Goal: Information Seeking & Learning: Learn about a topic

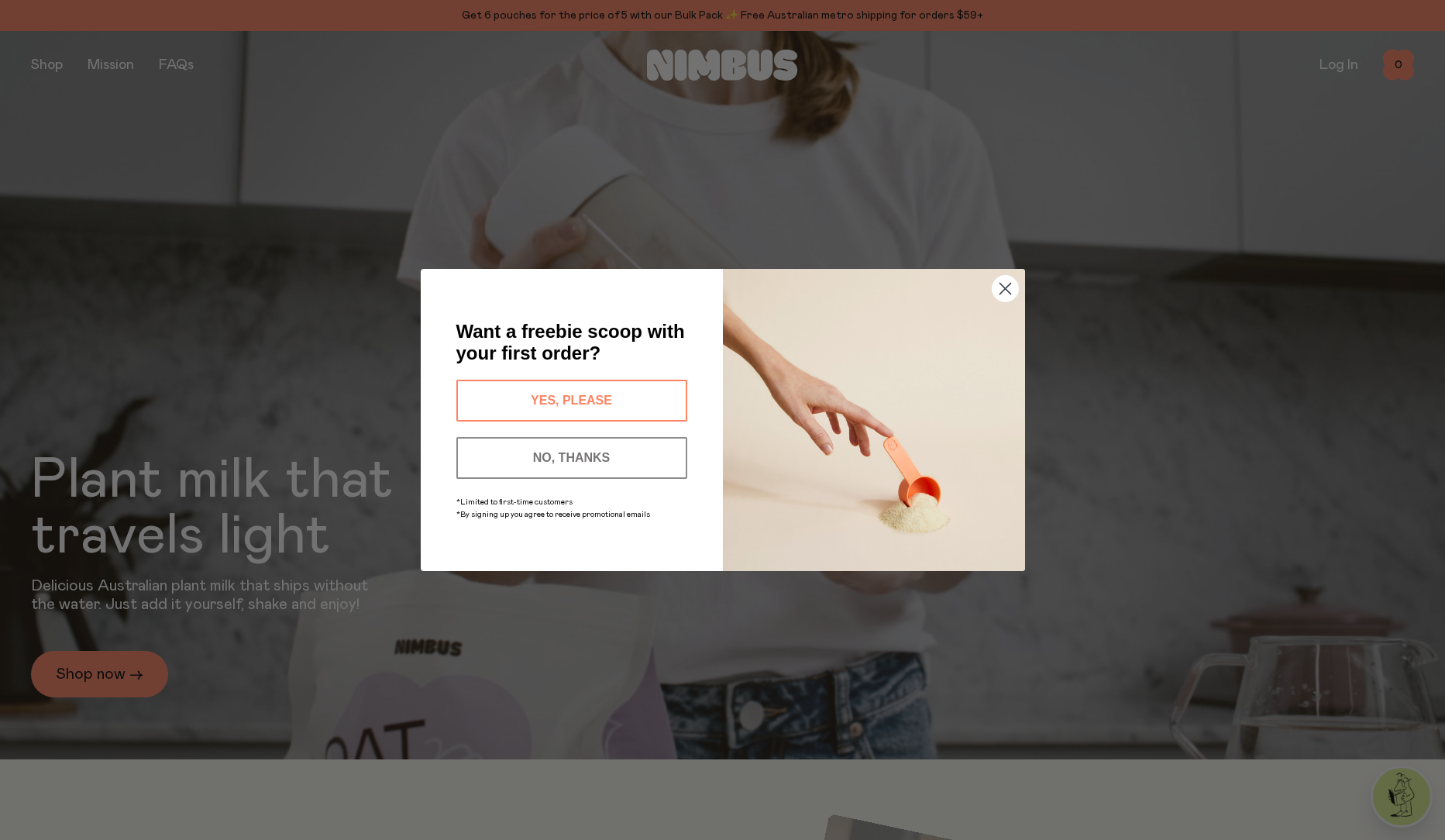
click at [581, 405] on button "YES, PLEASE" at bounding box center [571, 400] width 231 height 42
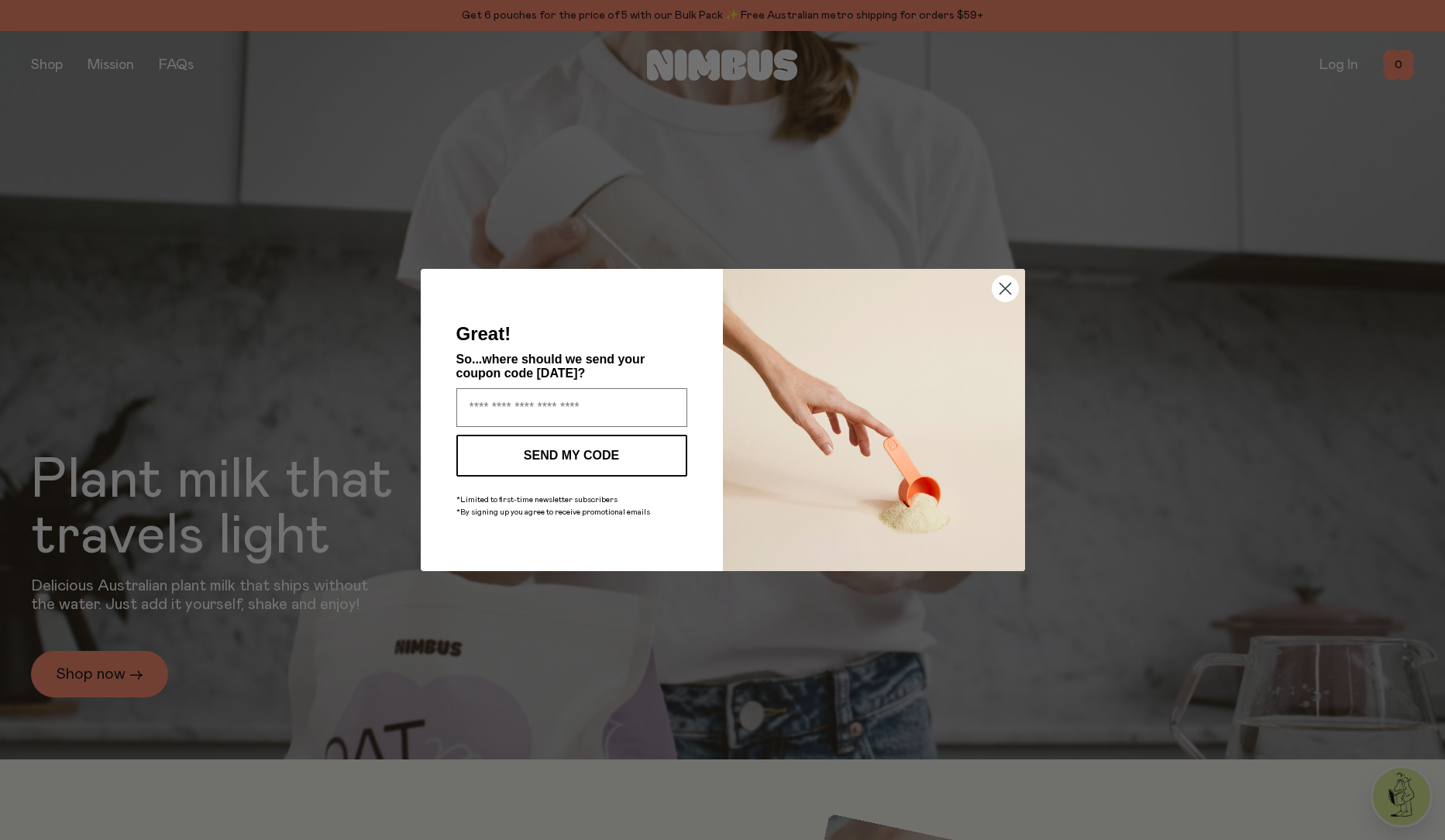
click at [1011, 288] on circle "Close dialog" at bounding box center [1005, 289] width 25 height 25
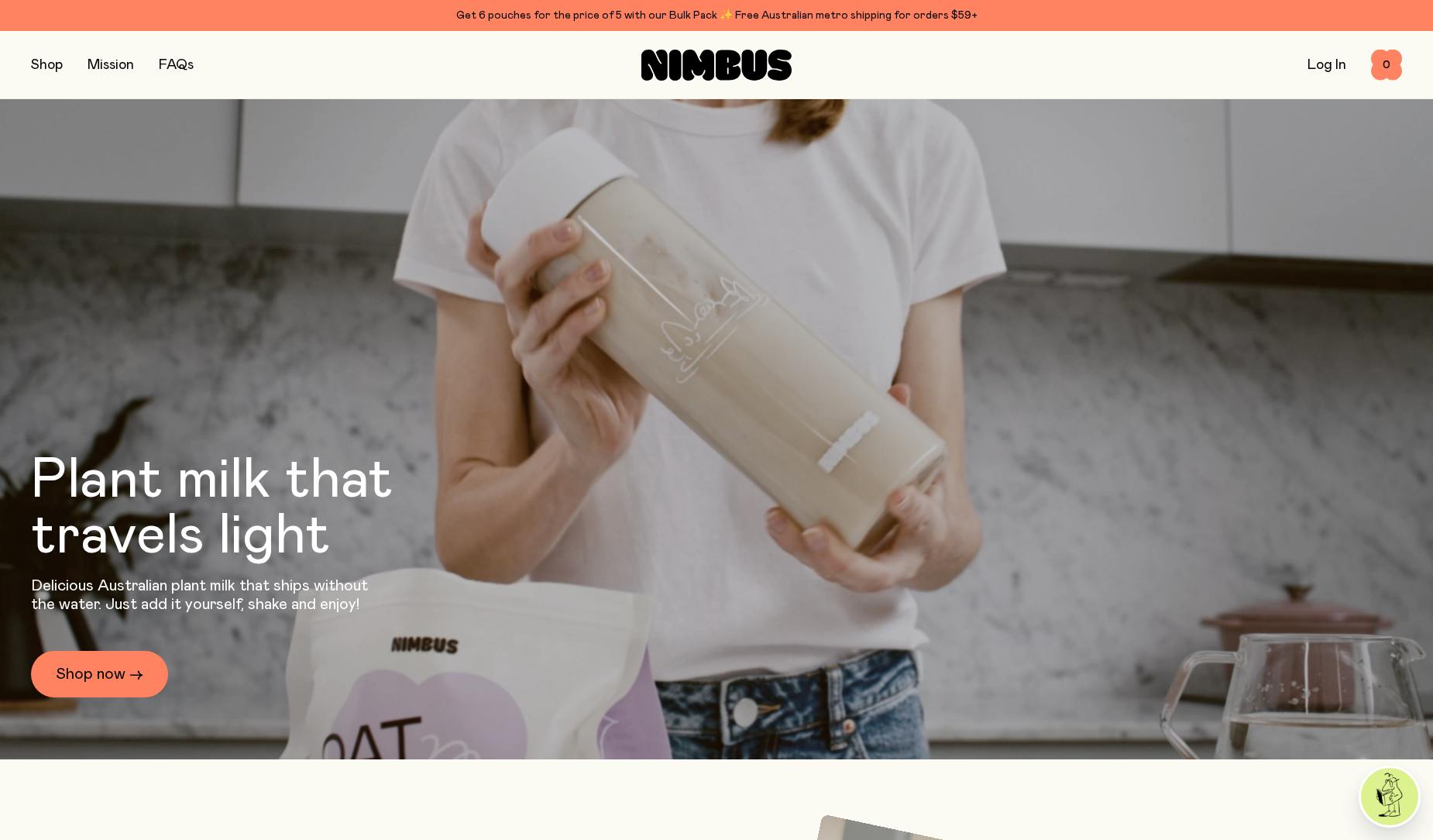
click at [170, 69] on link "FAQs" at bounding box center [176, 65] width 35 height 14
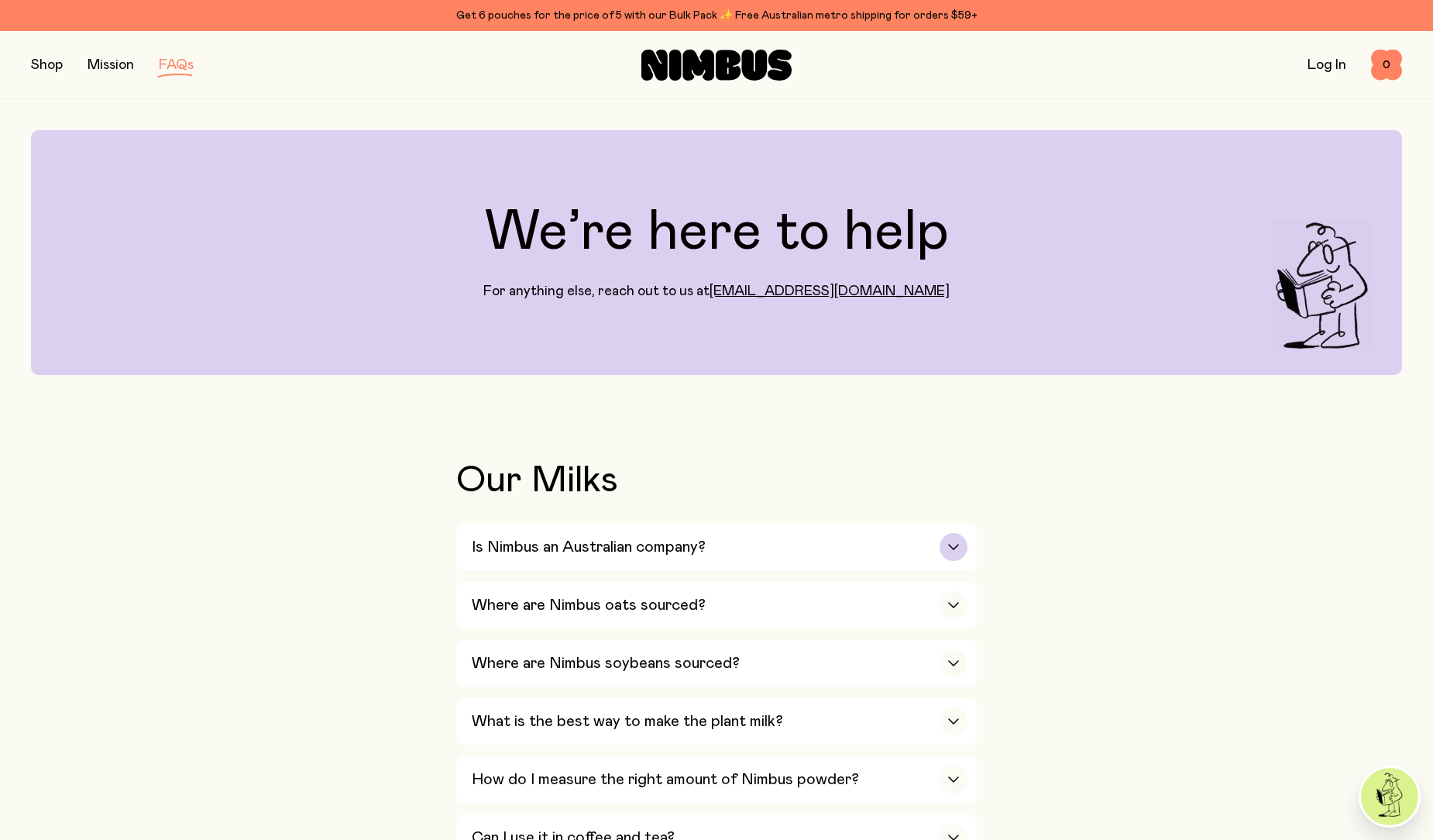
click at [940, 551] on div "button" at bounding box center [953, 547] width 28 height 28
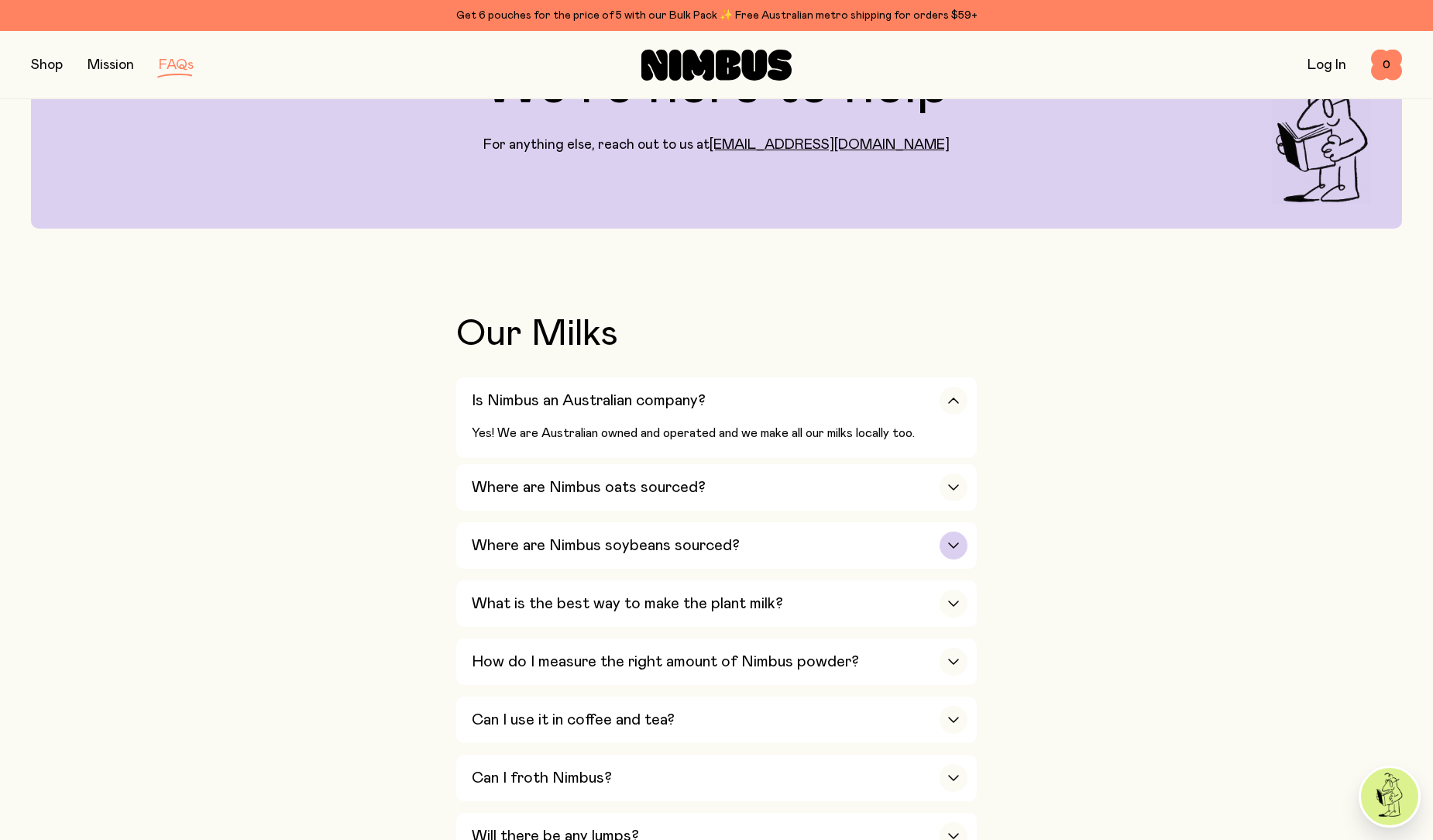
scroll to position [155, 0]
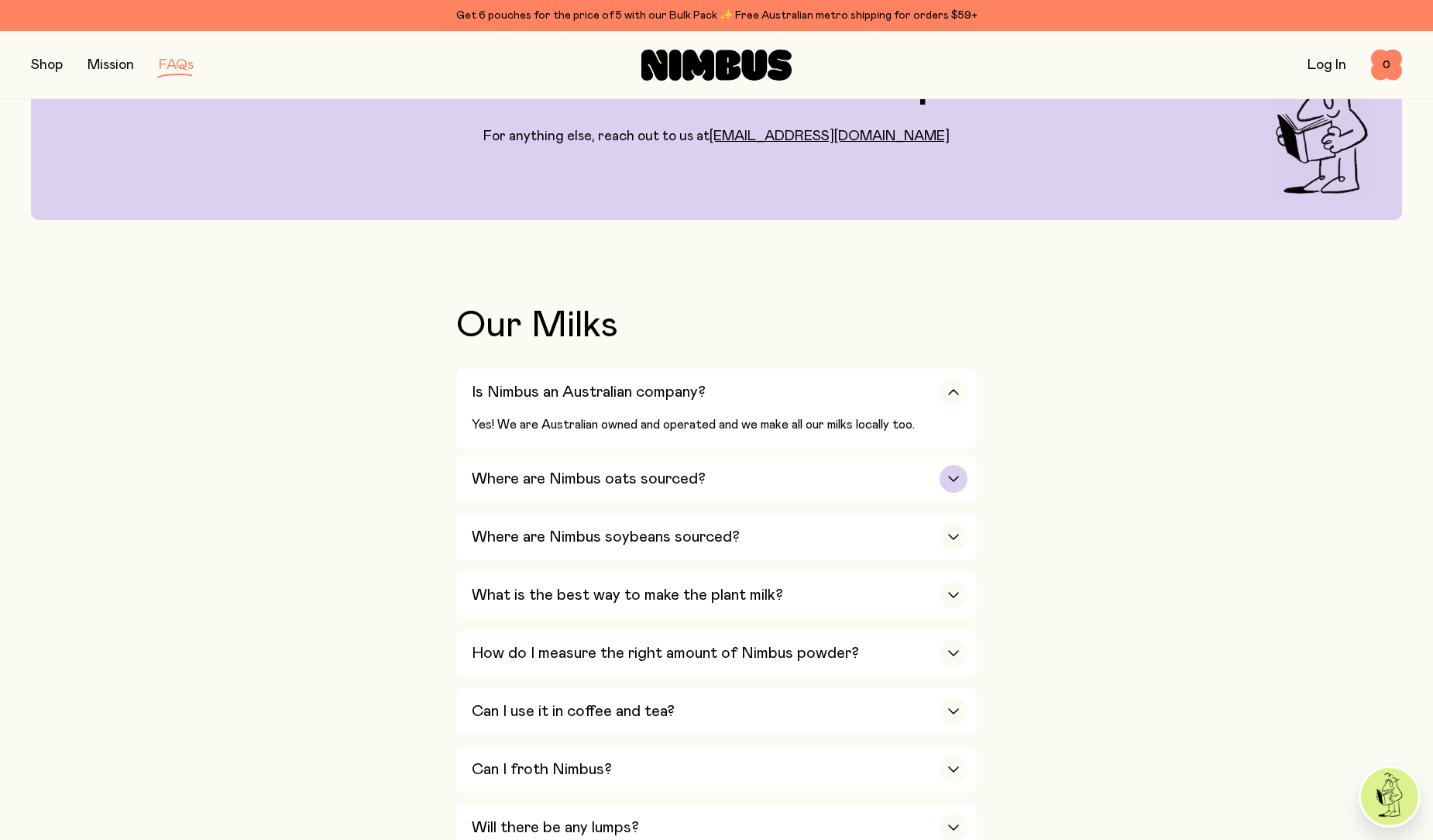
click at [939, 473] on div "Where are Nimbus oats sourced?" at bounding box center [719, 478] width 495 height 47
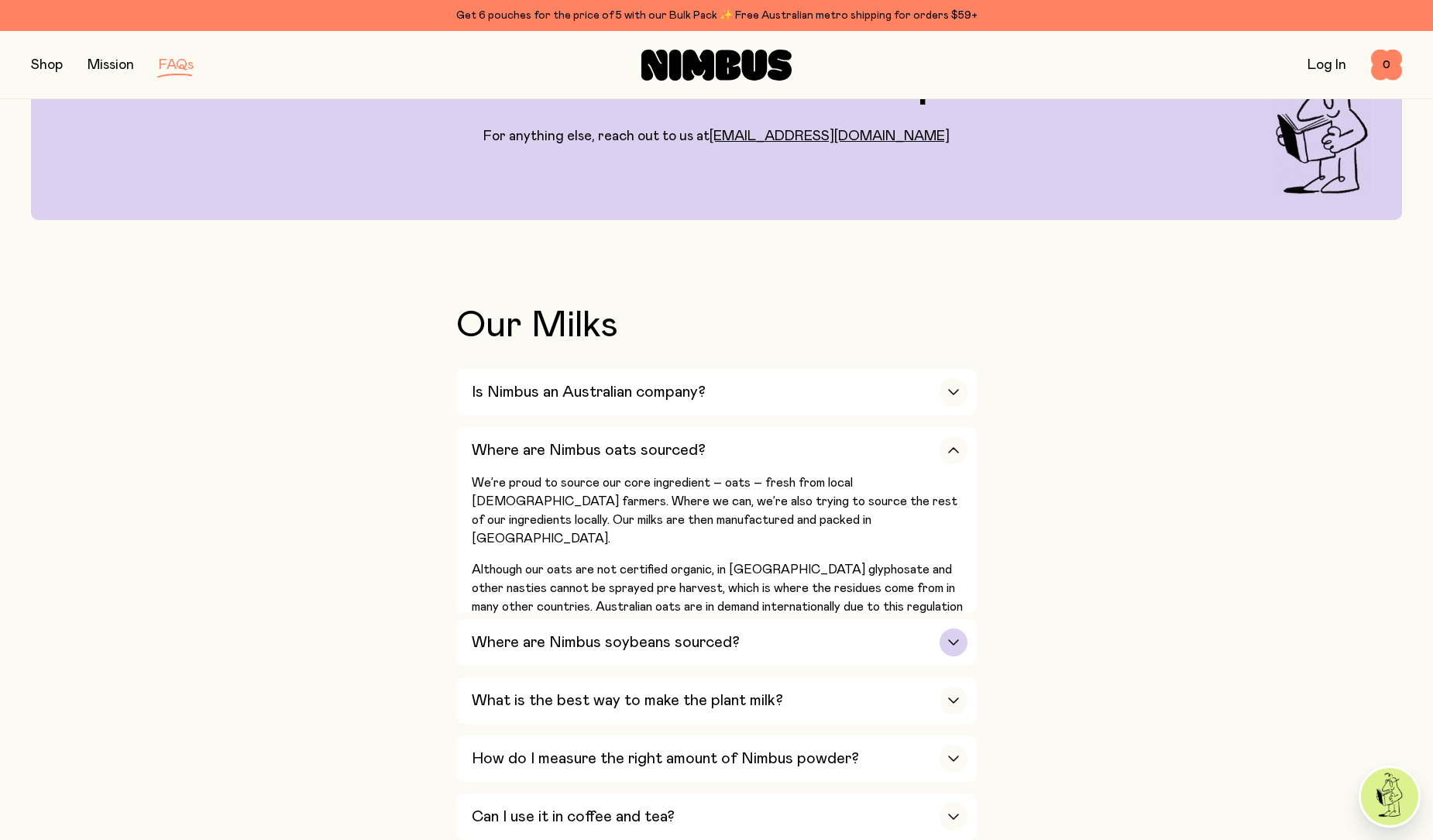
click at [847, 650] on div "Where are Nimbus soybeans sourced?" at bounding box center [719, 642] width 495 height 47
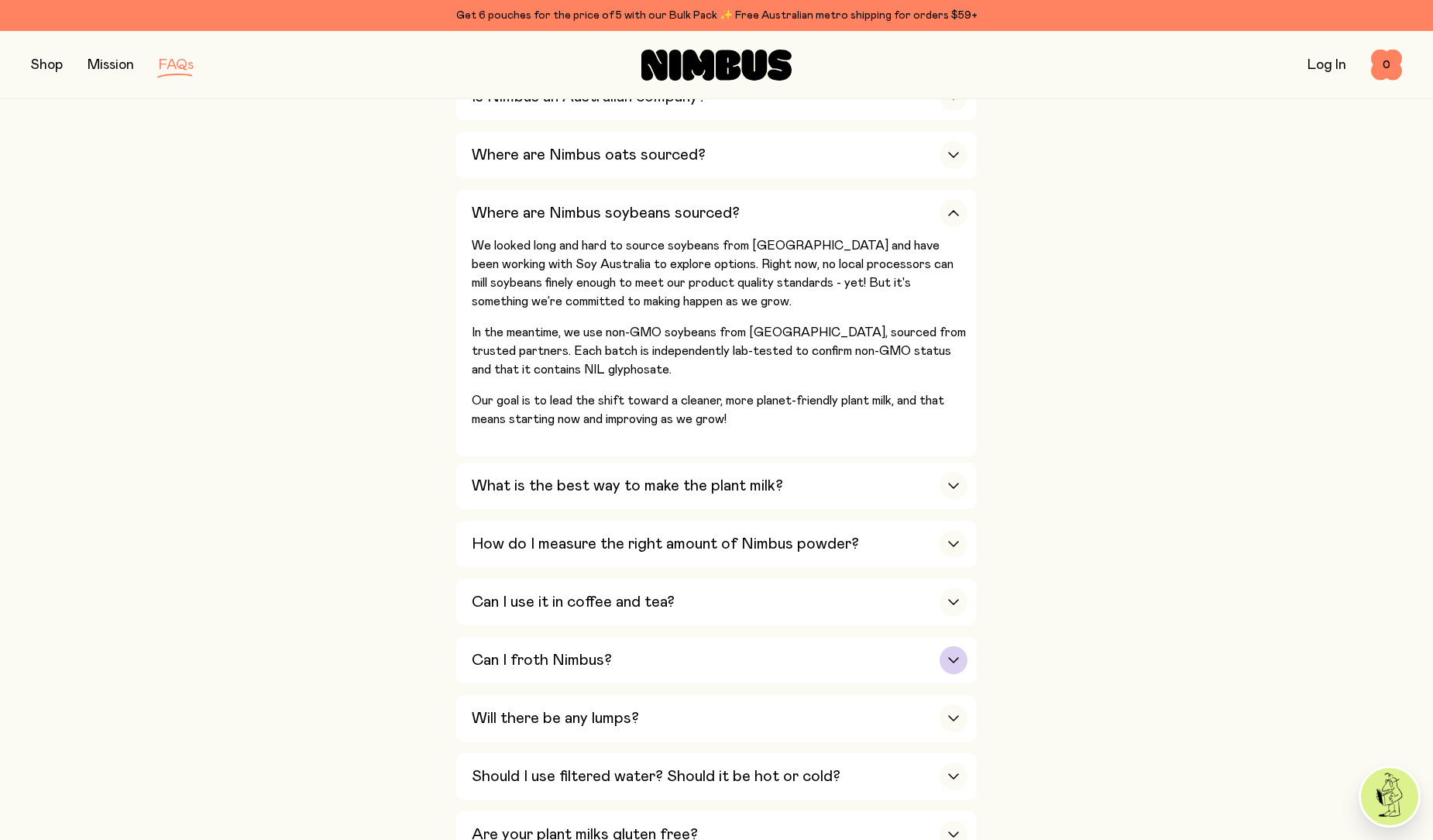
scroll to position [465, 0]
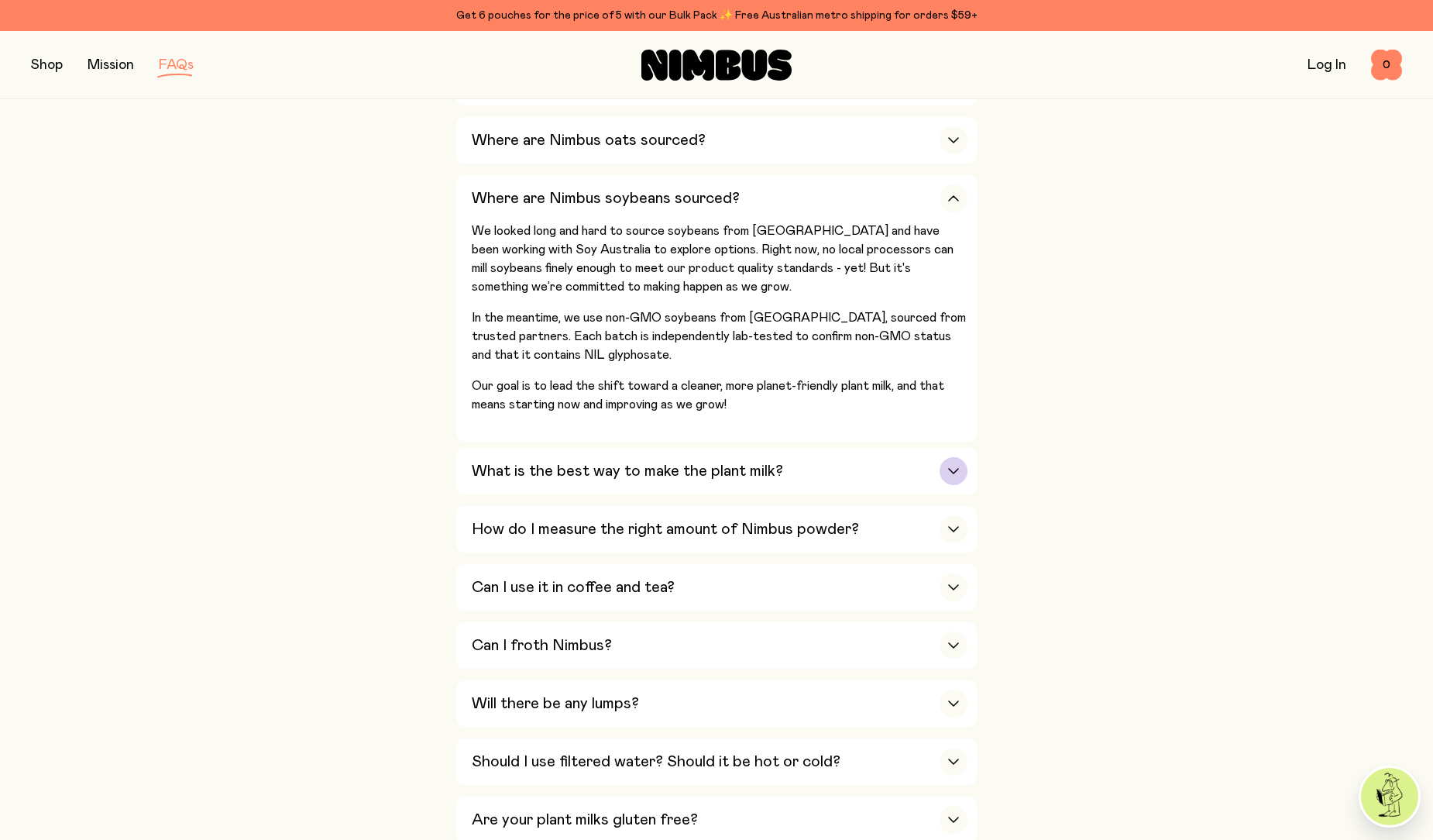
click at [946, 472] on div "button" at bounding box center [953, 470] width 28 height 28
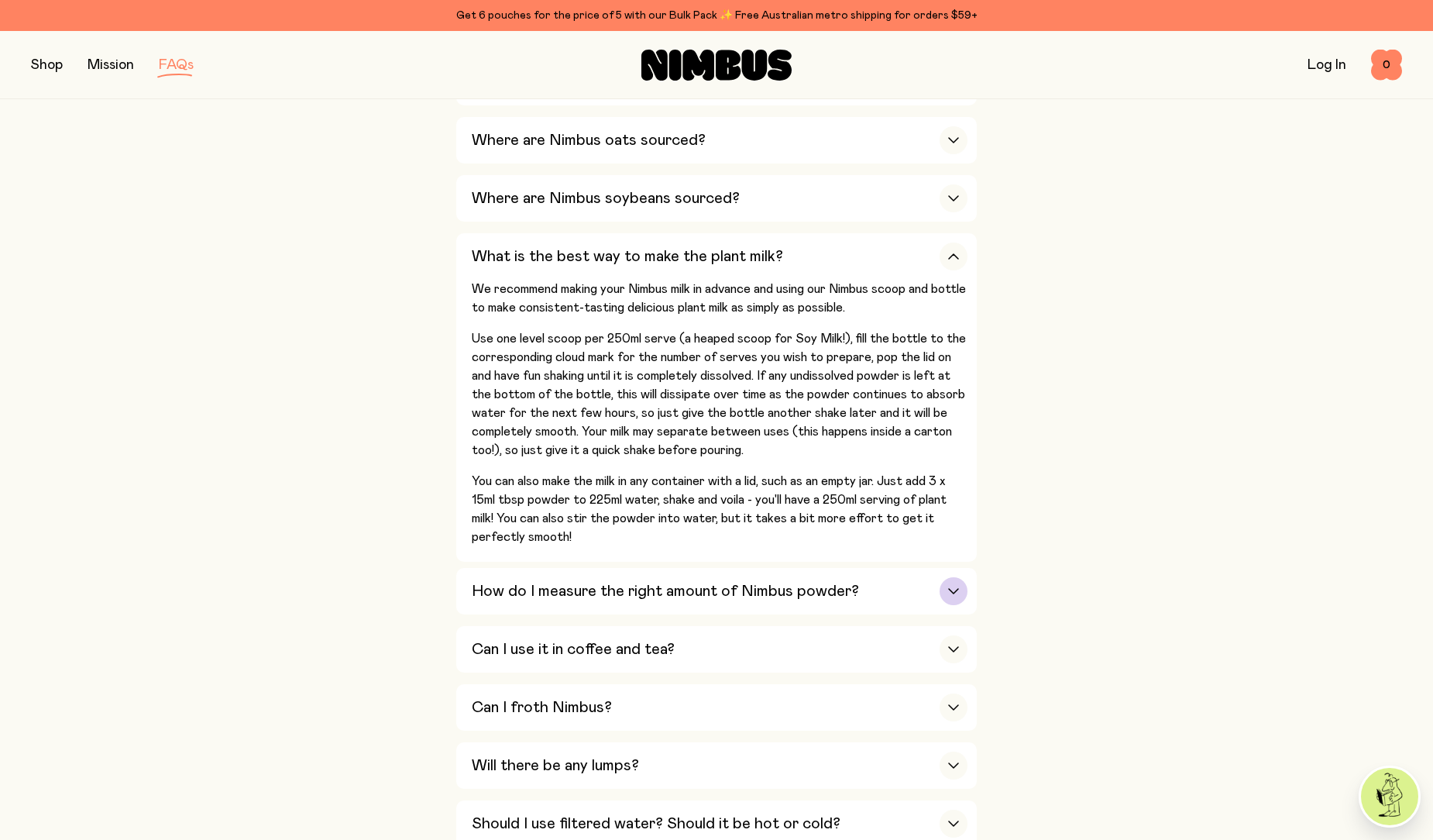
click at [793, 592] on h3 "How do I measure the right amount of Nimbus powder?" at bounding box center [665, 592] width 387 height 19
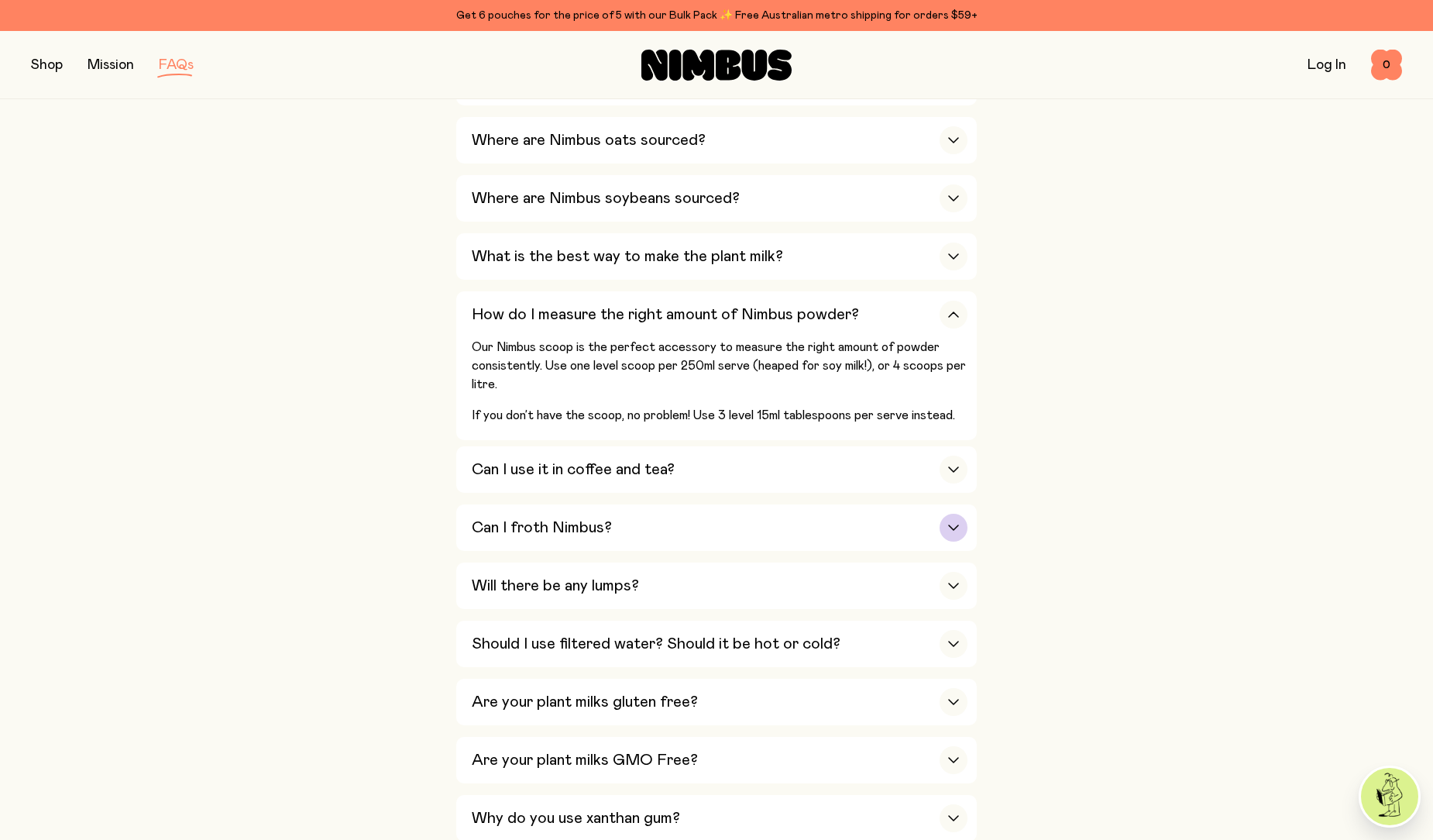
click at [946, 527] on div "button" at bounding box center [953, 527] width 28 height 28
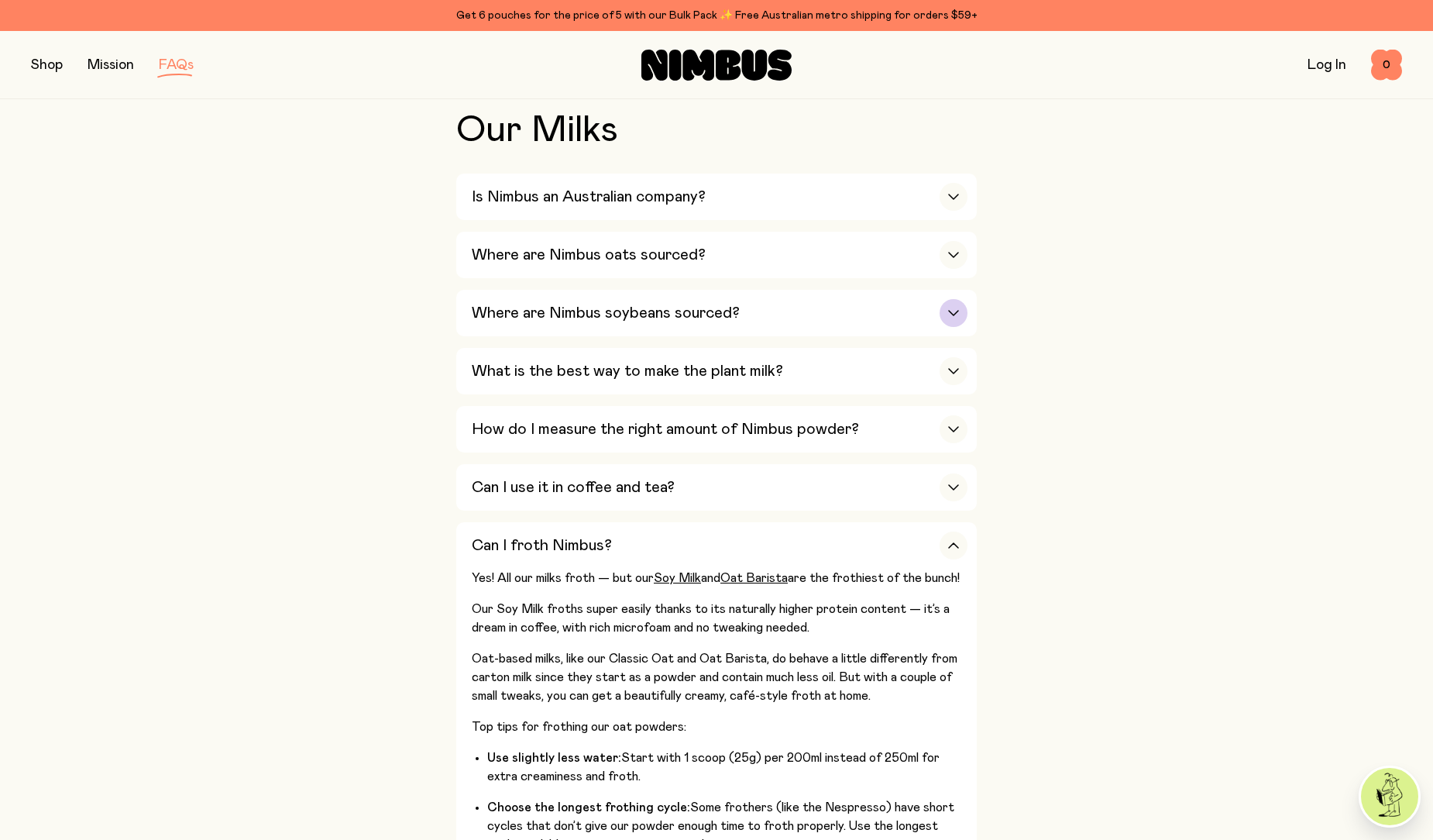
scroll to position [155, 0]
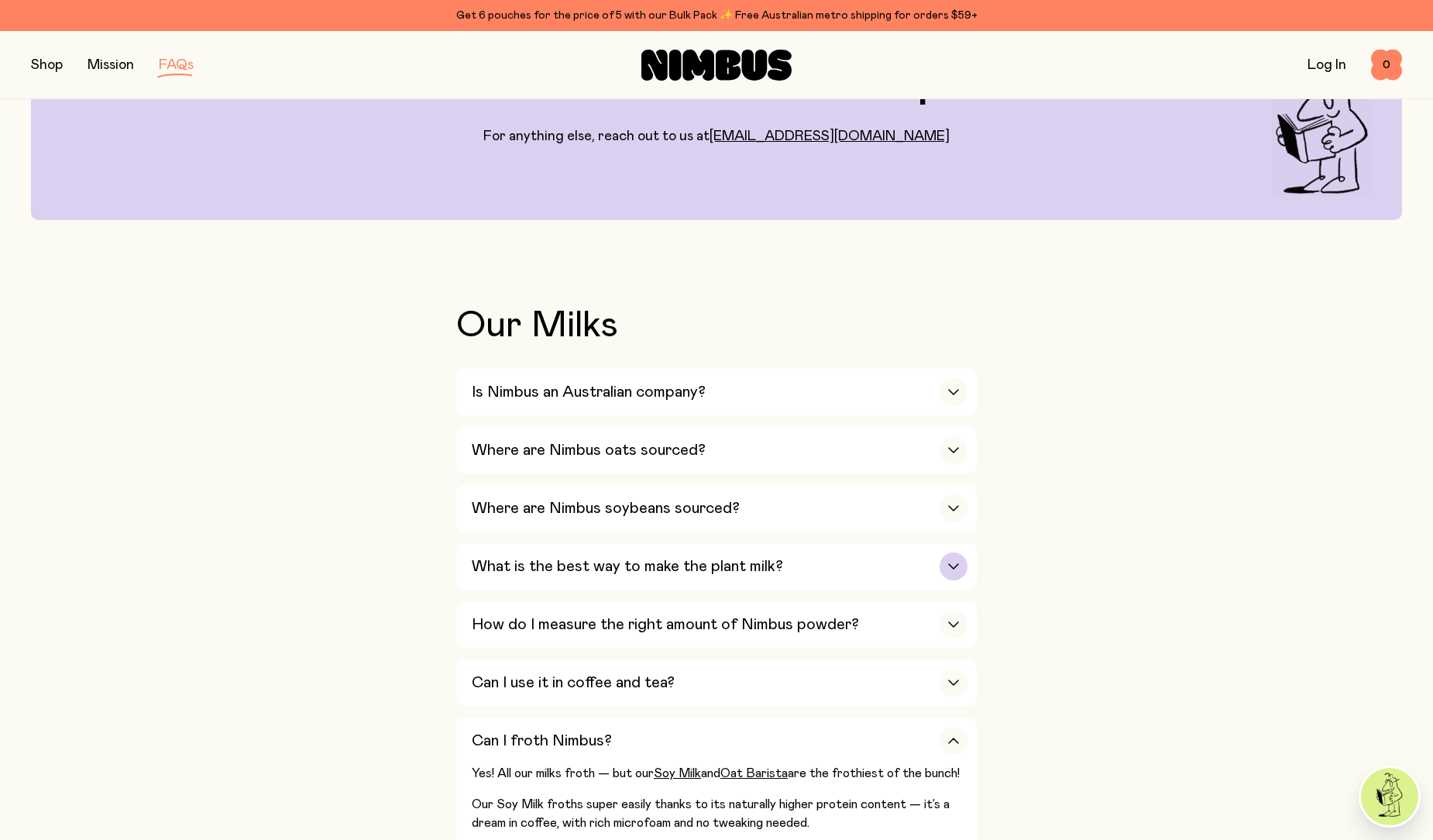
click at [953, 557] on div "button" at bounding box center [953, 566] width 28 height 28
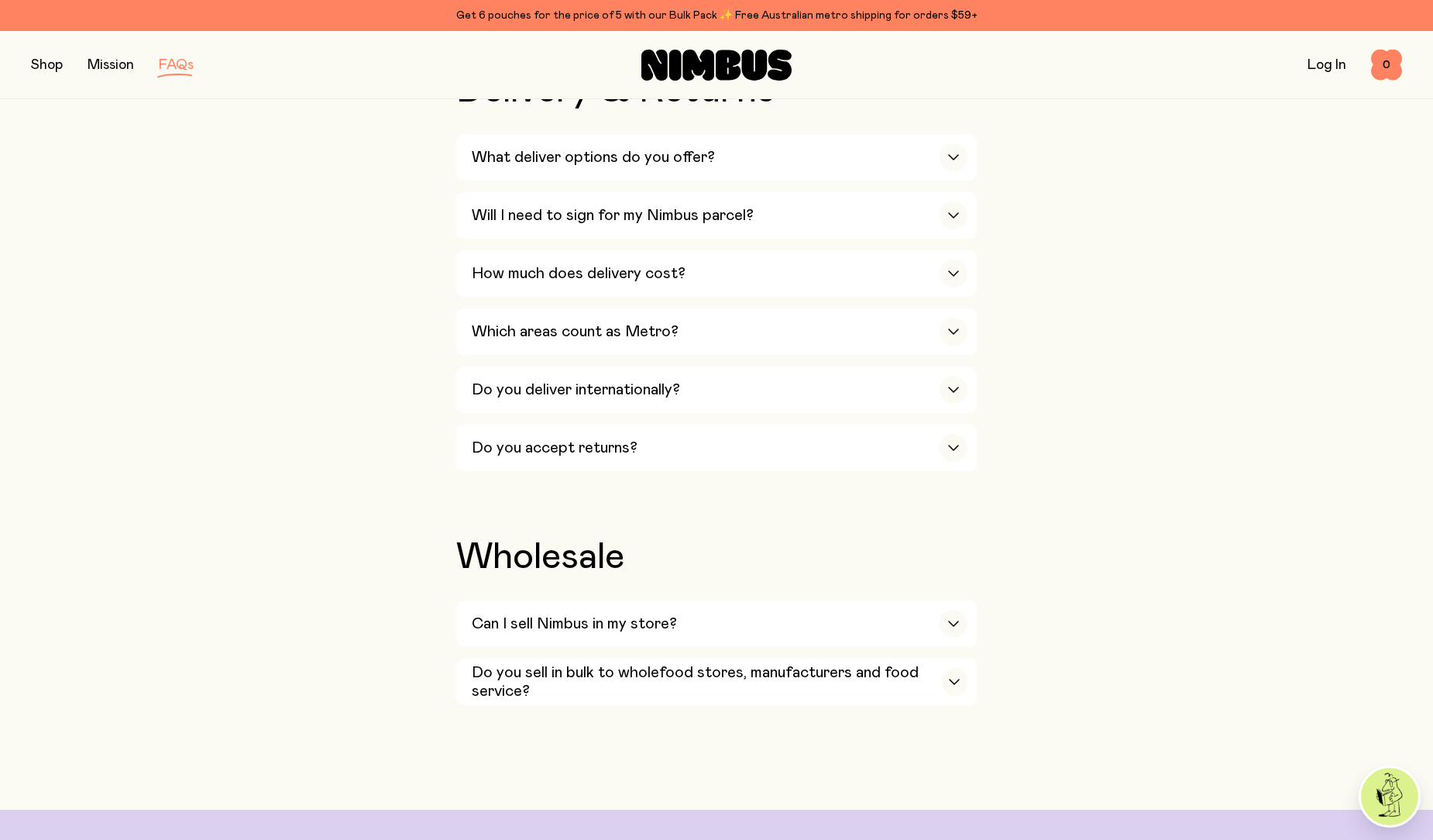
scroll to position [2866, 0]
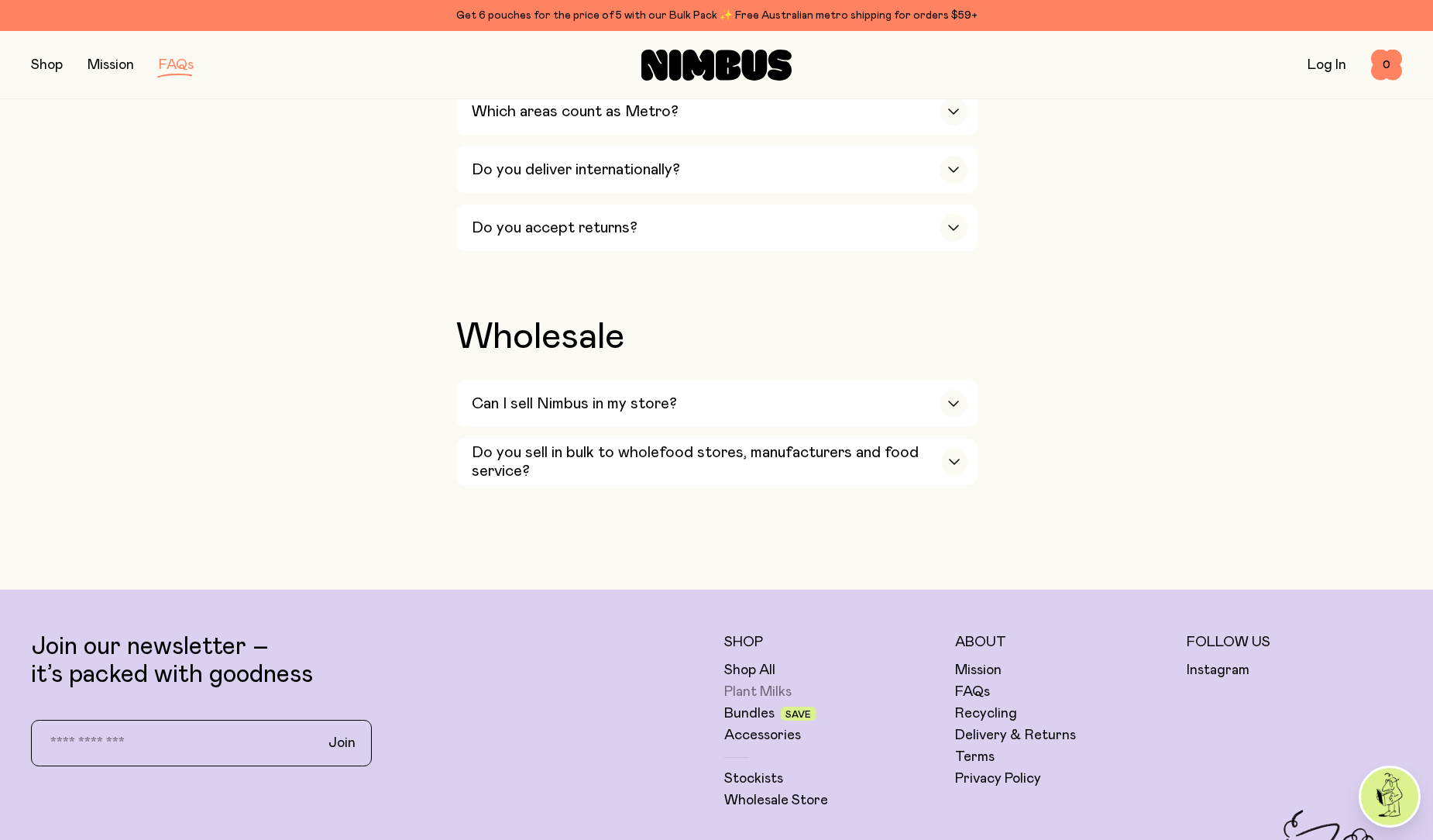
click at [772, 682] on link "Plant Milks" at bounding box center [757, 692] width 67 height 19
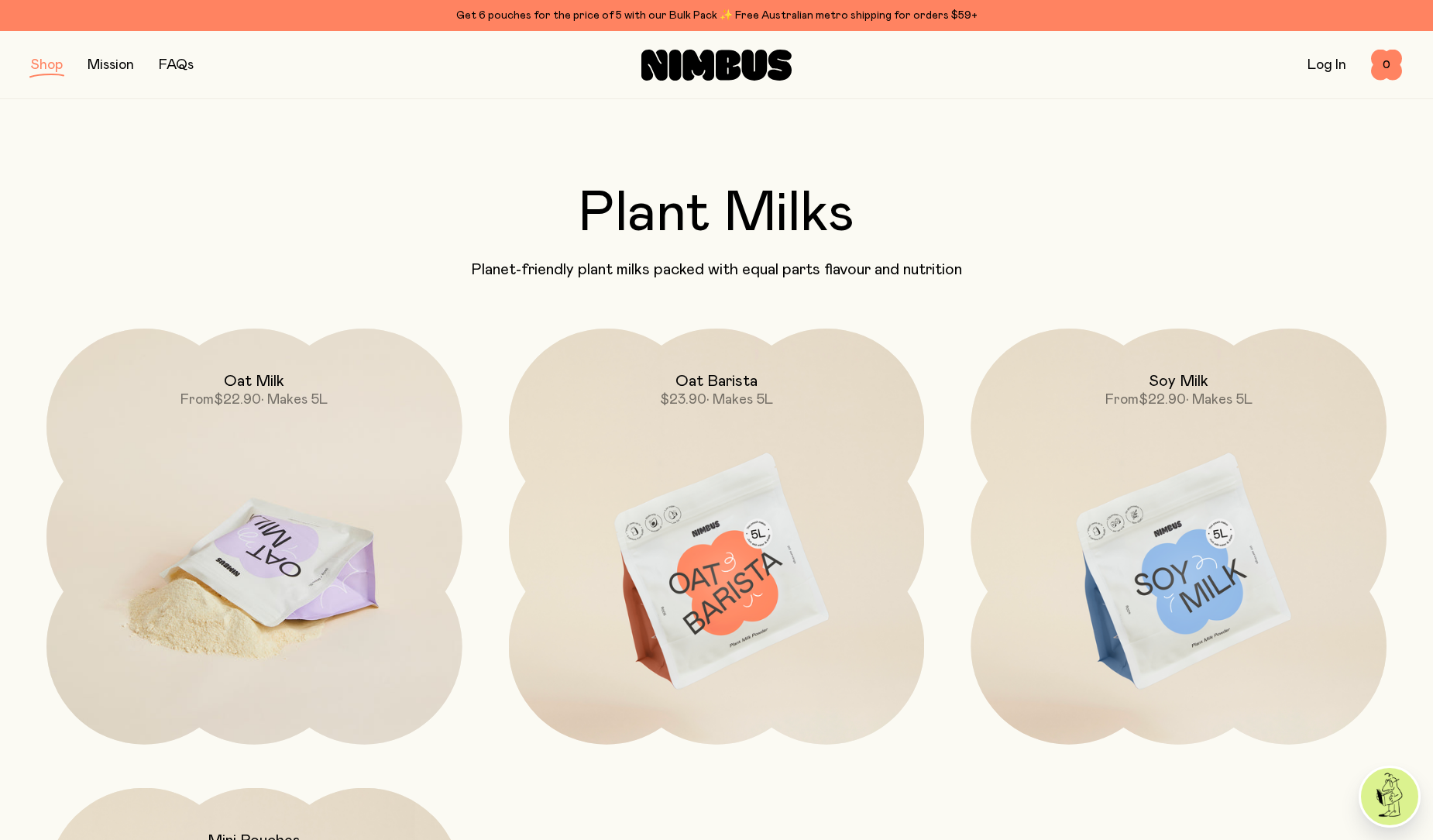
click at [304, 555] on img at bounding box center [254, 573] width 416 height 489
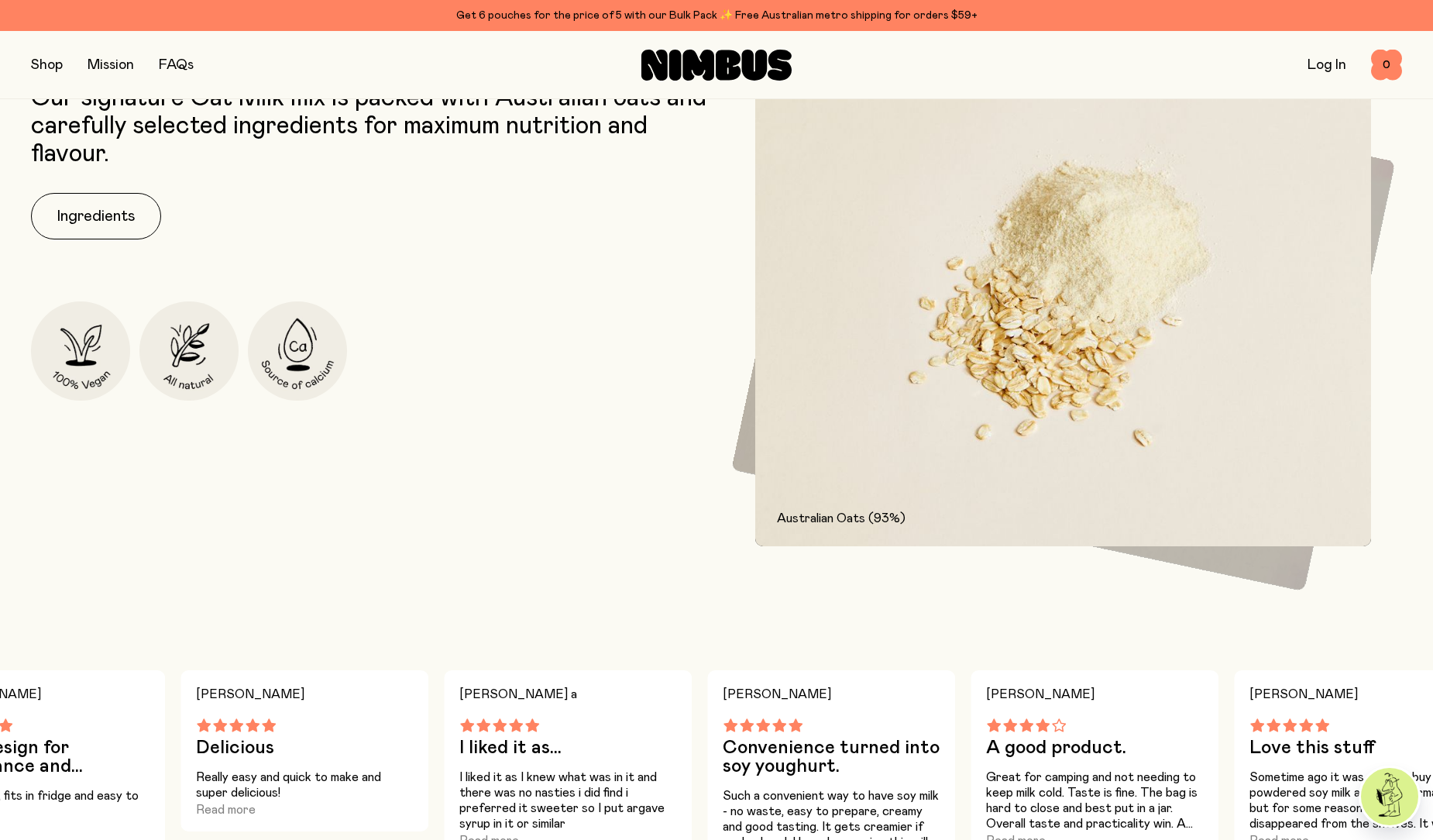
scroll to position [929, 0]
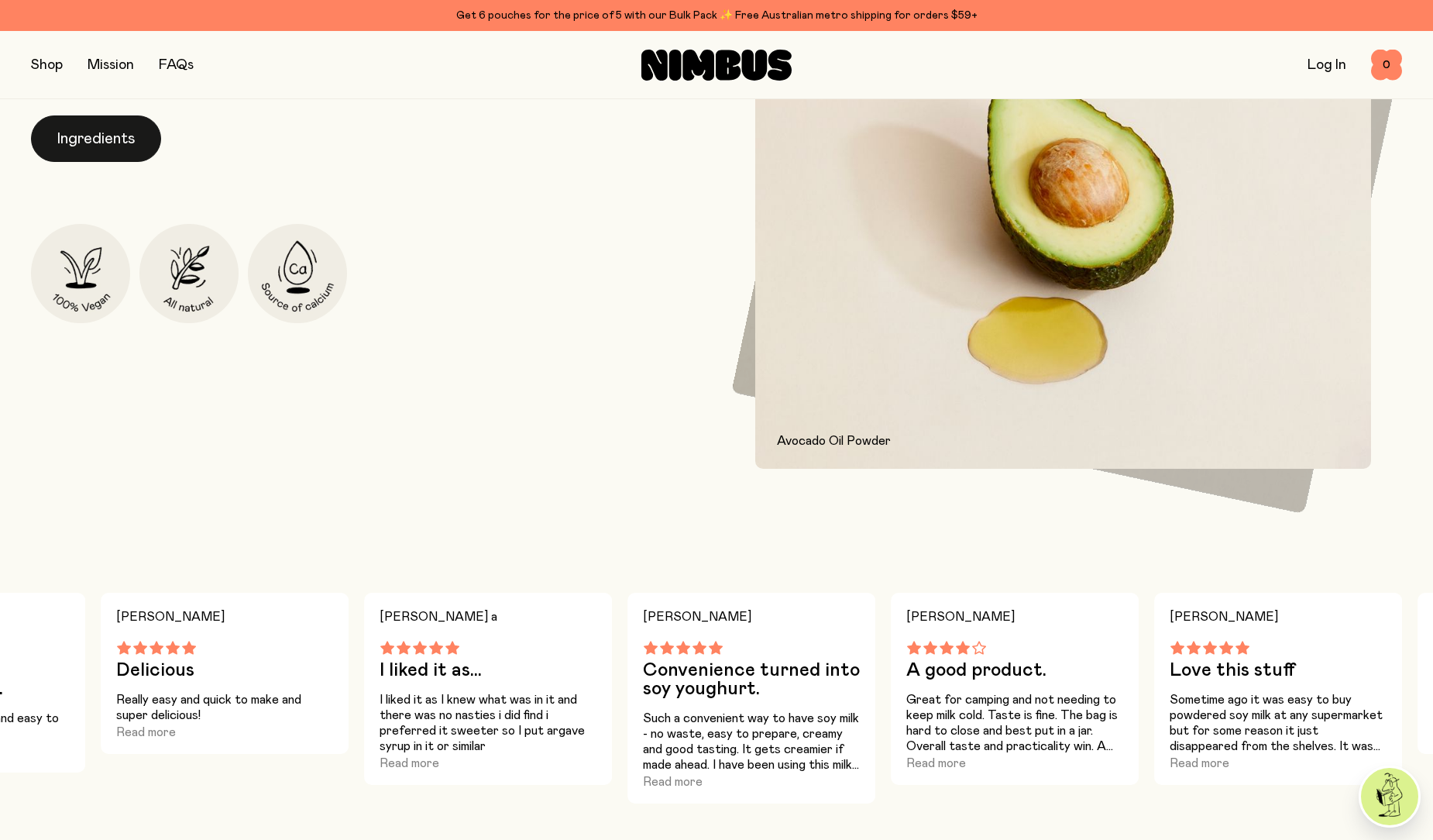
click at [102, 148] on button "Ingredients" at bounding box center [95, 138] width 130 height 47
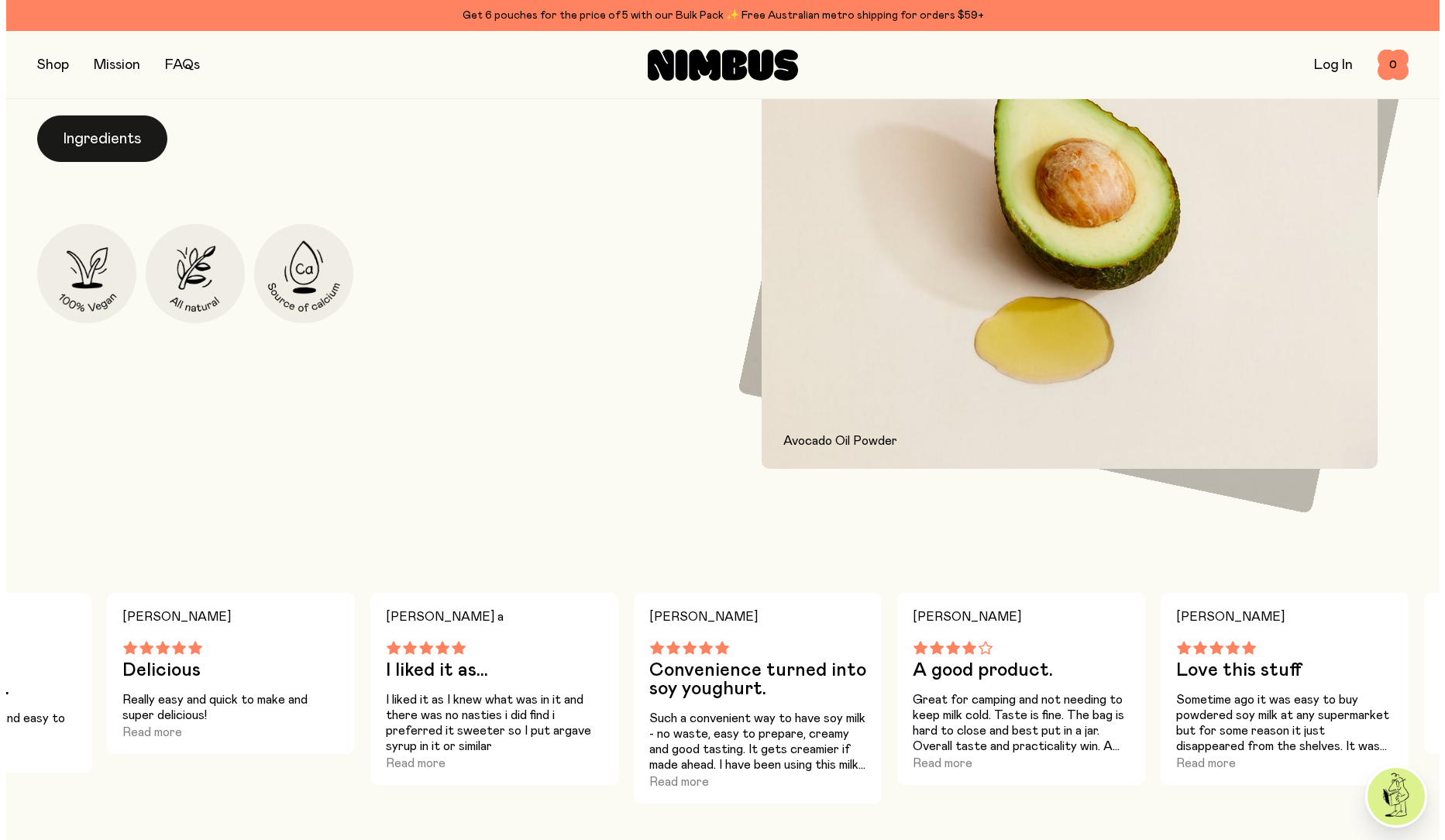
scroll to position [0, 0]
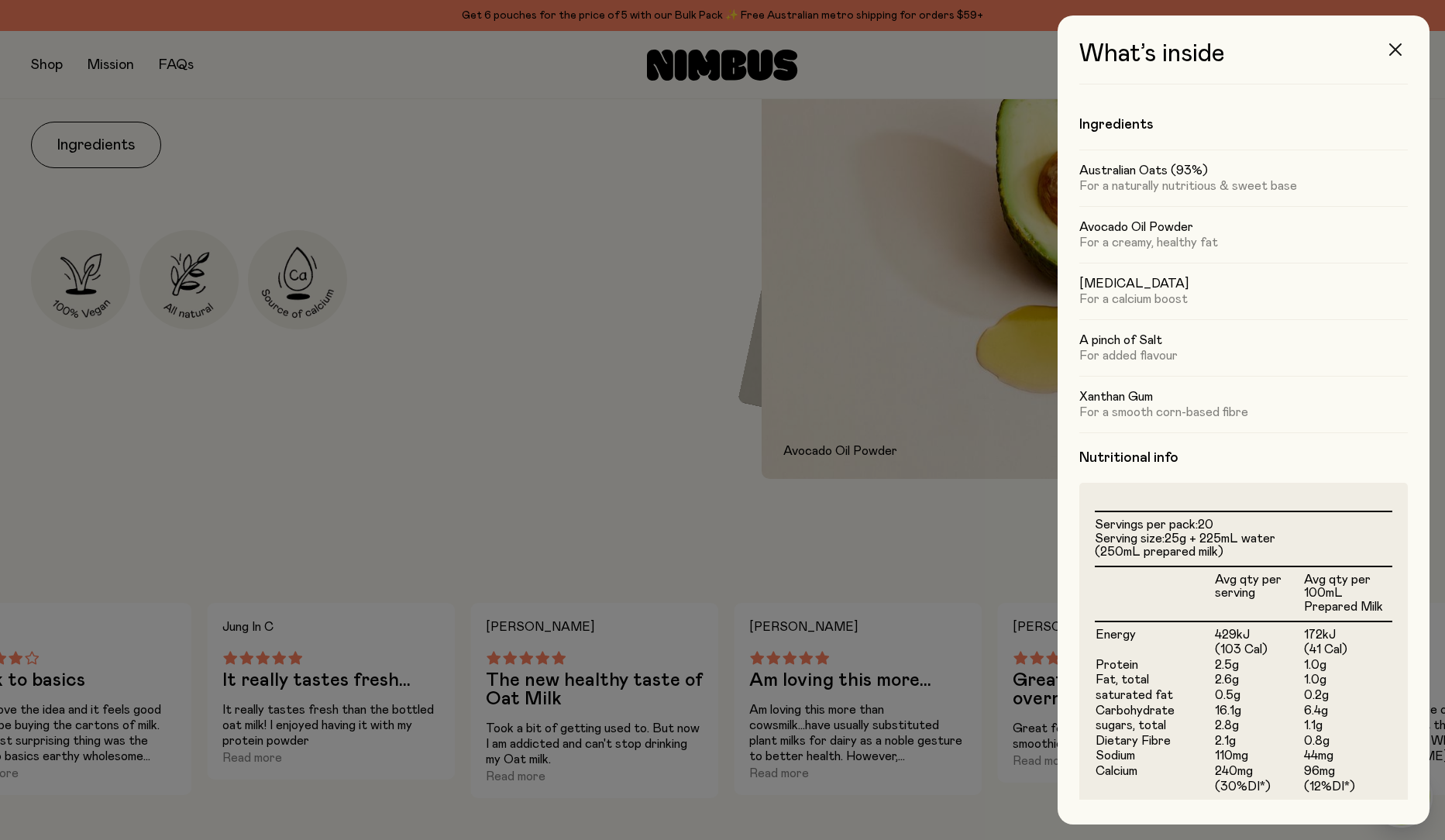
click at [1403, 51] on button "button" at bounding box center [1395, 49] width 37 height 37
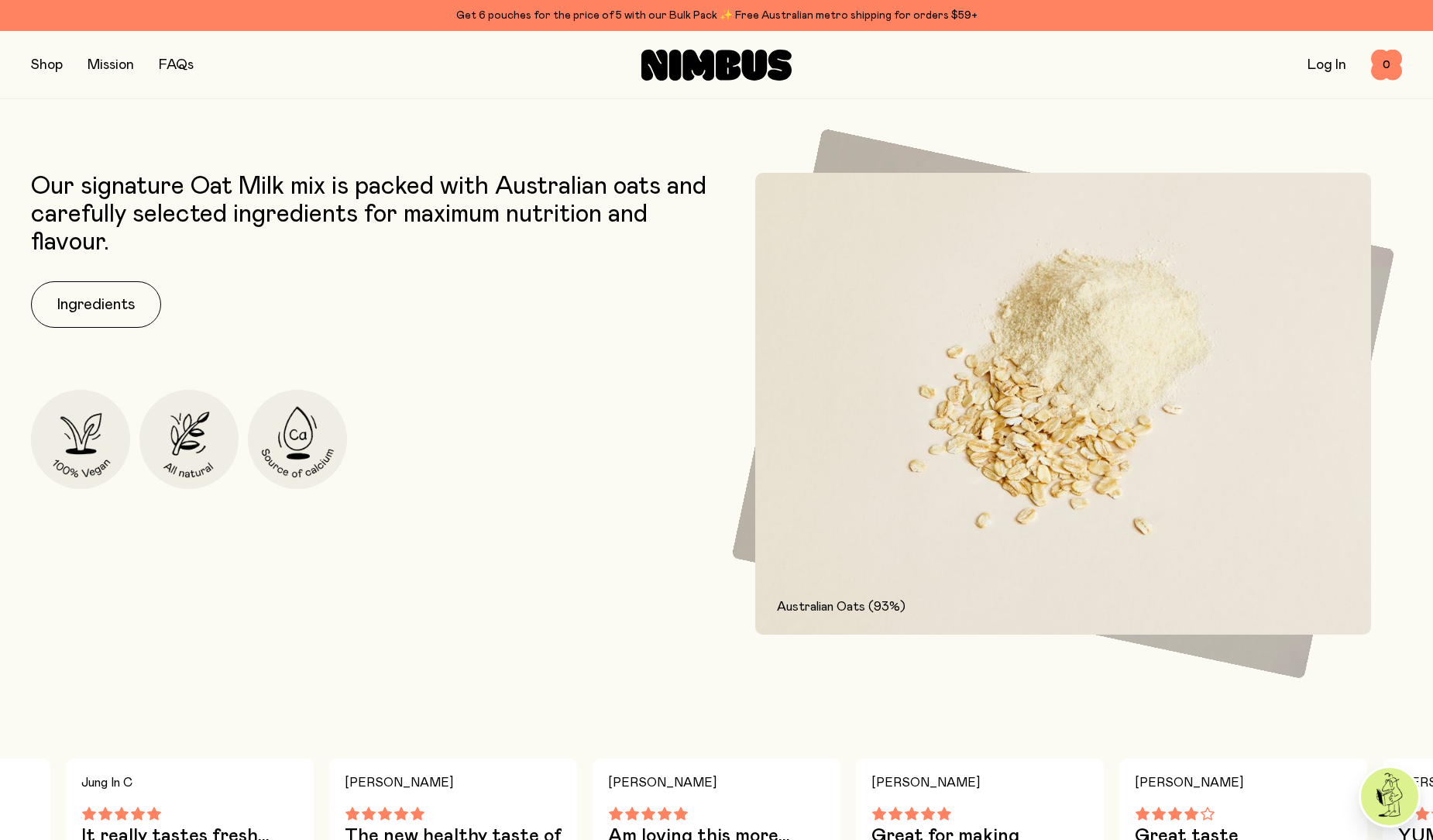
scroll to position [542, 0]
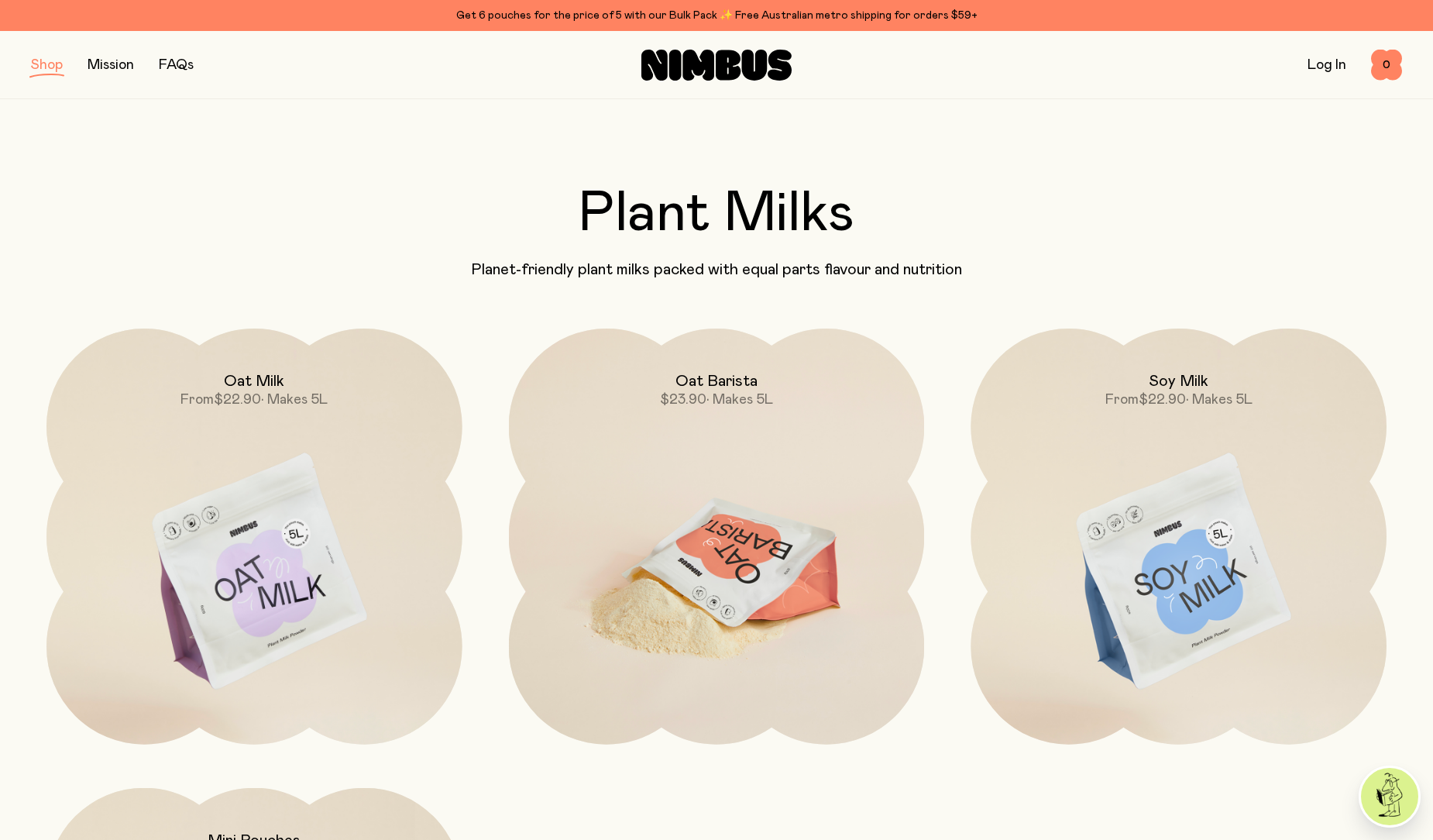
click at [722, 554] on img at bounding box center [716, 573] width 416 height 489
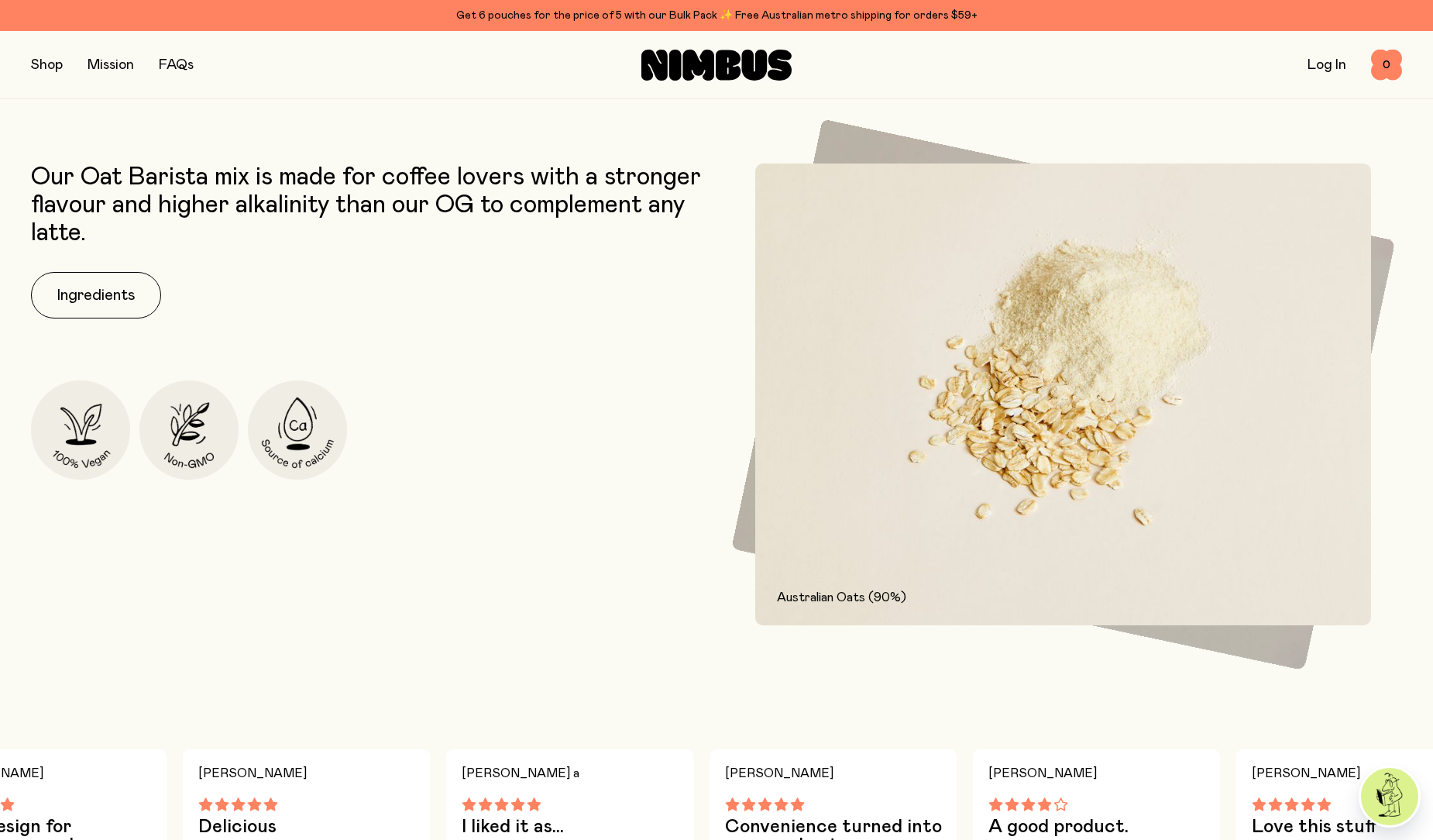
scroll to position [775, 0]
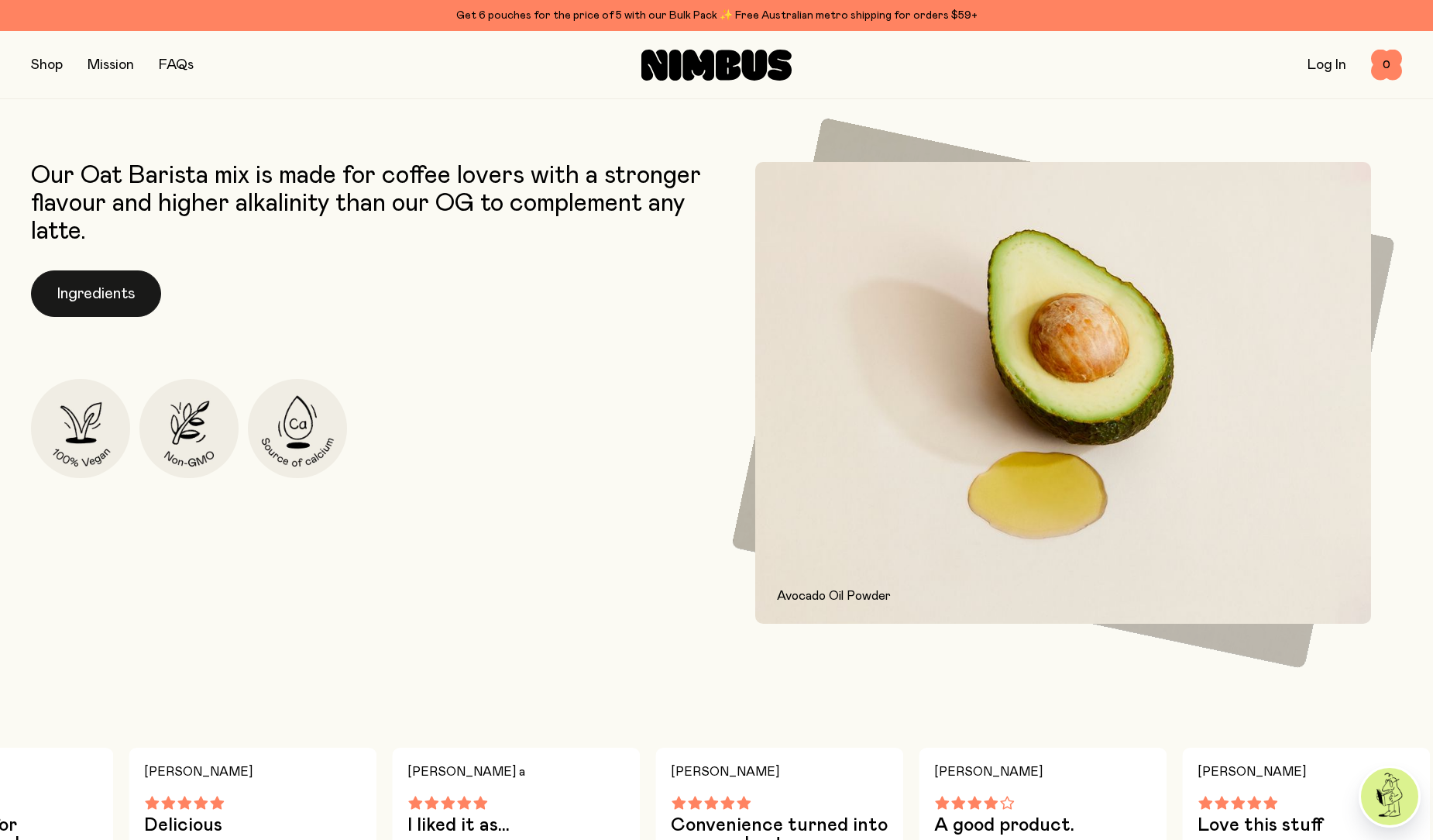
click at [113, 292] on button "Ingredients" at bounding box center [95, 293] width 130 height 47
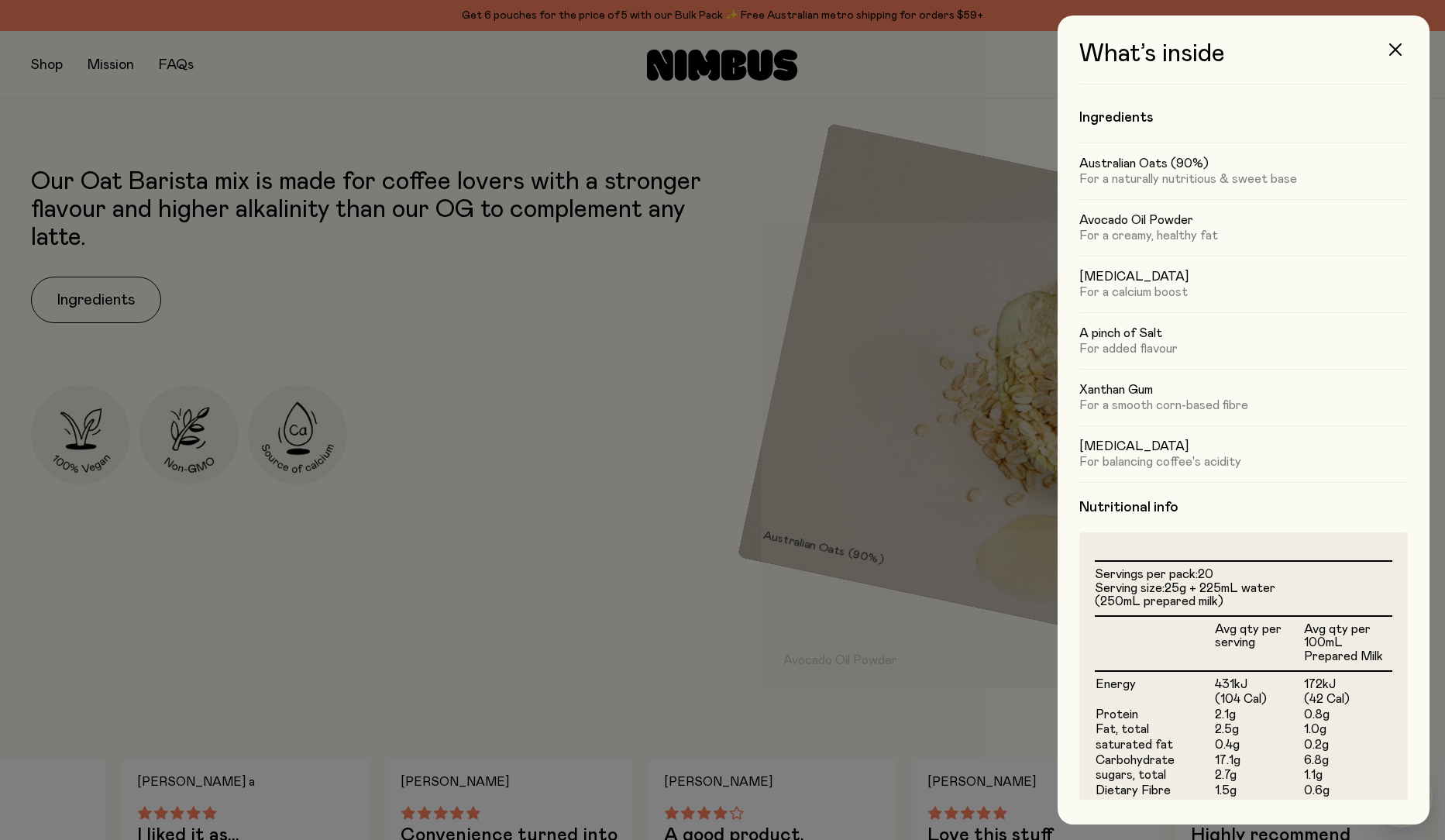
scroll to position [0, 0]
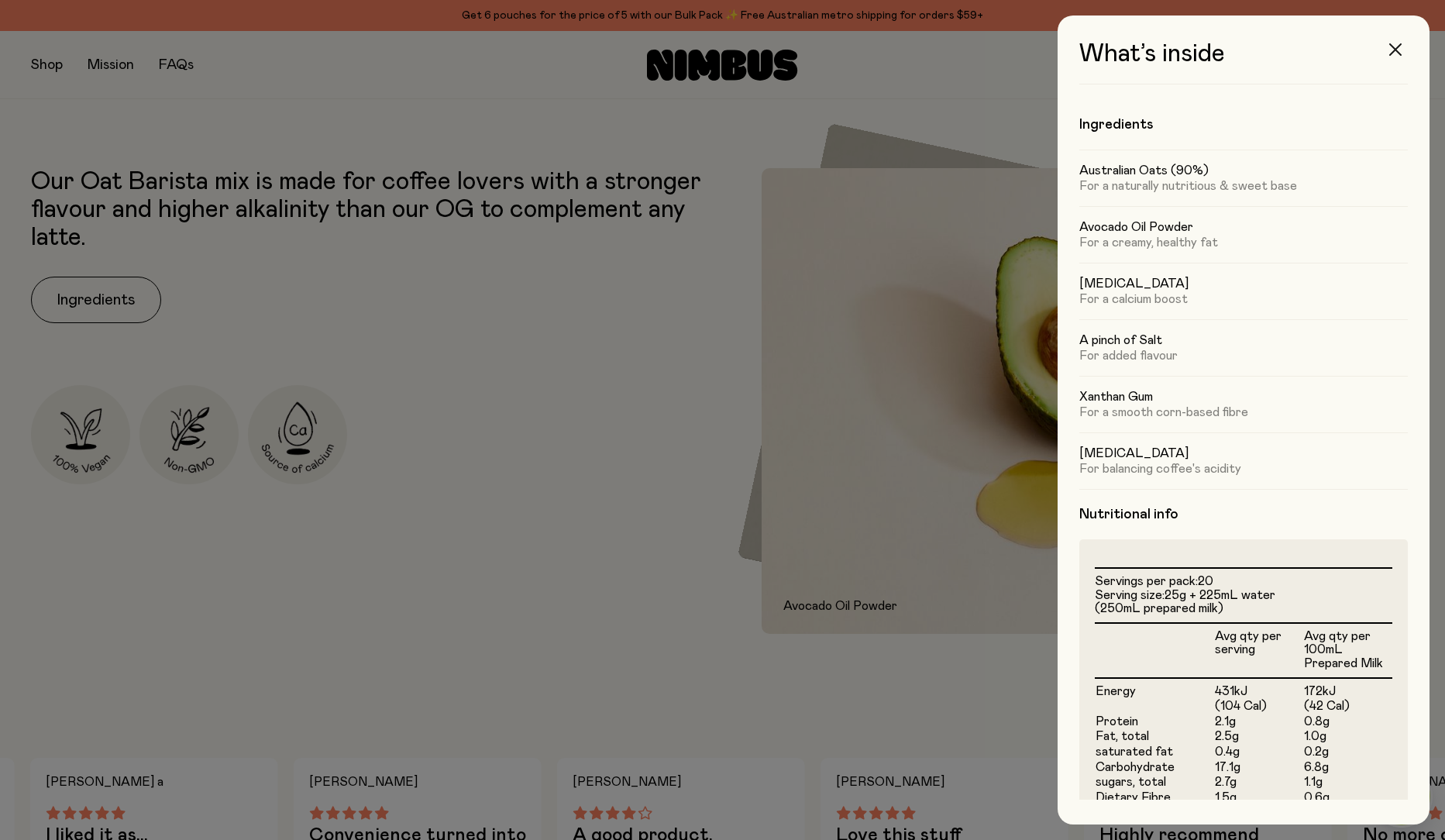
click at [1391, 55] on icon "button" at bounding box center [1396, 50] width 13 height 13
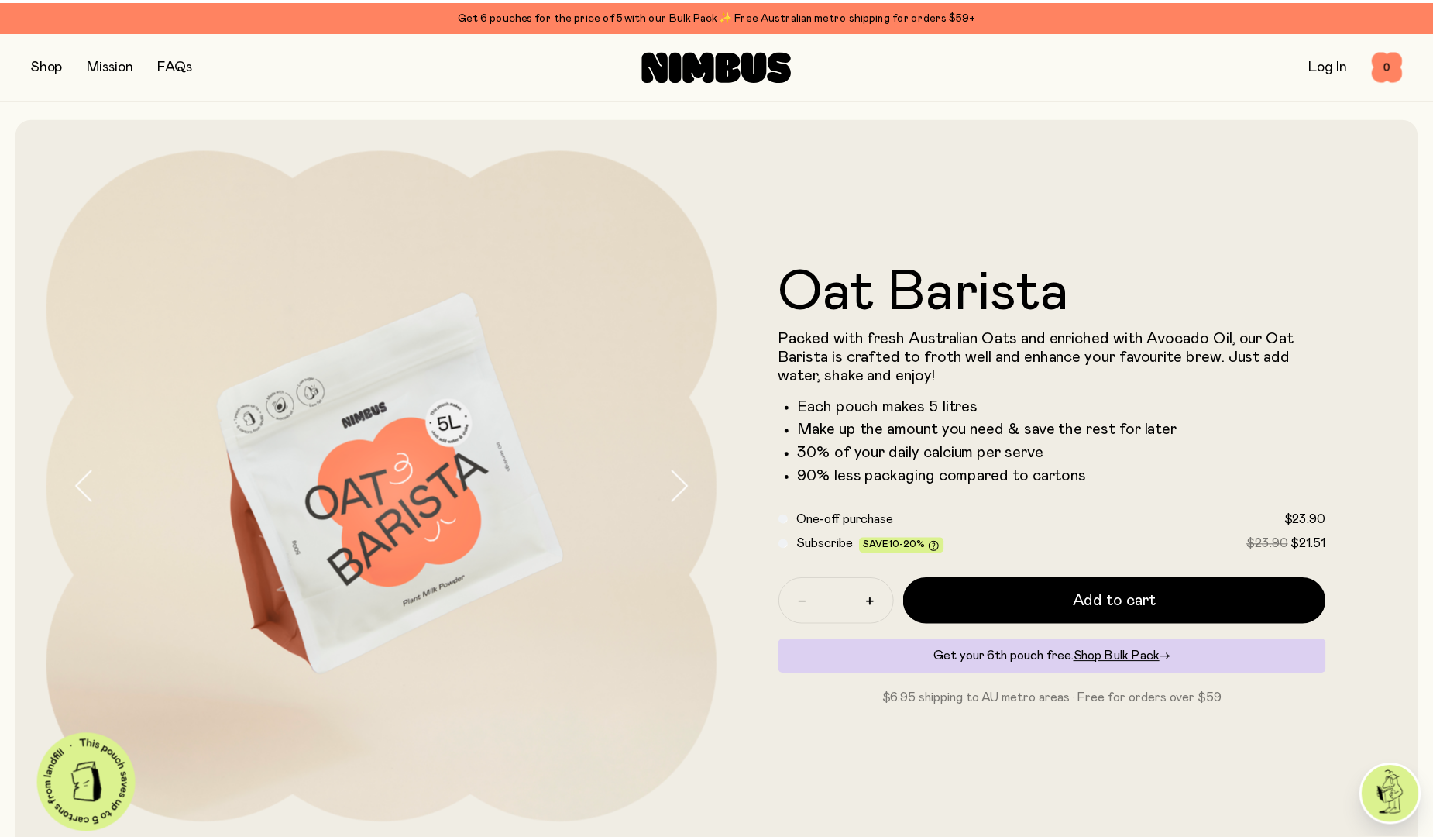
scroll to position [775, 0]
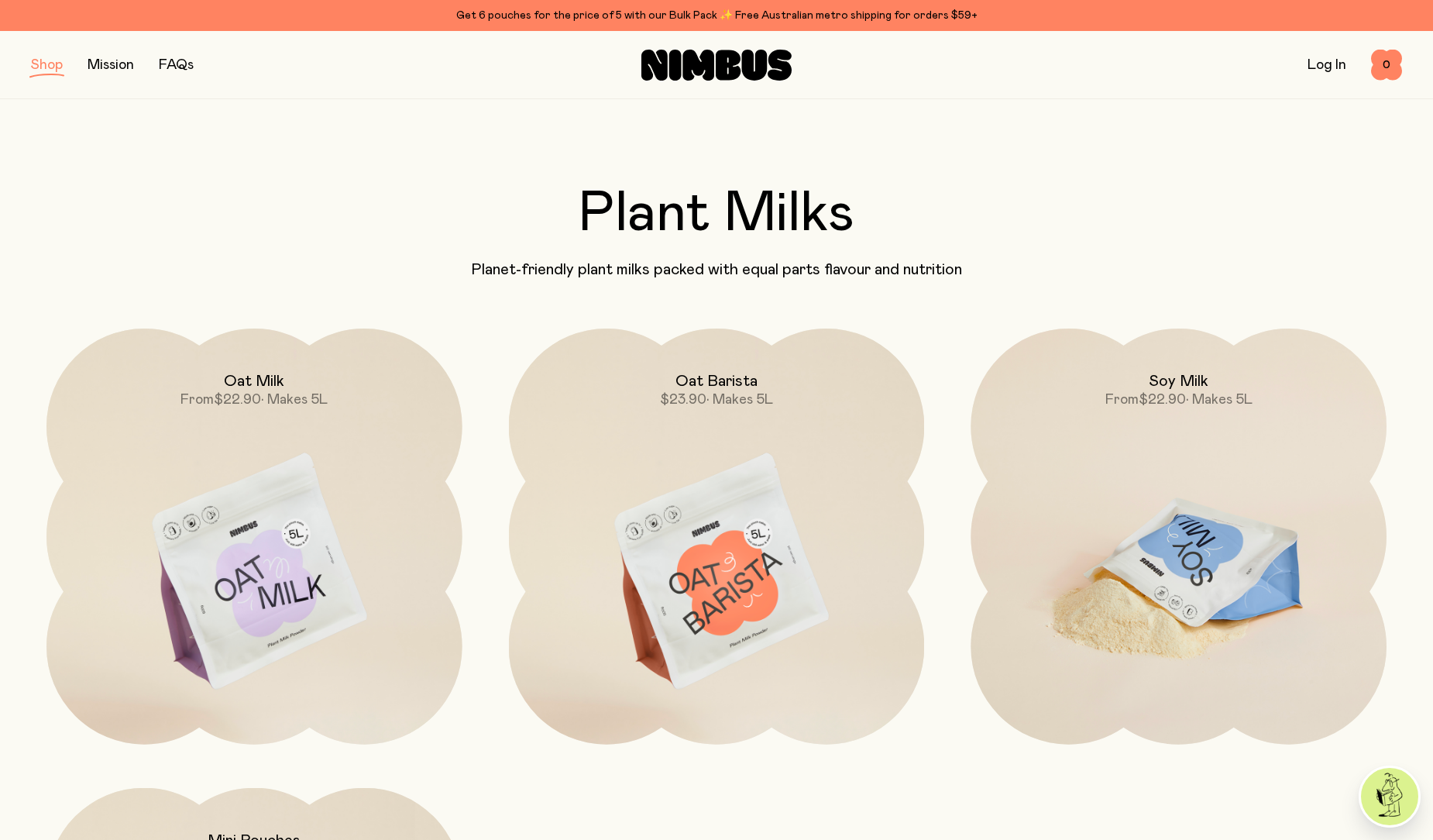
click at [1182, 537] on img at bounding box center [1177, 573] width 416 height 489
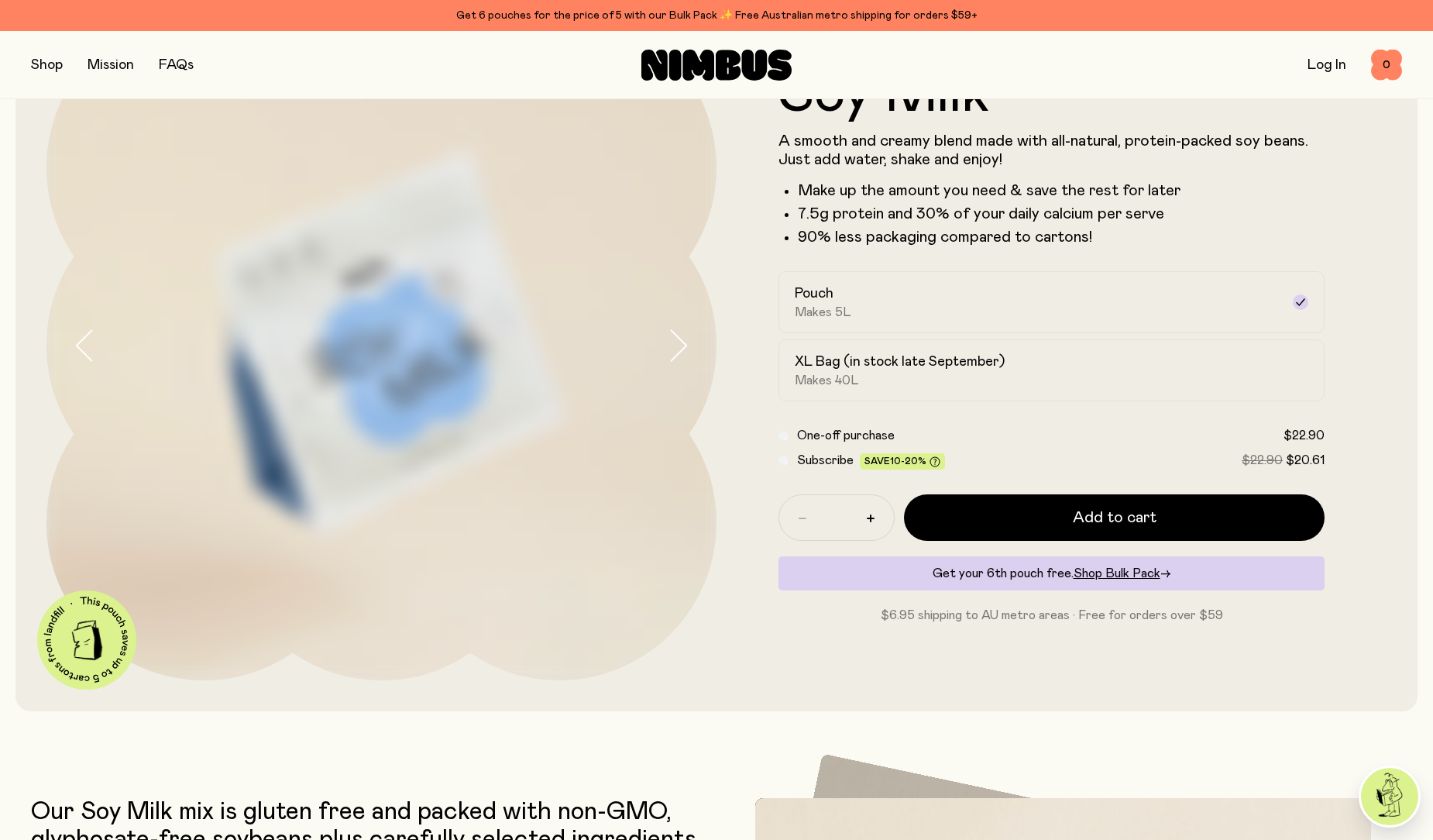
scroll to position [387, 0]
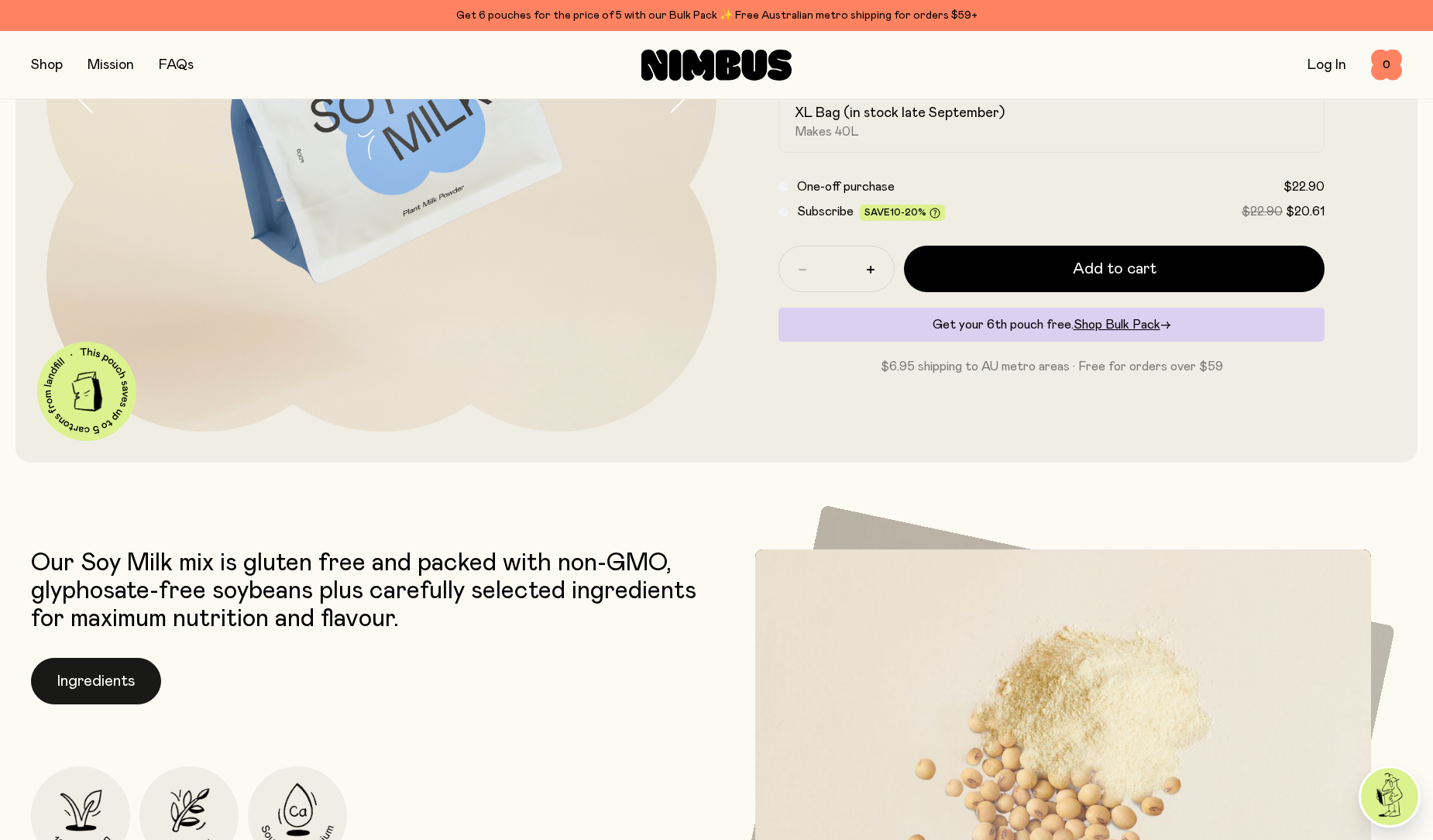
click at [128, 674] on button "Ingredients" at bounding box center [95, 681] width 130 height 47
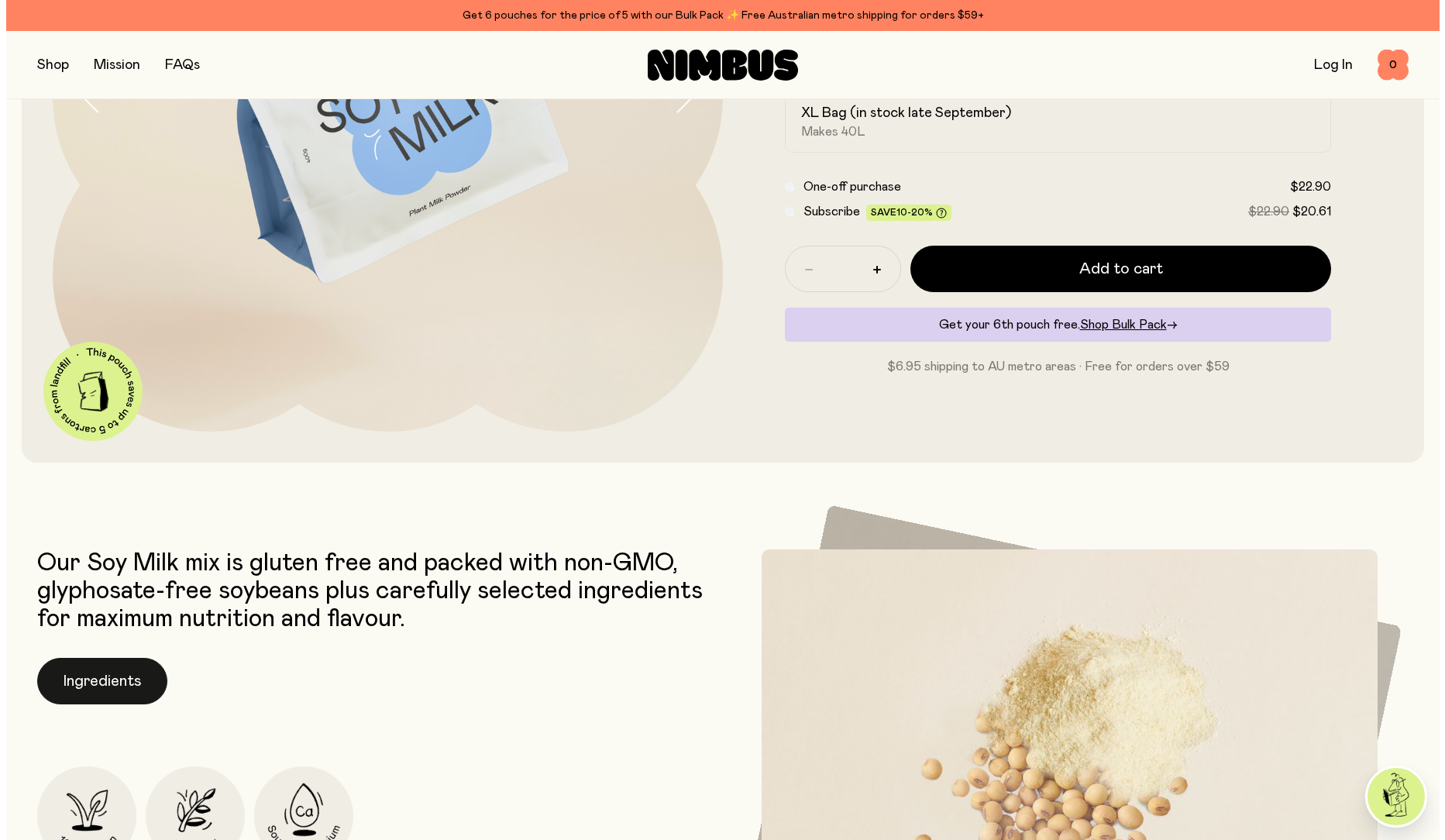
scroll to position [0, 0]
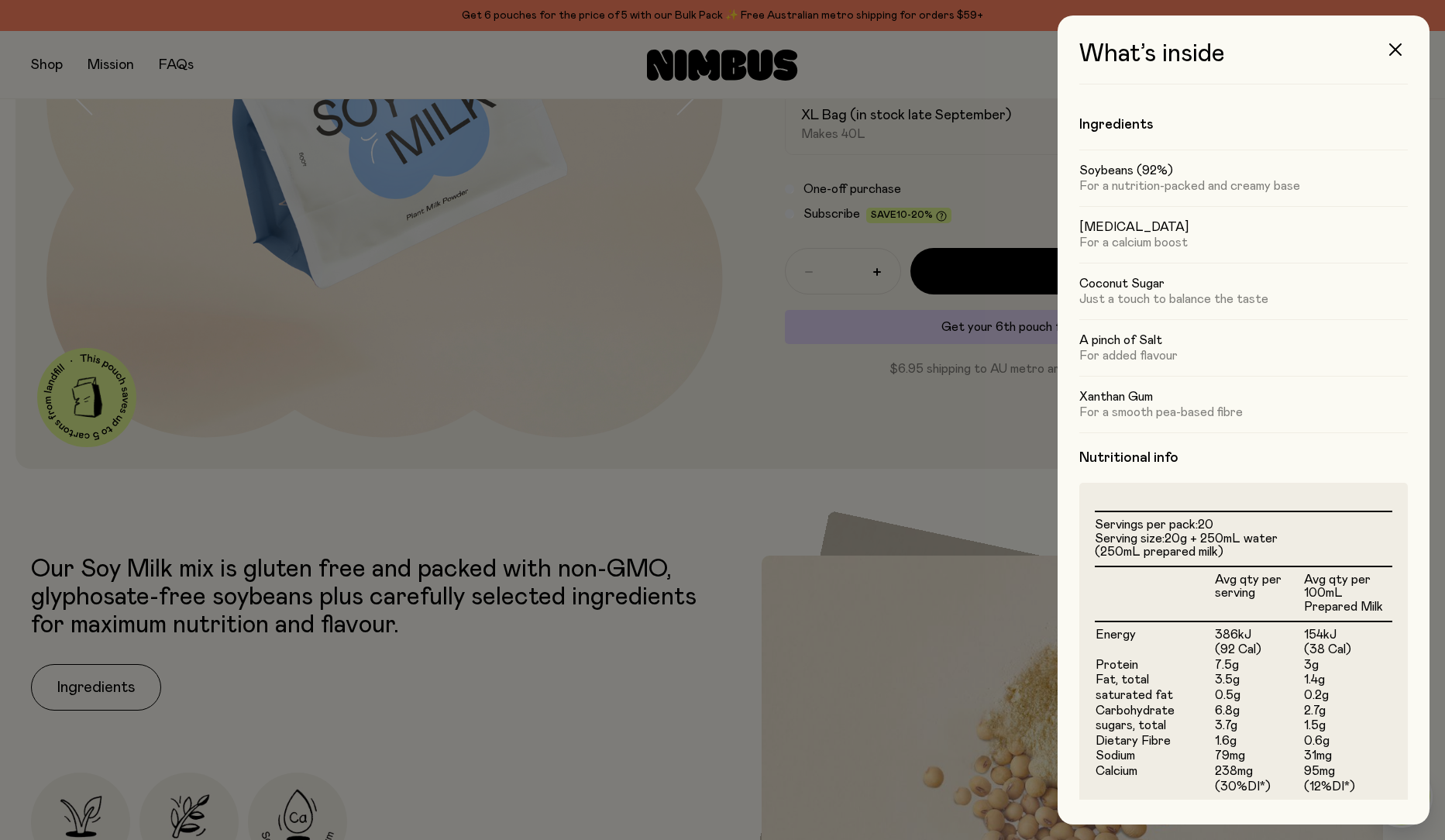
drag, startPoint x: 1398, startPoint y: 53, endPoint x: 1374, endPoint y: 65, distance: 26.8
click at [1396, 53] on icon "button" at bounding box center [1396, 50] width 13 height 13
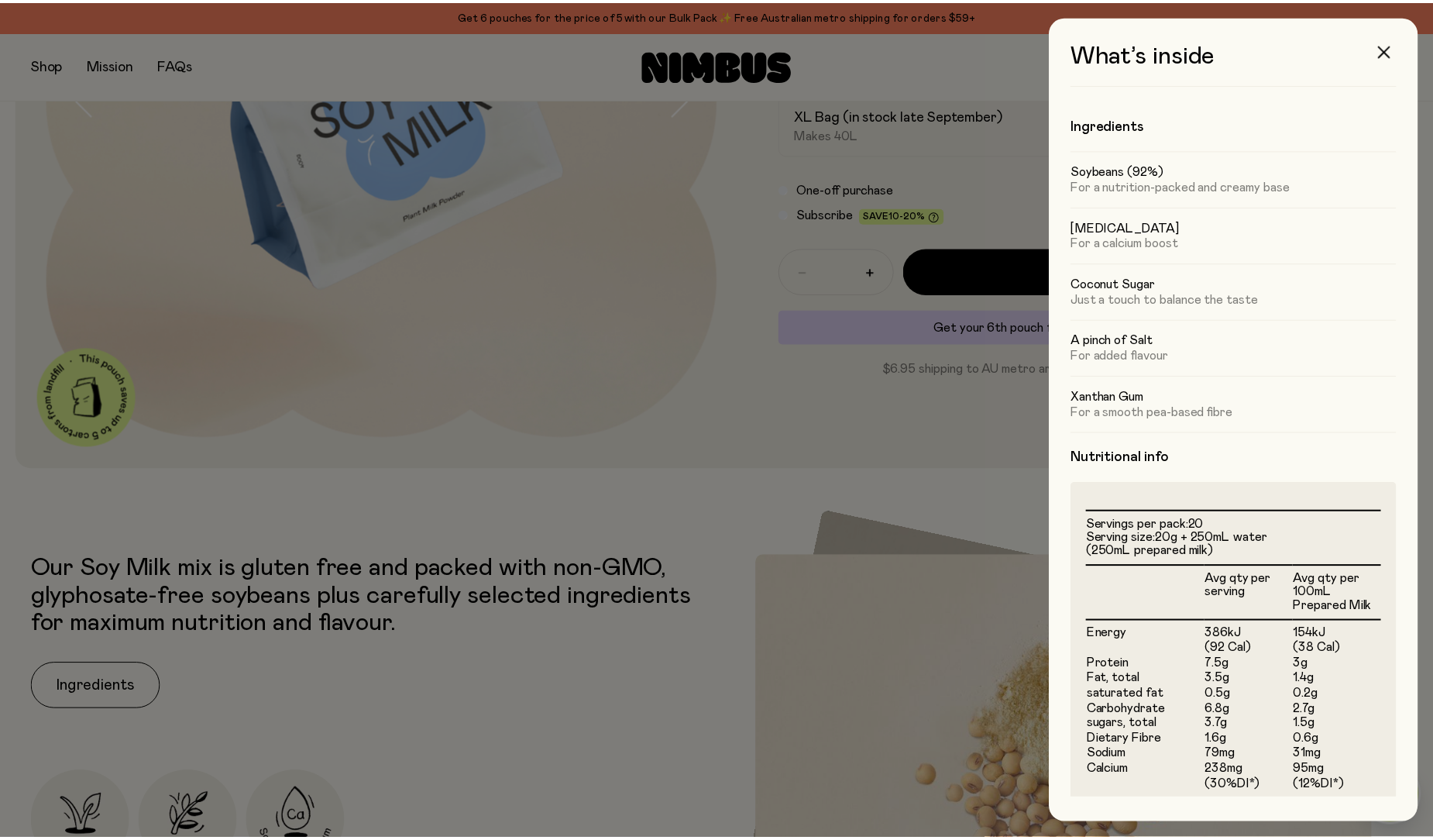
scroll to position [387, 0]
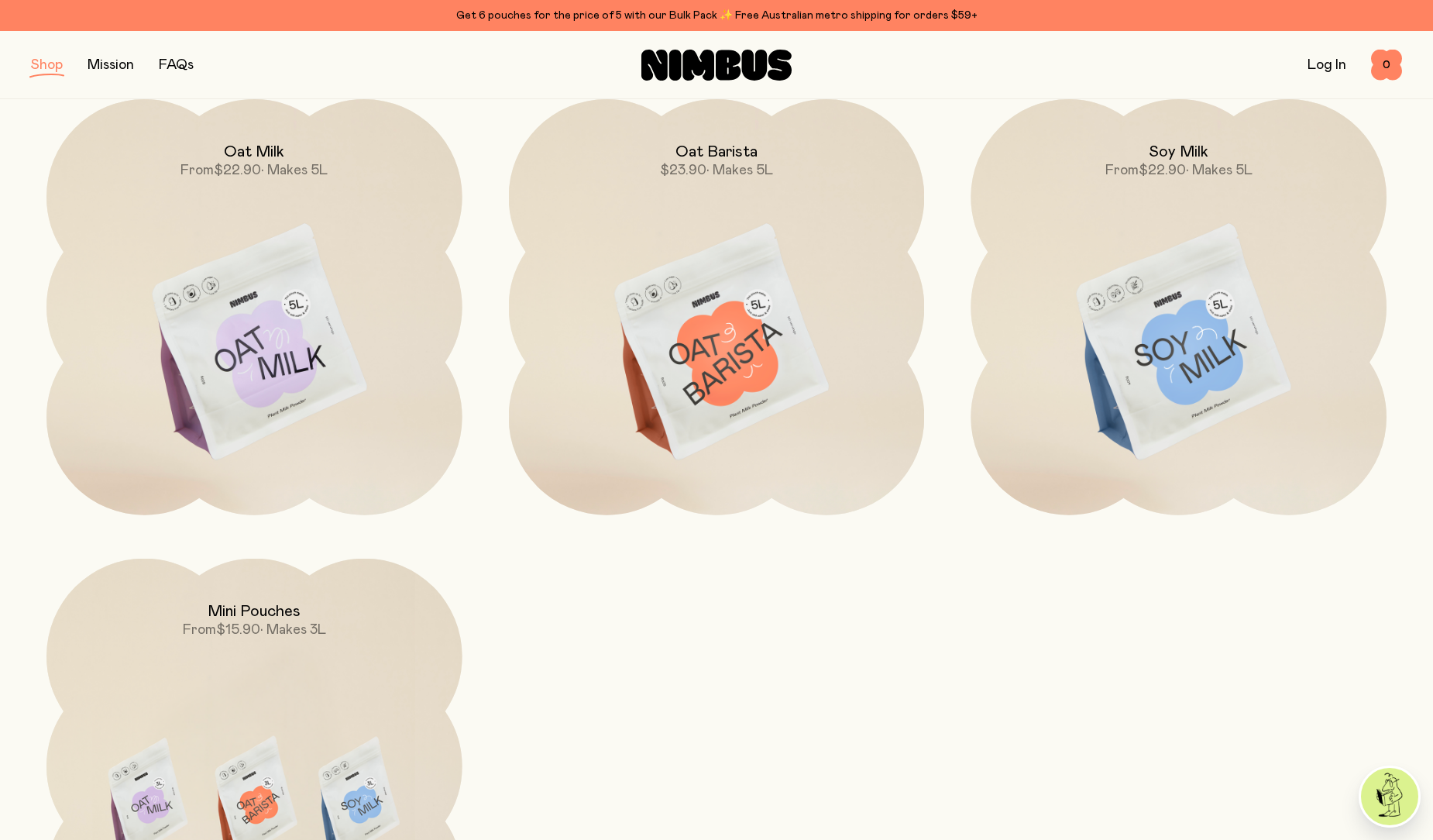
scroll to position [387, 0]
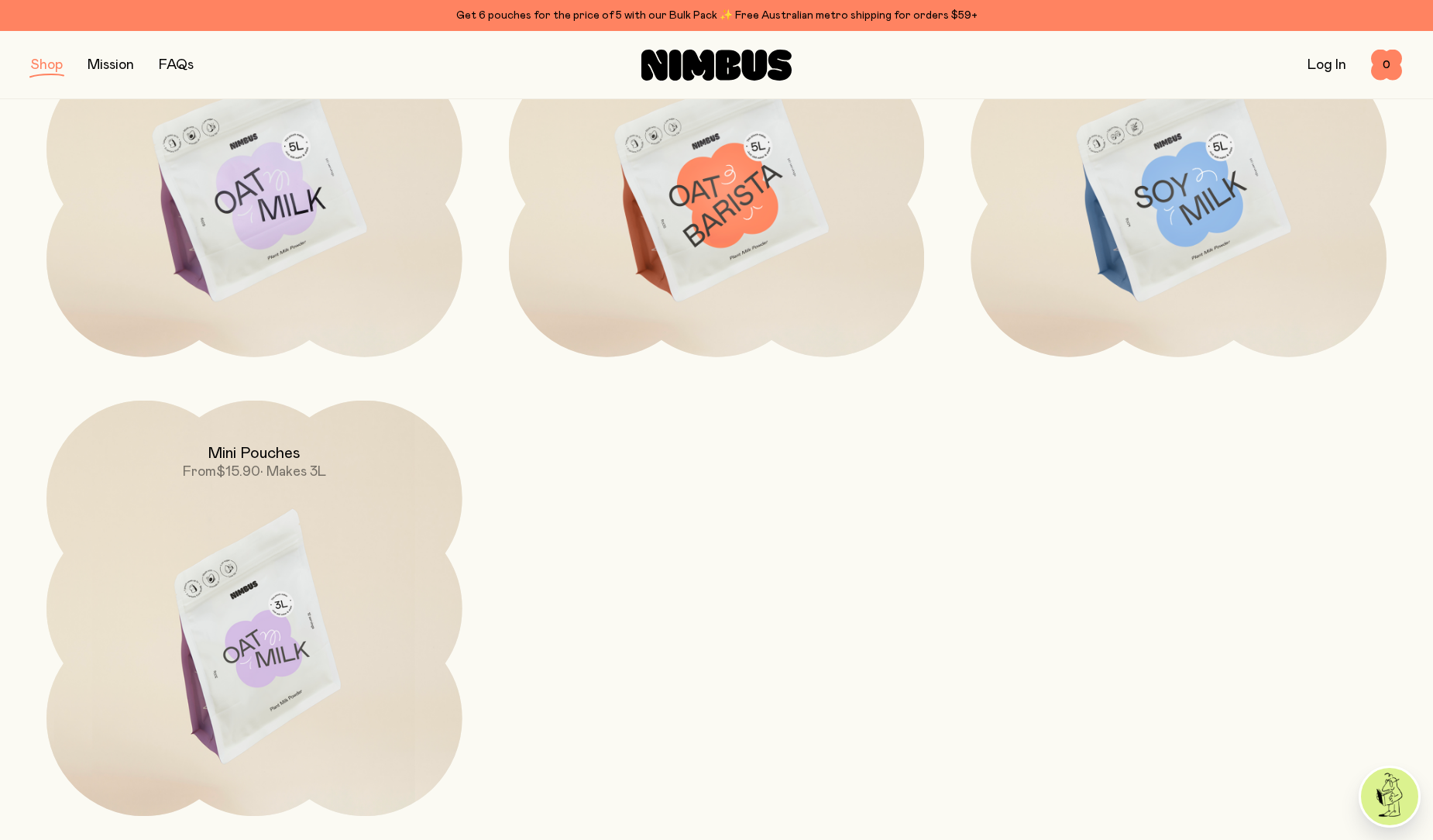
click at [276, 648] on img at bounding box center [254, 645] width 416 height 489
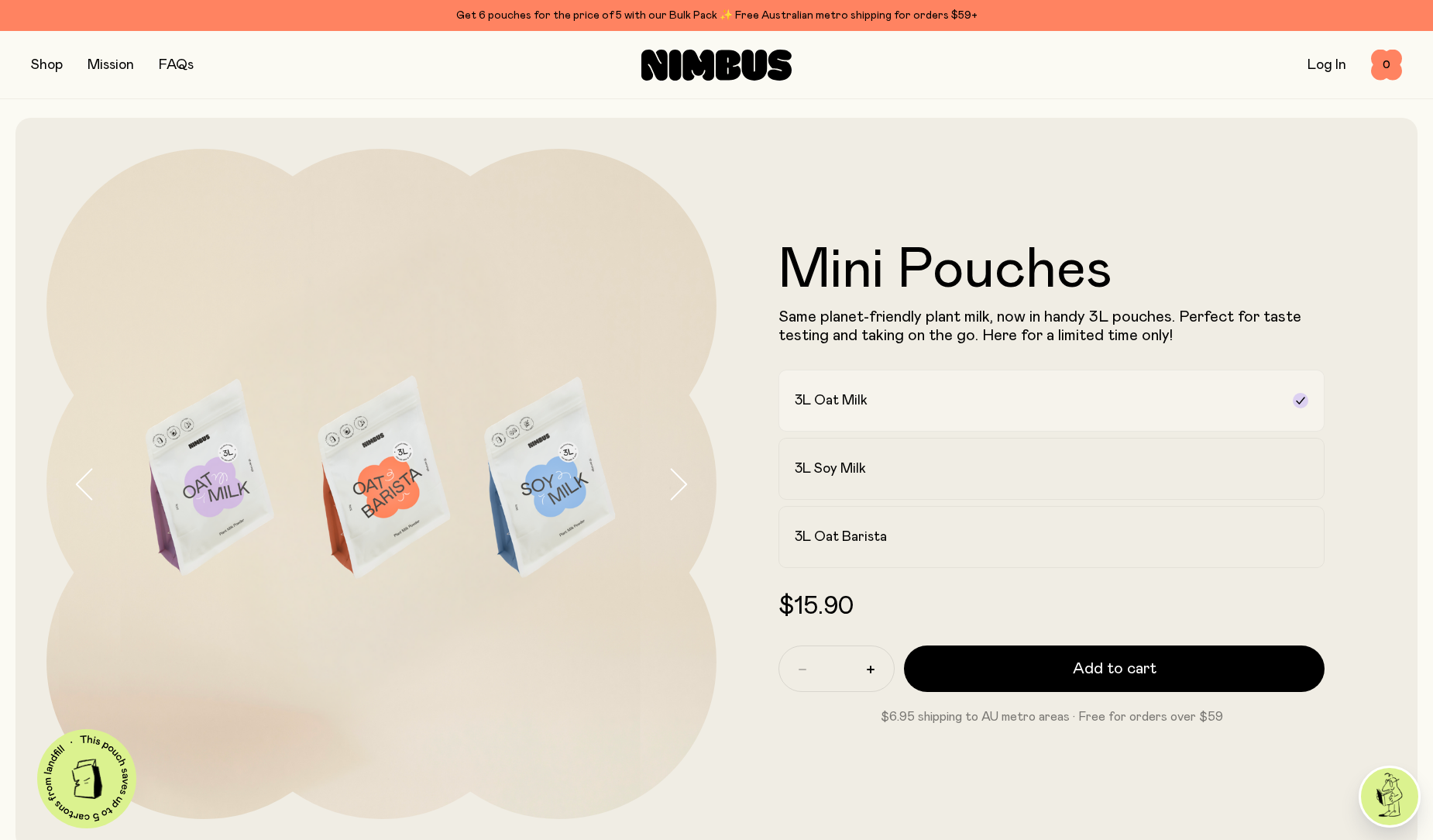
click at [1271, 407] on div "3L Oat Milk" at bounding box center [1038, 401] width 486 height 19
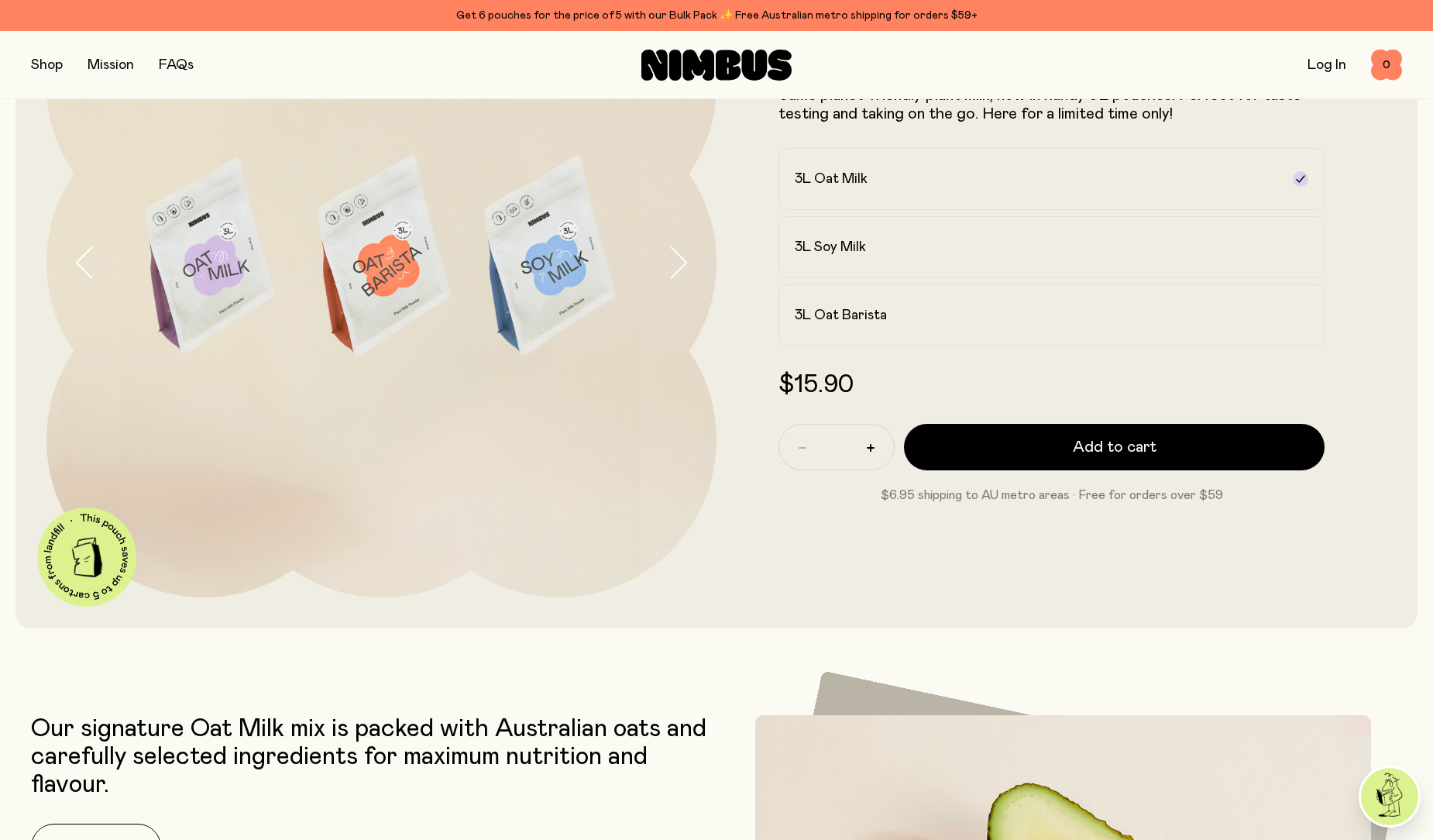
scroll to position [310, 0]
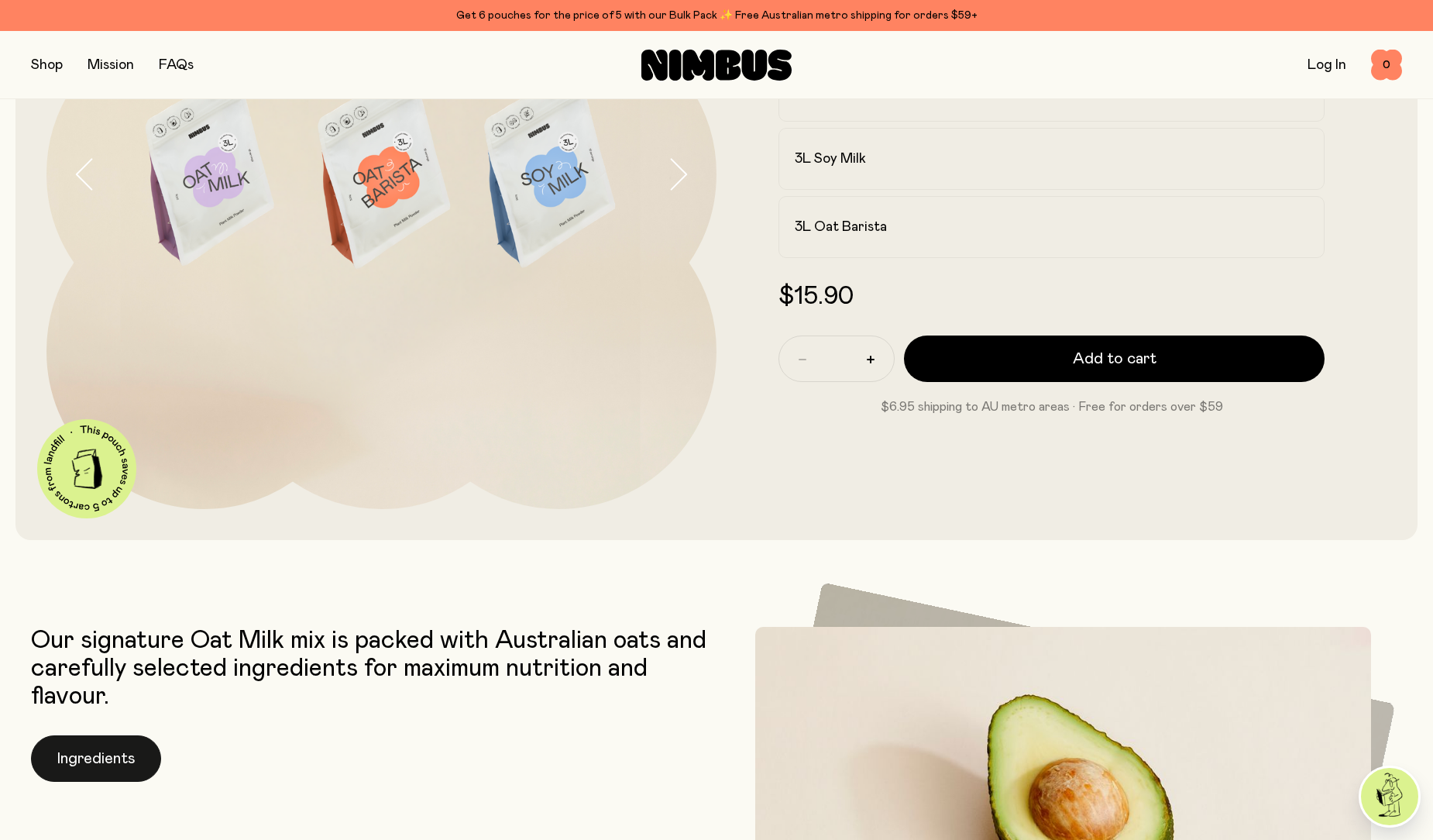
click at [102, 756] on button "Ingredients" at bounding box center [95, 758] width 130 height 47
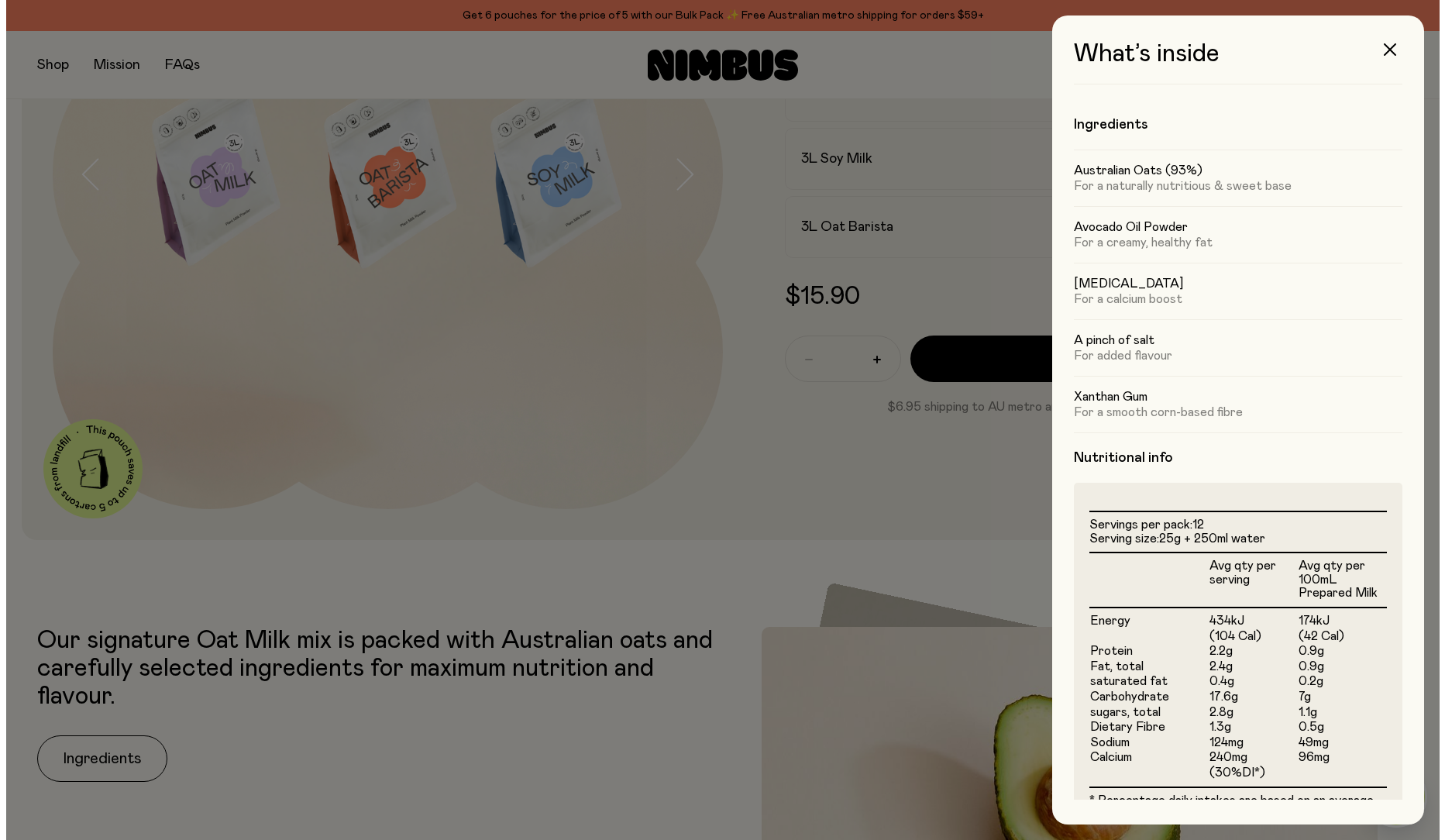
scroll to position [0, 0]
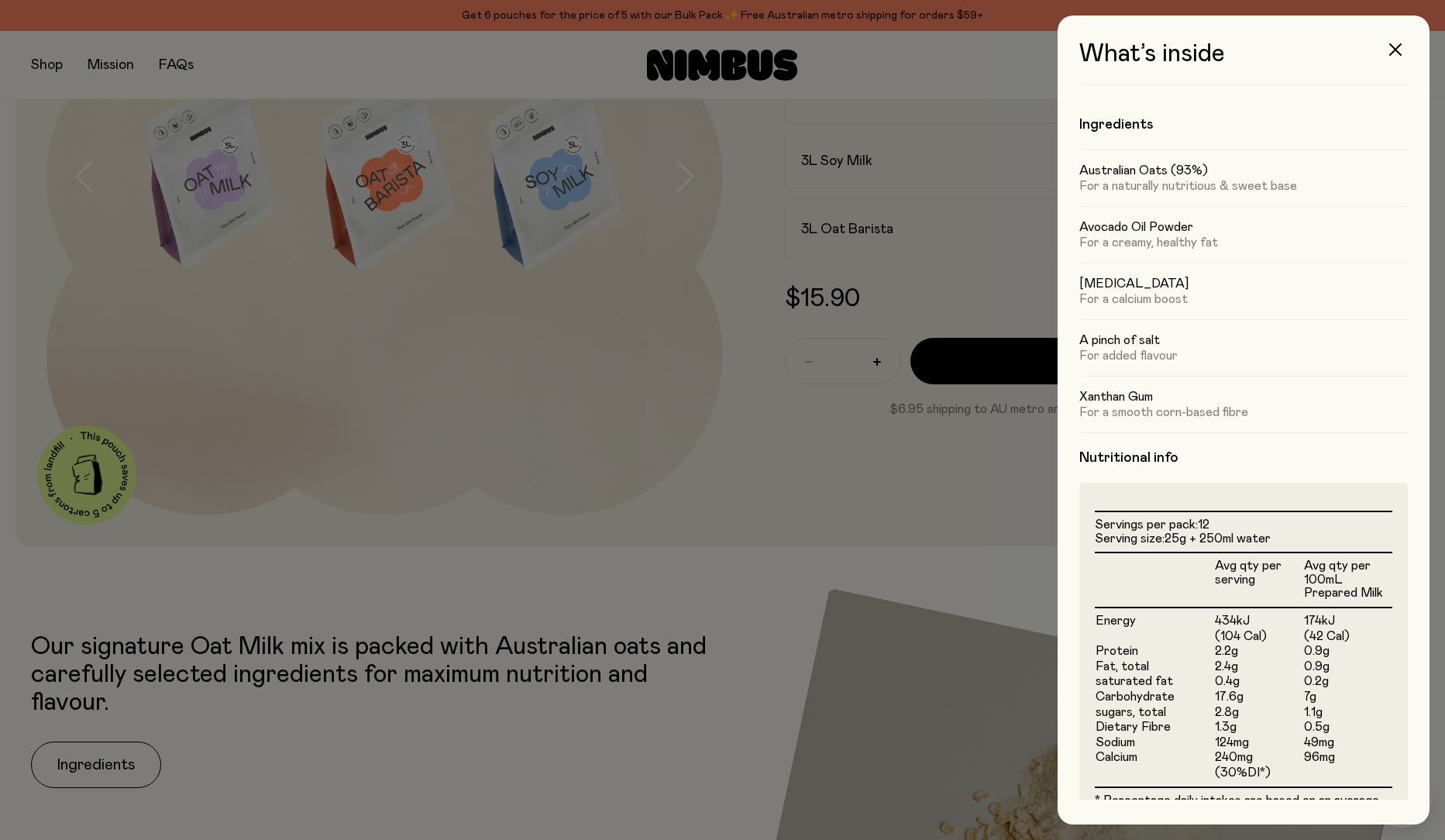
click at [759, 482] on div at bounding box center [722, 420] width 1445 height 840
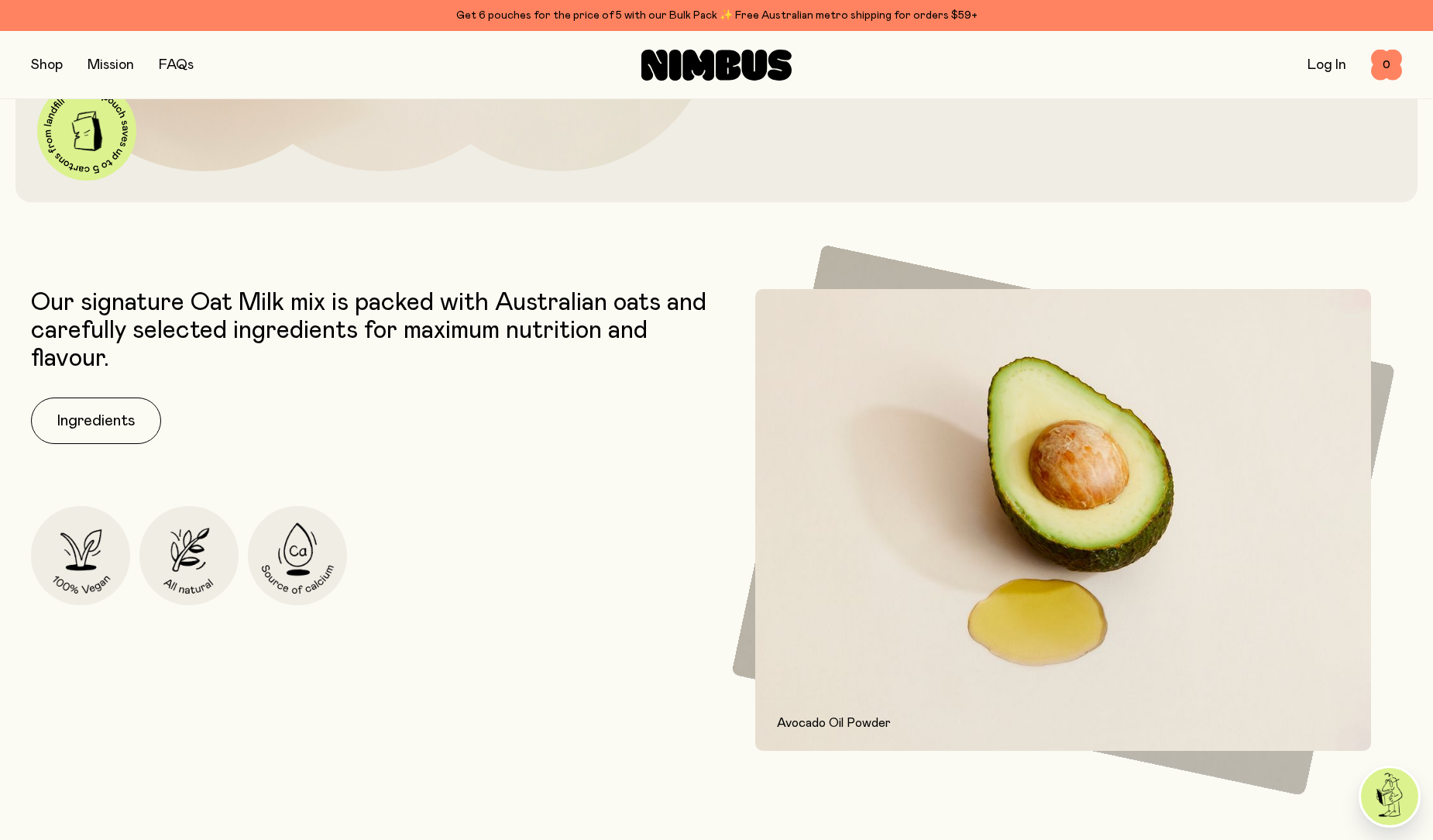
scroll to position [310, 0]
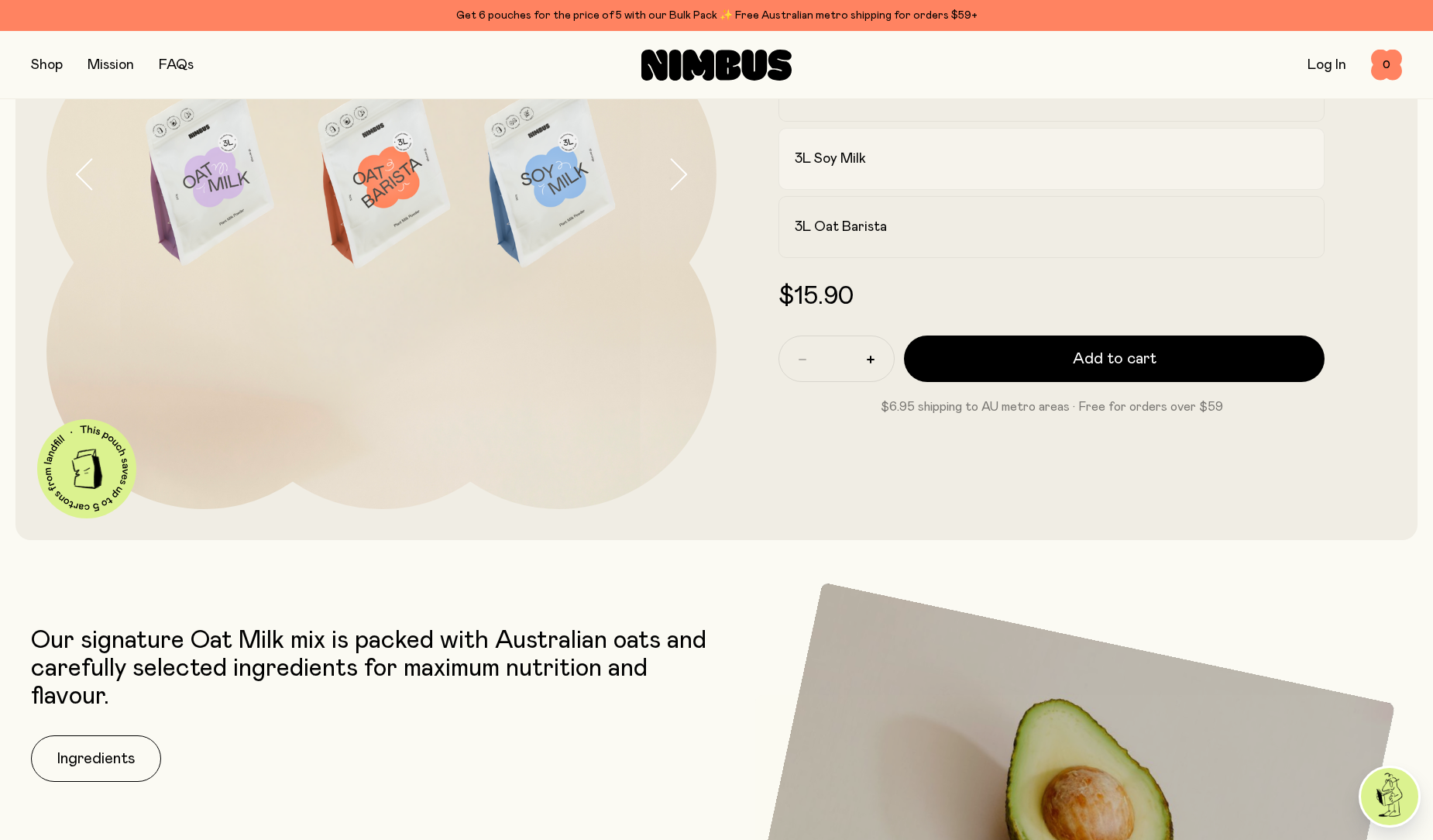
click at [862, 158] on h2 "3L Soy Milk" at bounding box center [830, 159] width 71 height 19
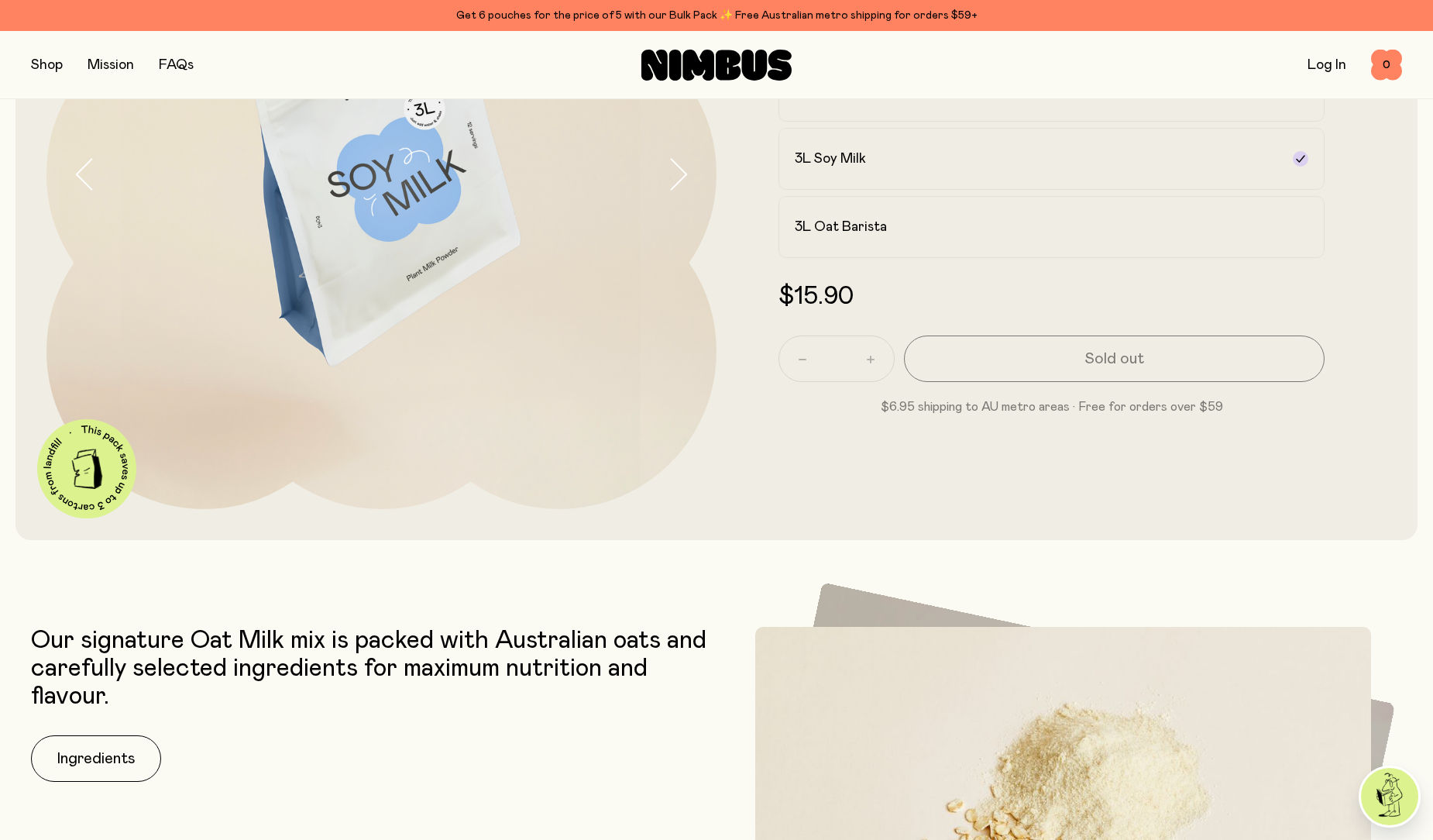
click at [499, 204] on img at bounding box center [381, 174] width 670 height 670
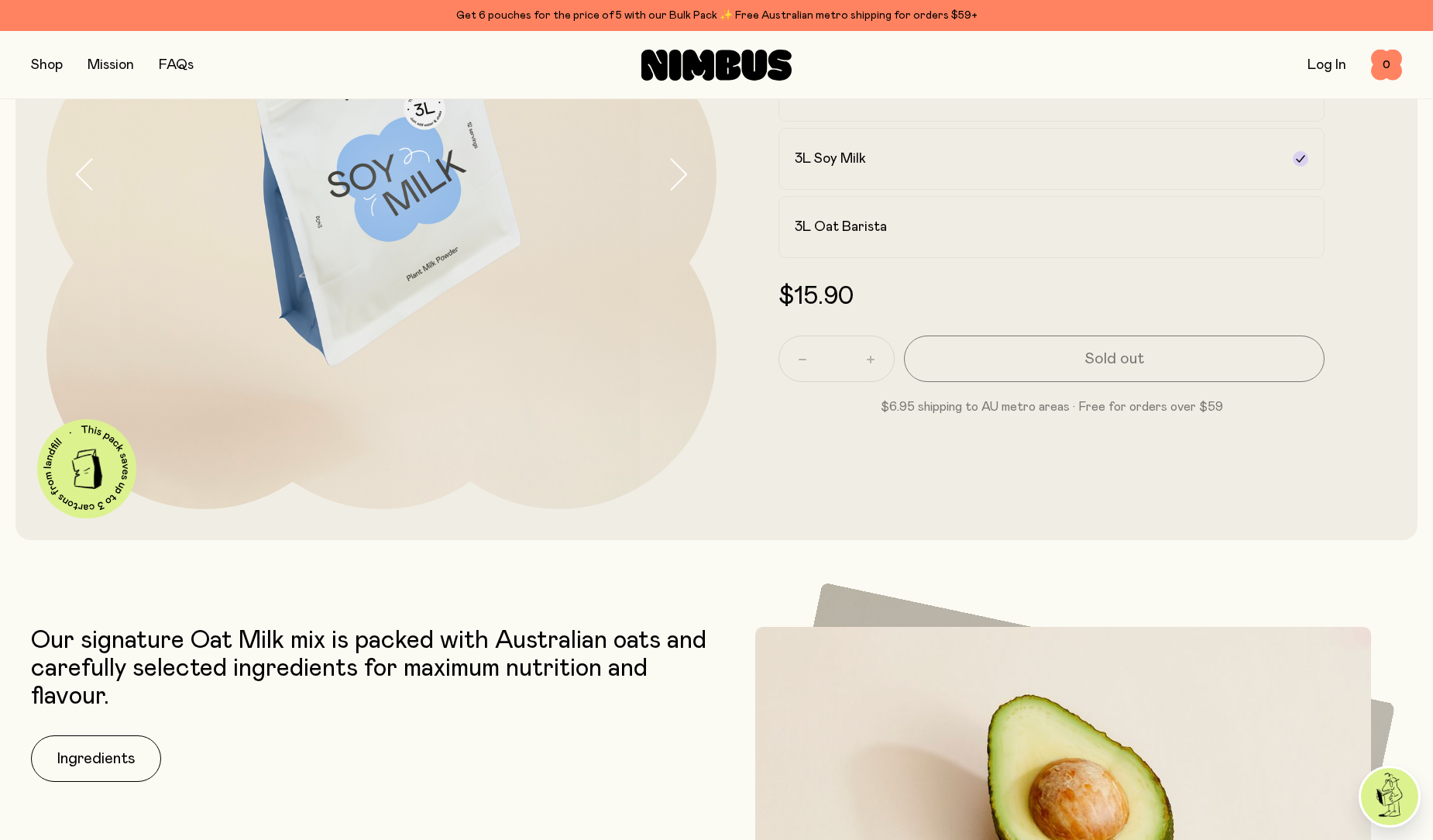
click at [320, 226] on img at bounding box center [381, 174] width 670 height 670
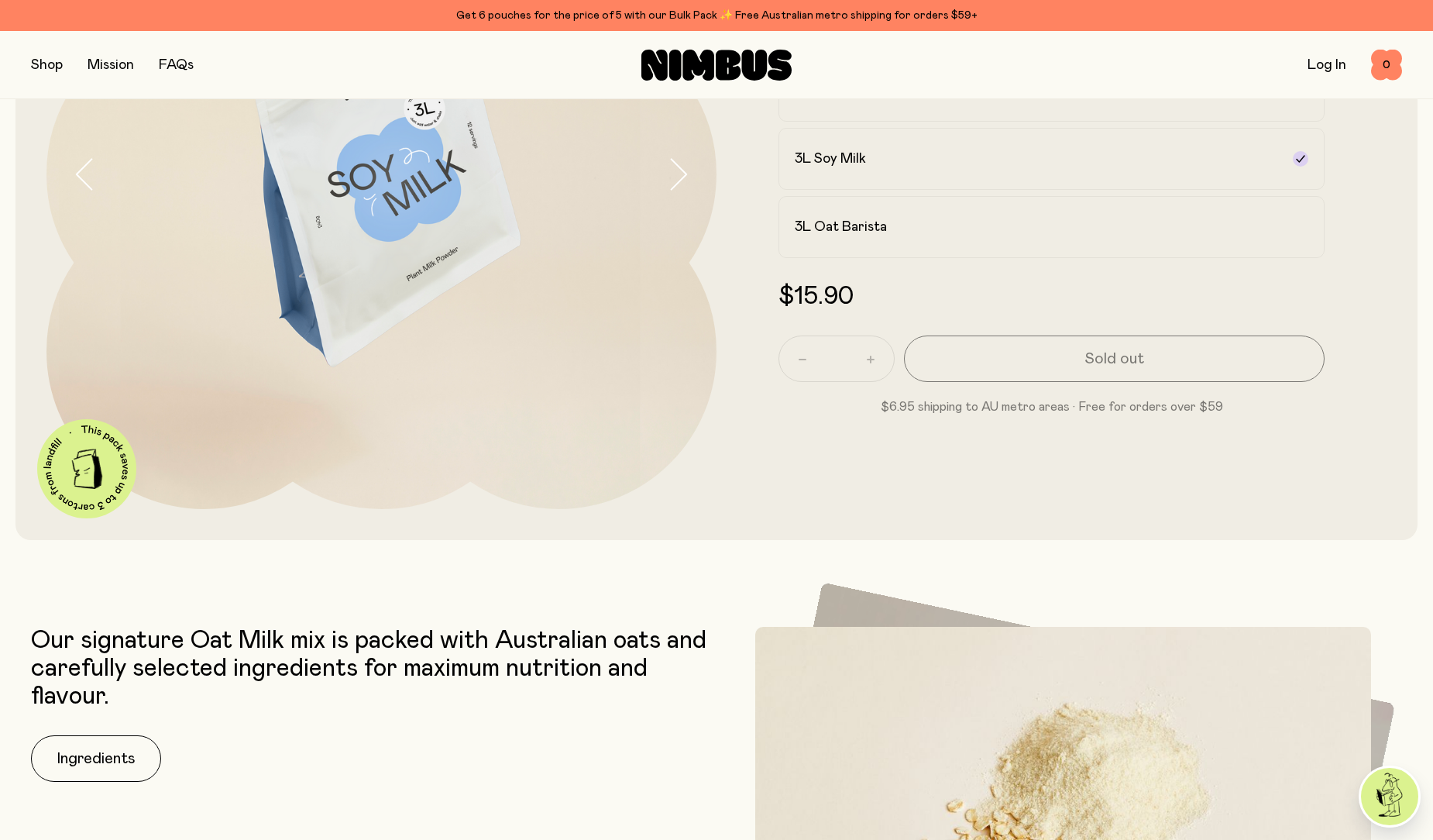
click at [329, 192] on img at bounding box center [381, 174] width 670 height 670
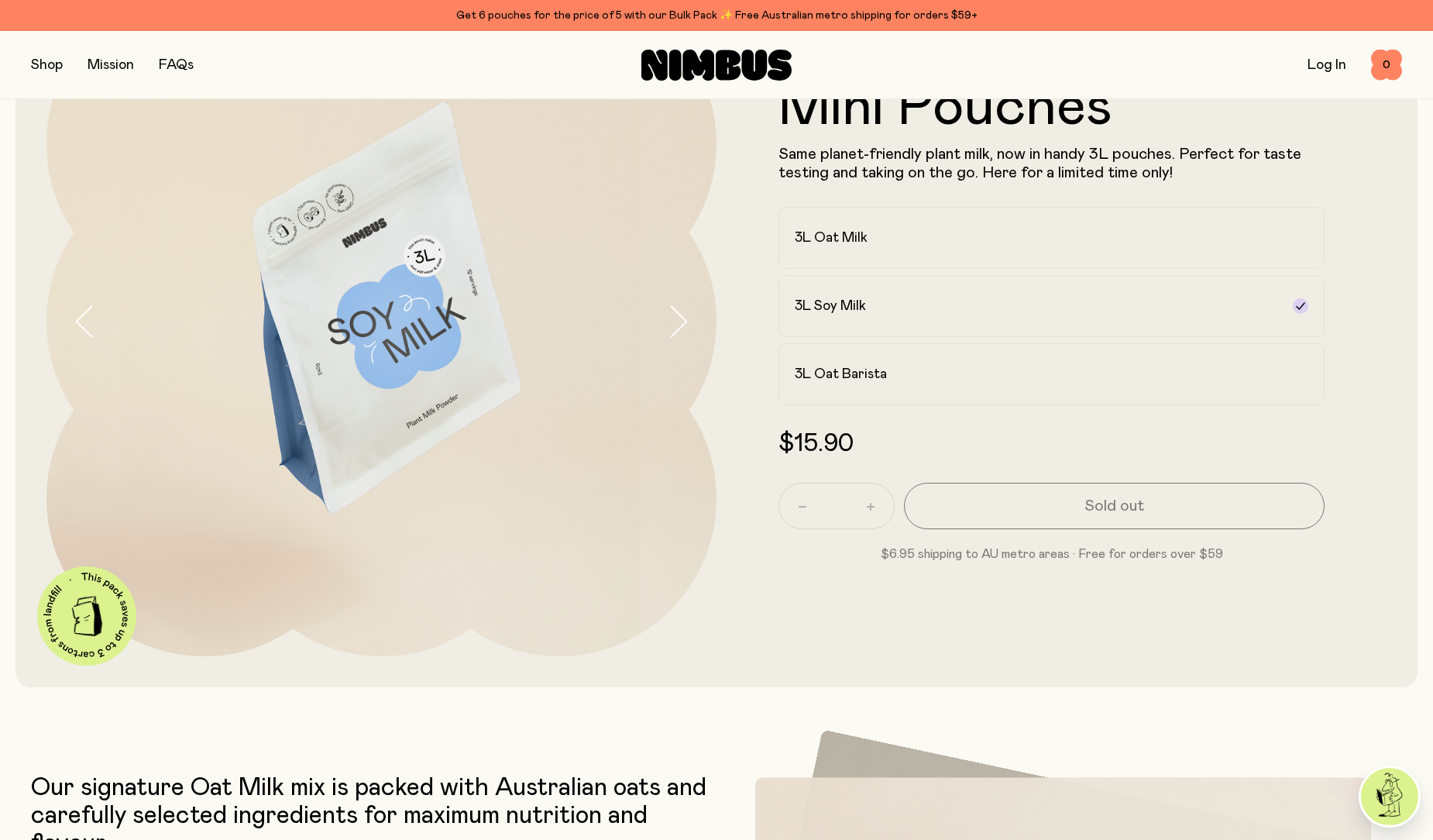
scroll to position [0, 0]
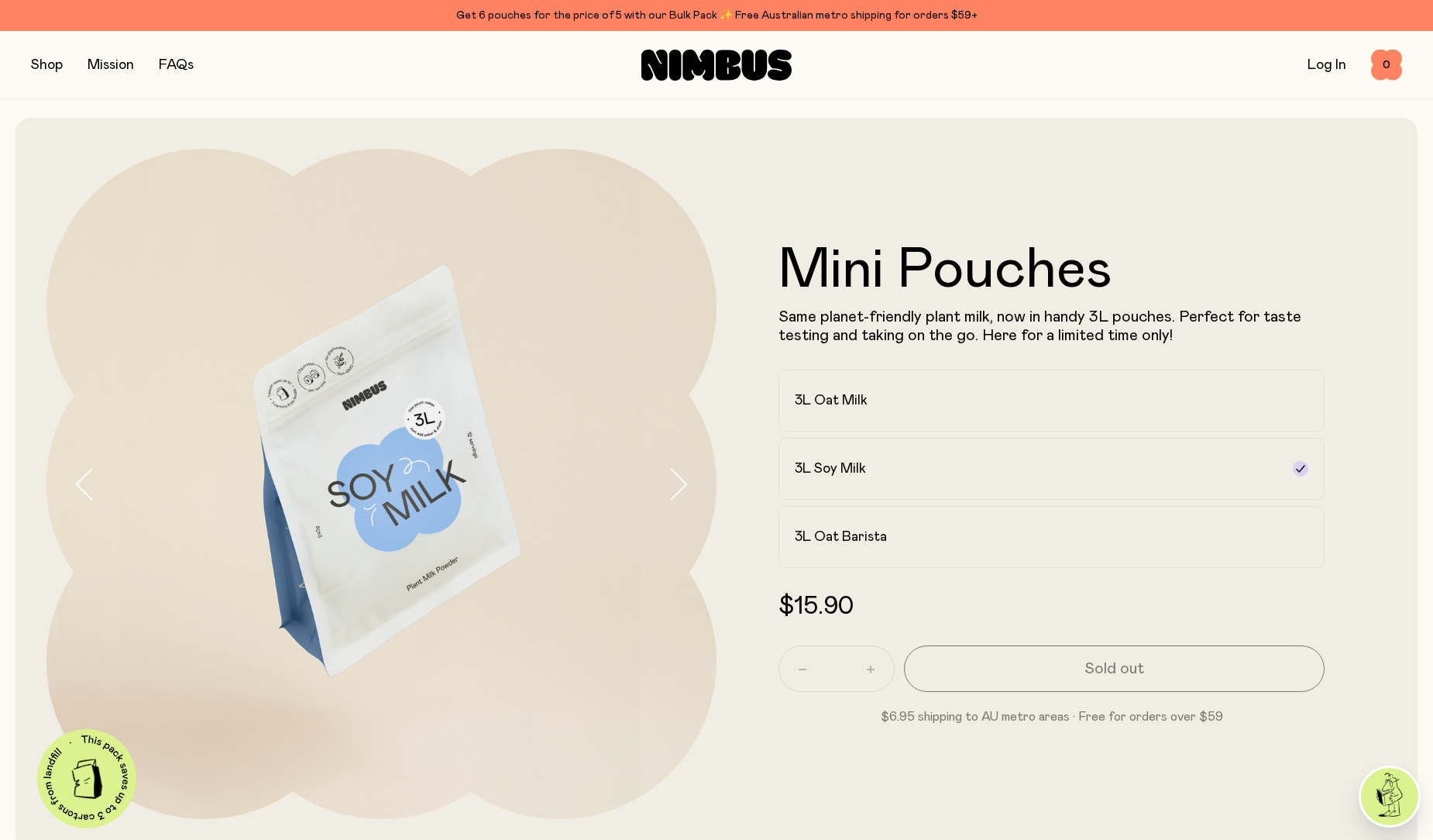
click at [375, 409] on img at bounding box center [381, 483] width 670 height 670
click at [620, 179] on img at bounding box center [381, 483] width 670 height 670
click at [289, 536] on img at bounding box center [381, 483] width 670 height 670
click at [339, 528] on img at bounding box center [381, 483] width 670 height 670
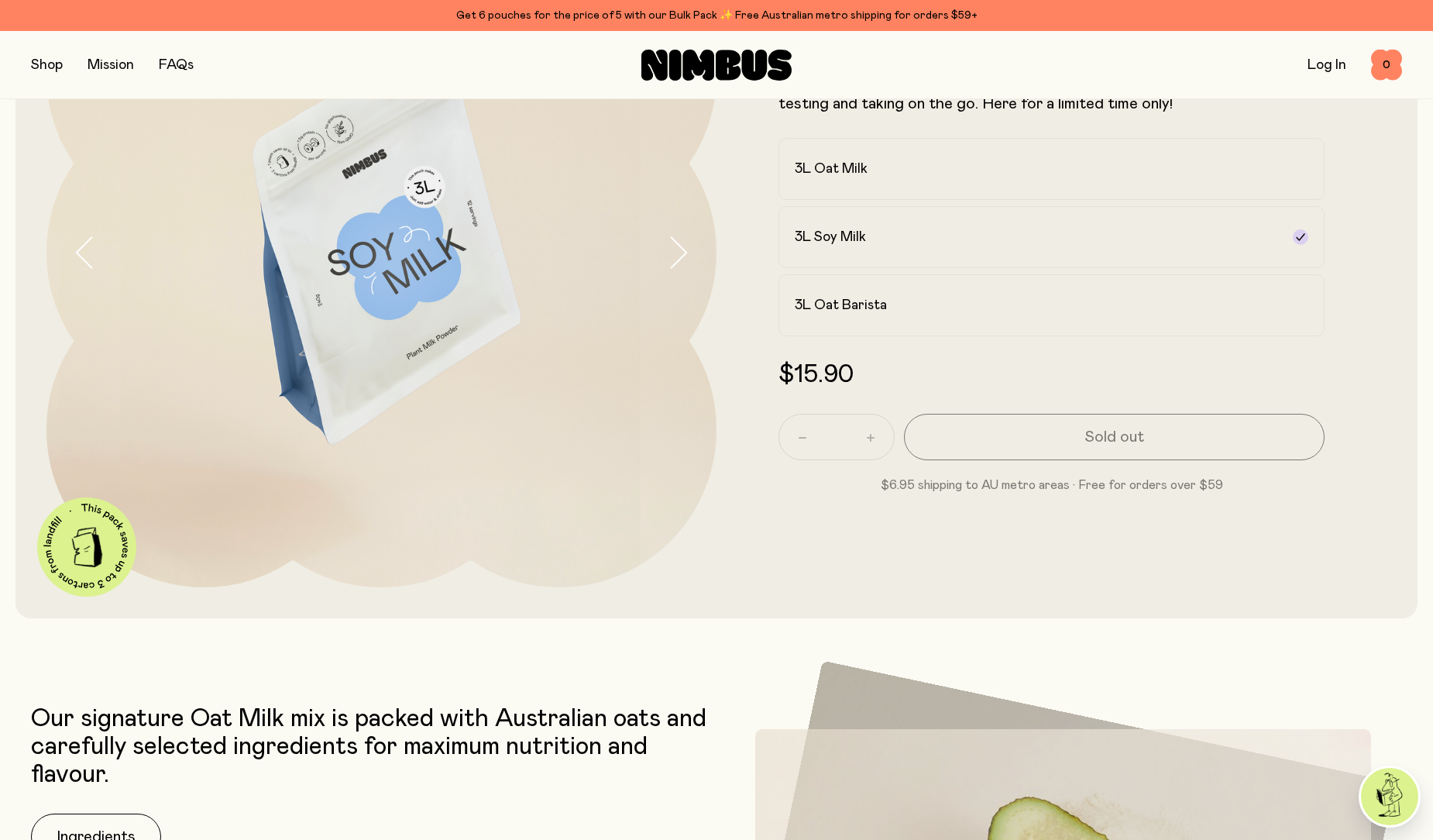
scroll to position [233, 0]
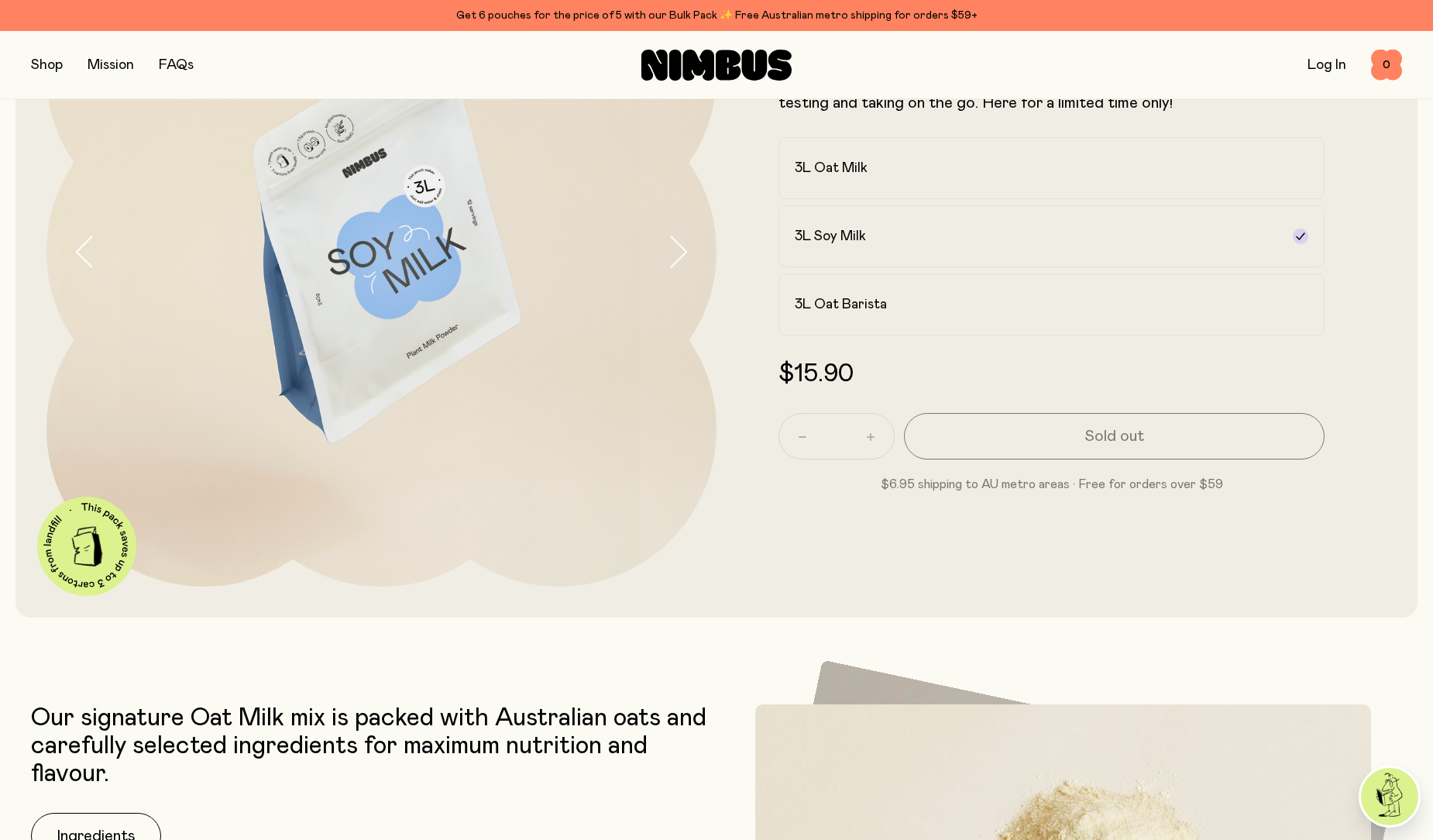
click at [668, 253] on icon "button" at bounding box center [677, 252] width 21 height 32
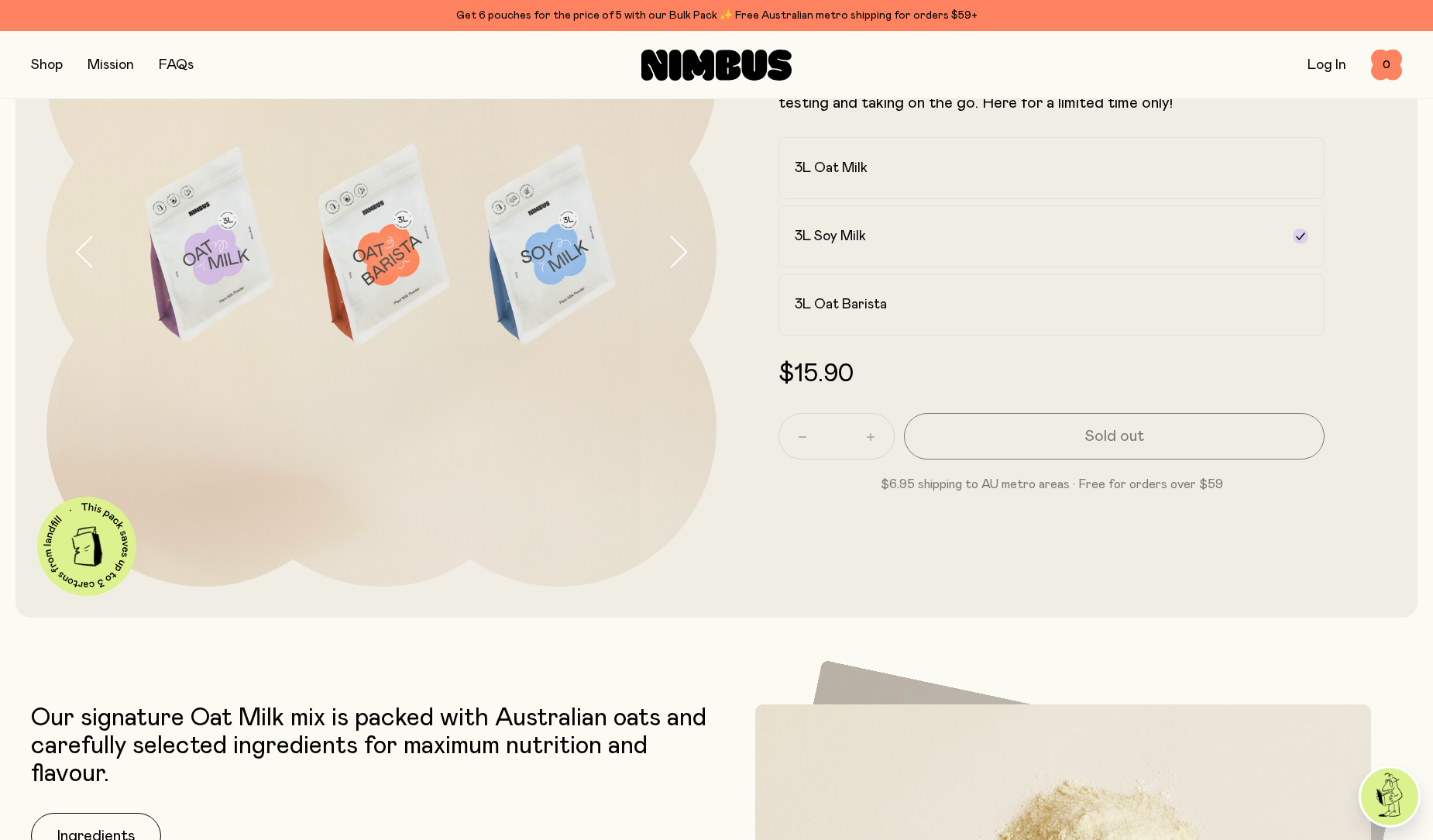
click at [418, 258] on img at bounding box center [381, 251] width 670 height 670
click at [911, 308] on div "3L Oat Barista" at bounding box center [1038, 304] width 486 height 19
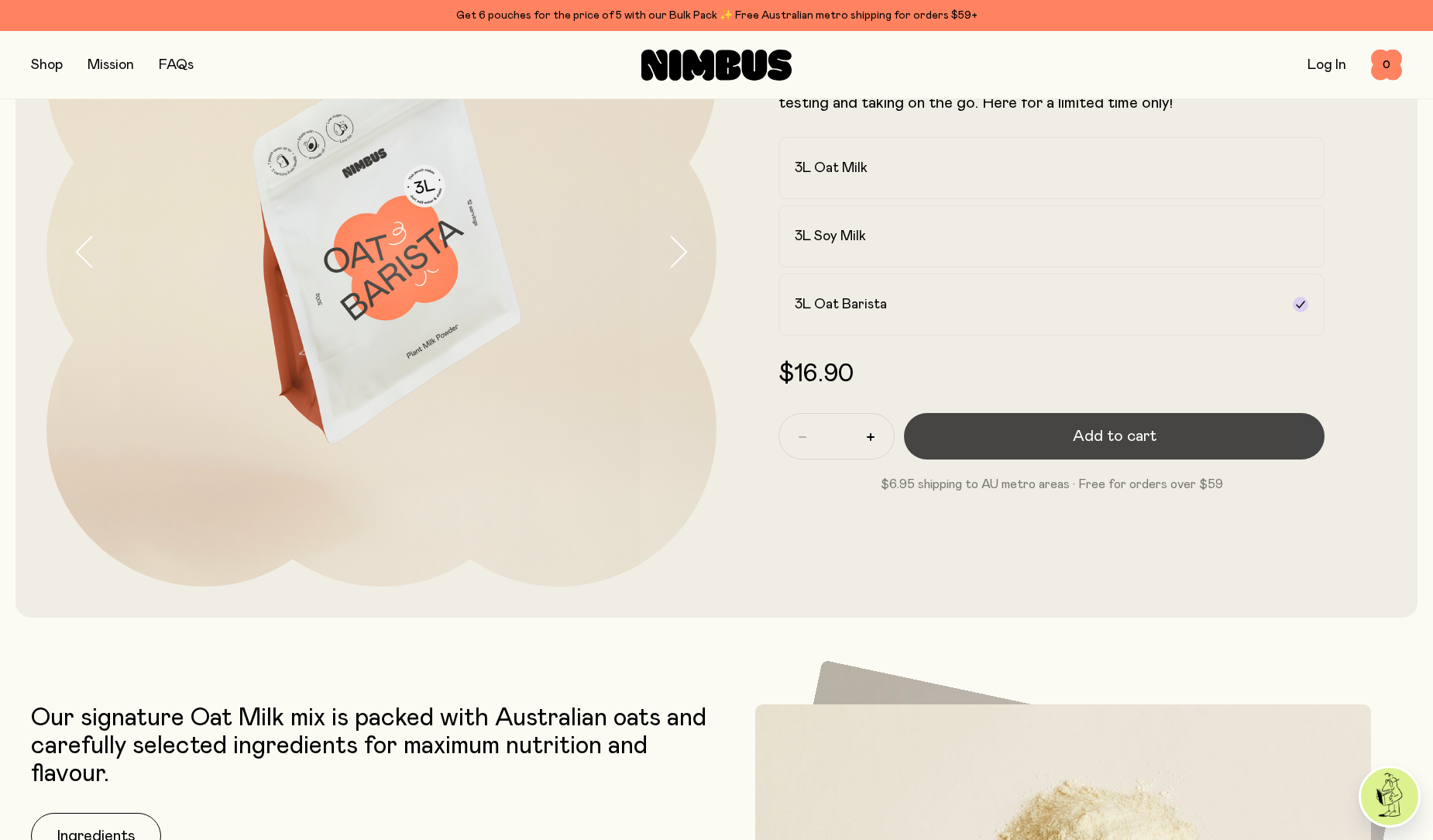
click at [1033, 436] on button "Add to cart" at bounding box center [1114, 435] width 420 height 47
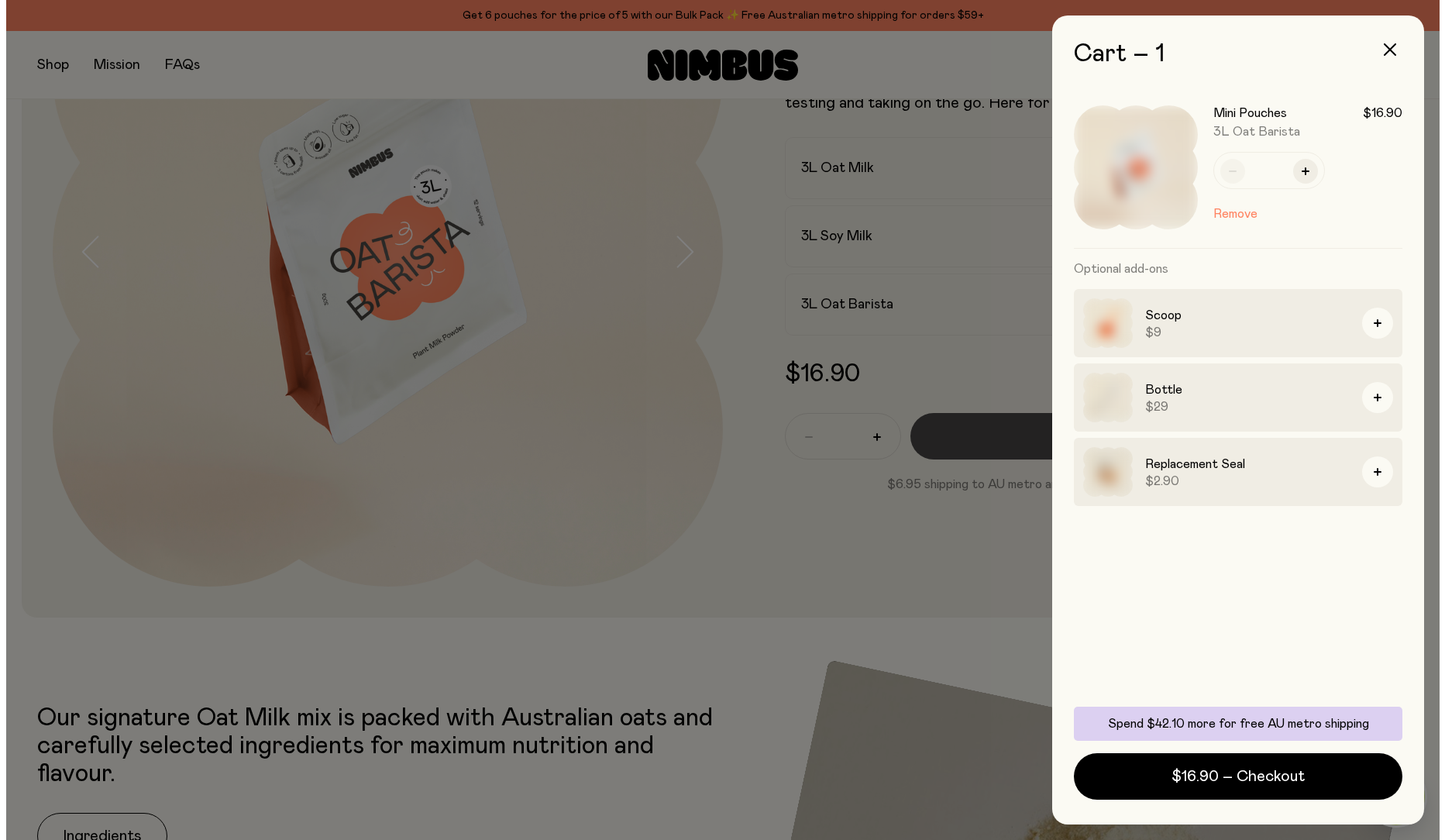
scroll to position [0, 0]
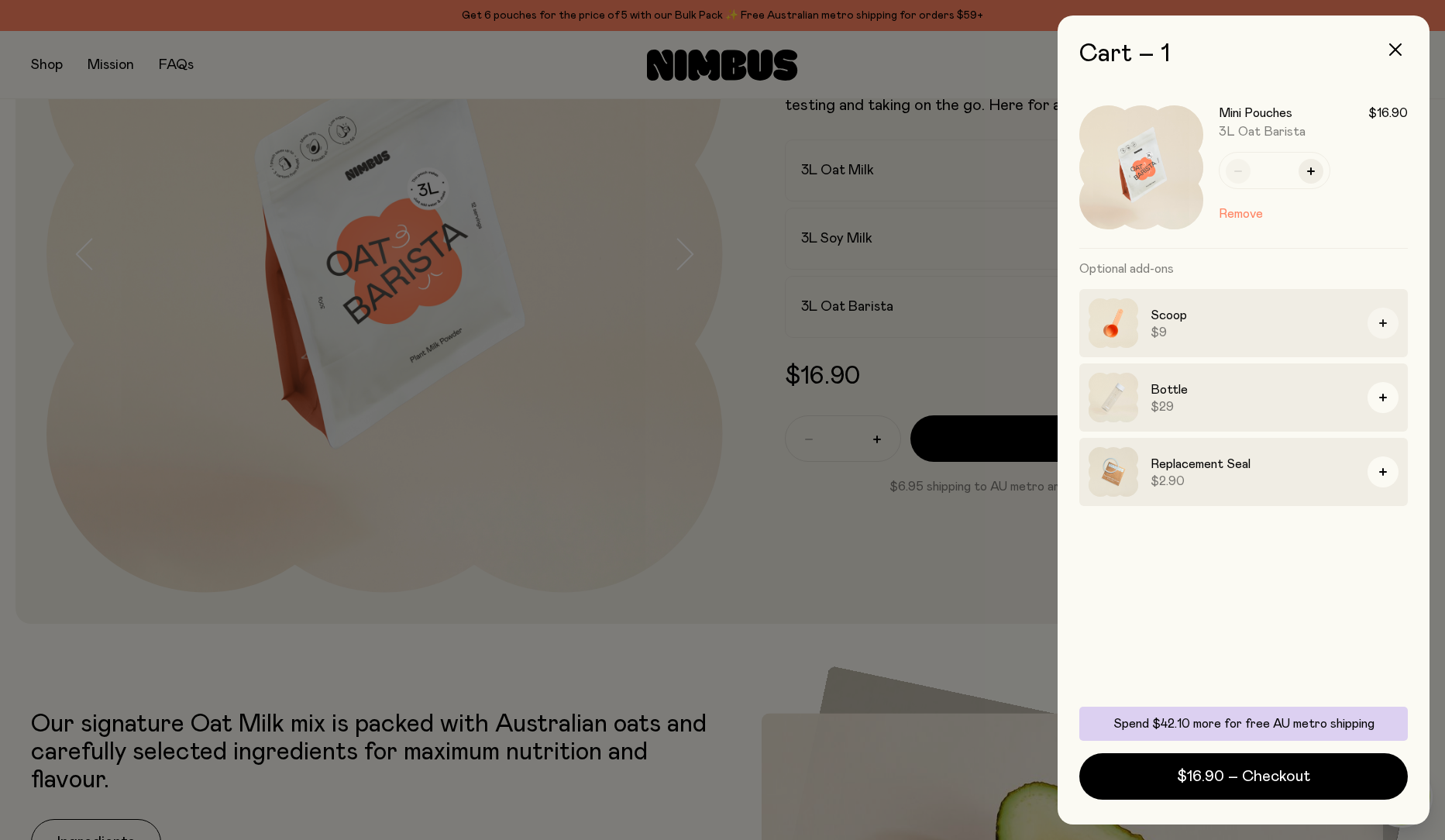
click at [1381, 320] on icon "button" at bounding box center [1383, 323] width 8 height 8
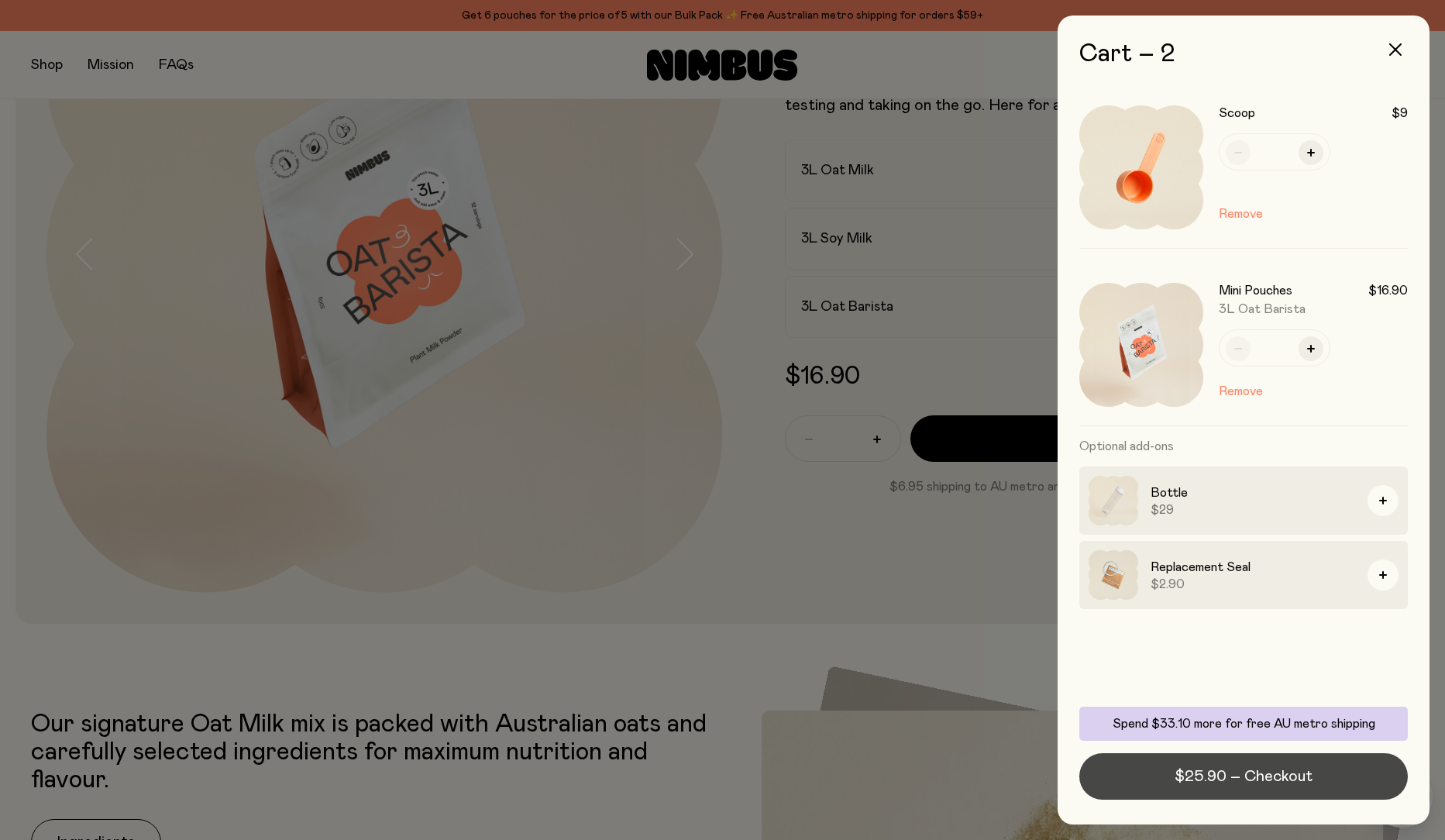
click at [1207, 777] on span "$25.90 – Checkout" at bounding box center [1244, 775] width 138 height 21
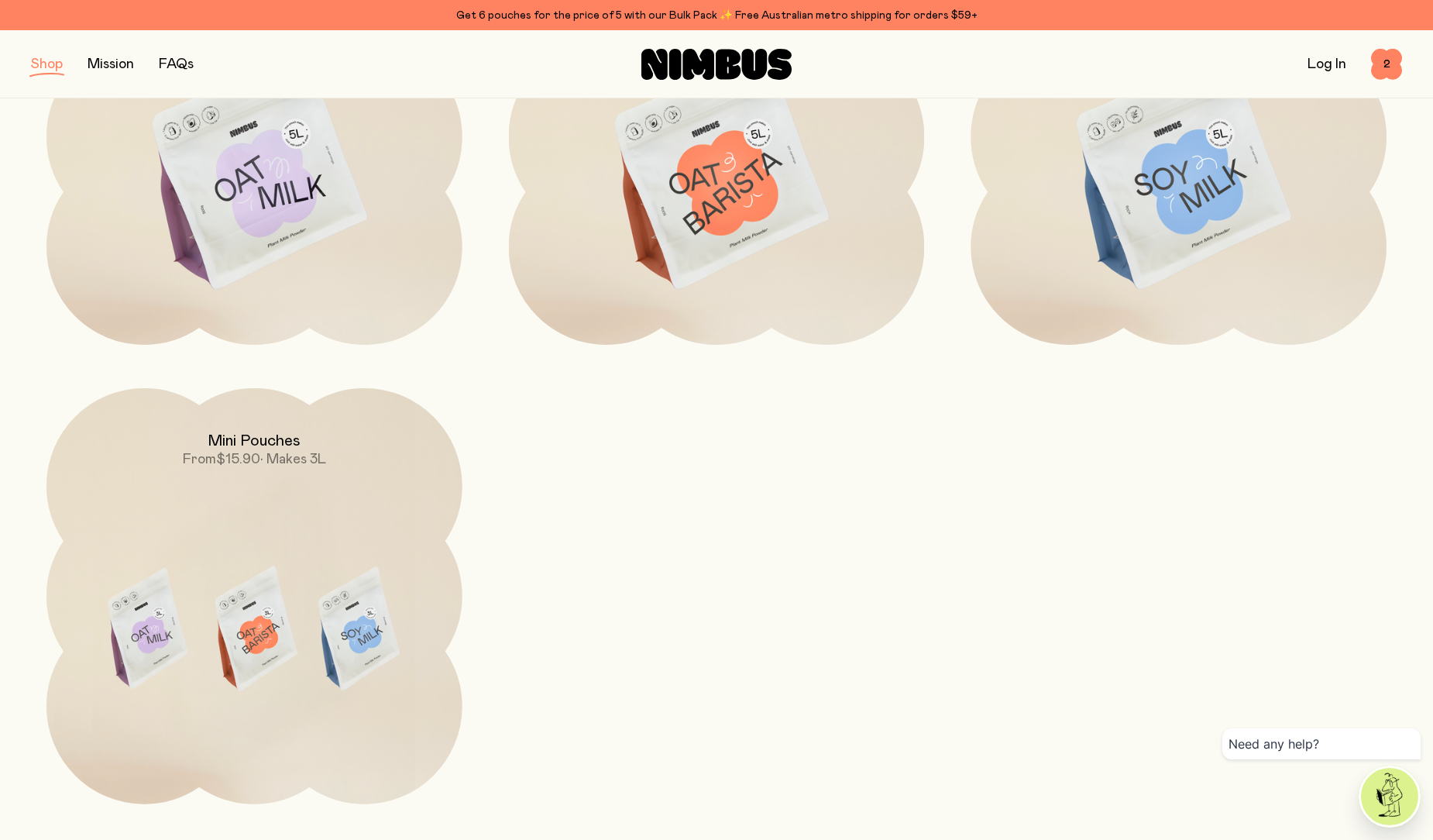
scroll to position [404, 0]
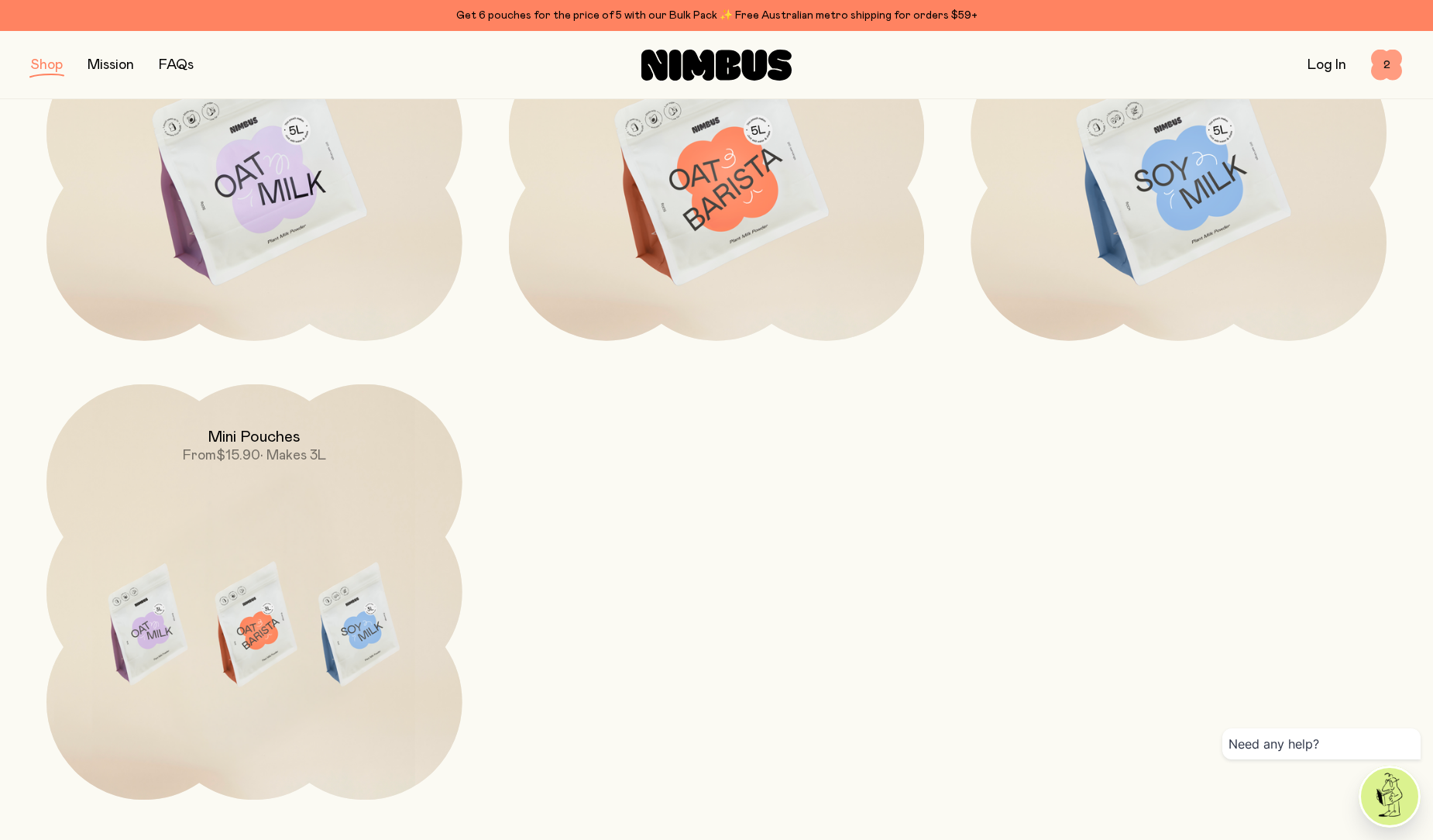
click at [1394, 56] on span "2" at bounding box center [1386, 65] width 31 height 31
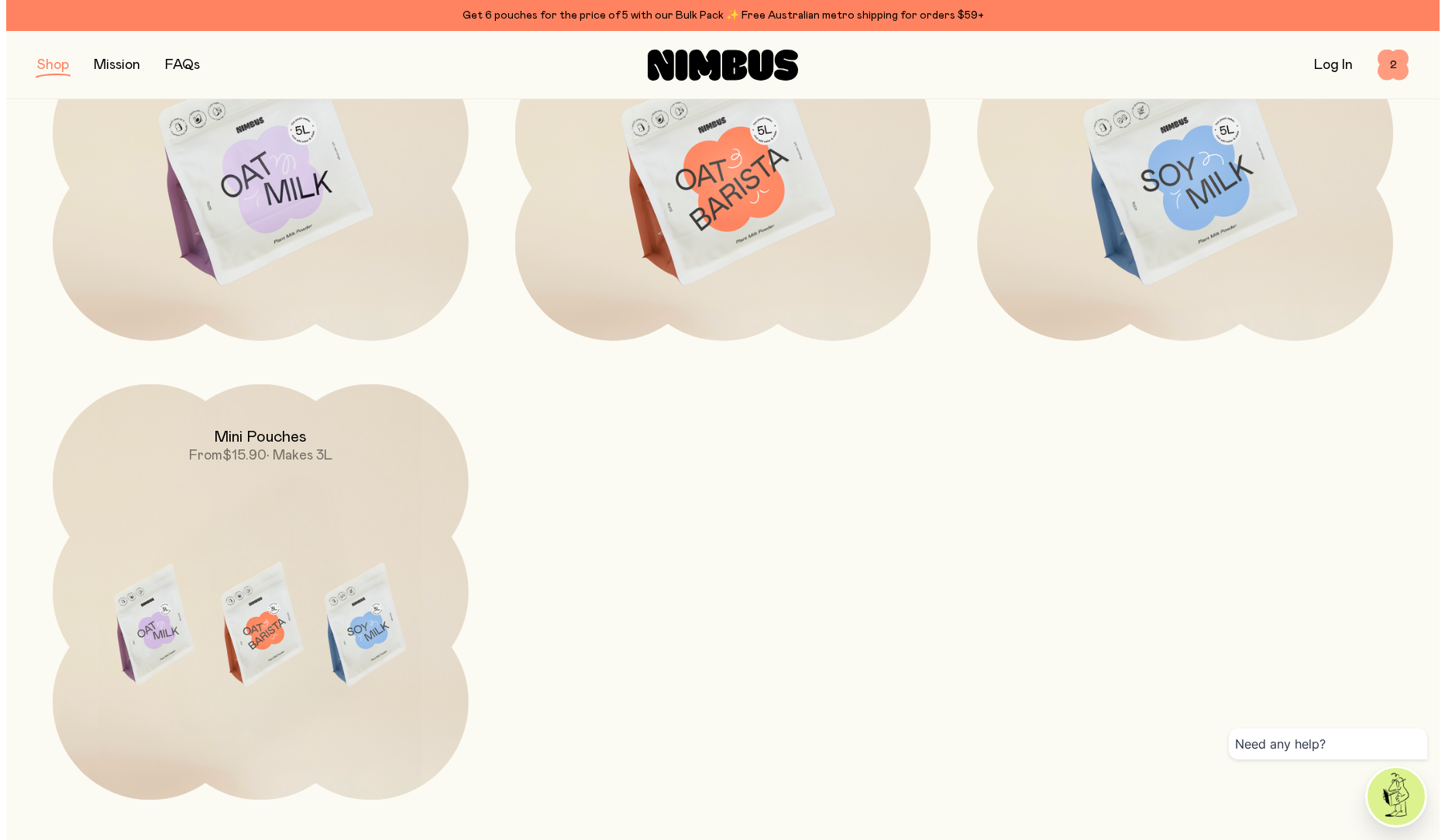
scroll to position [0, 0]
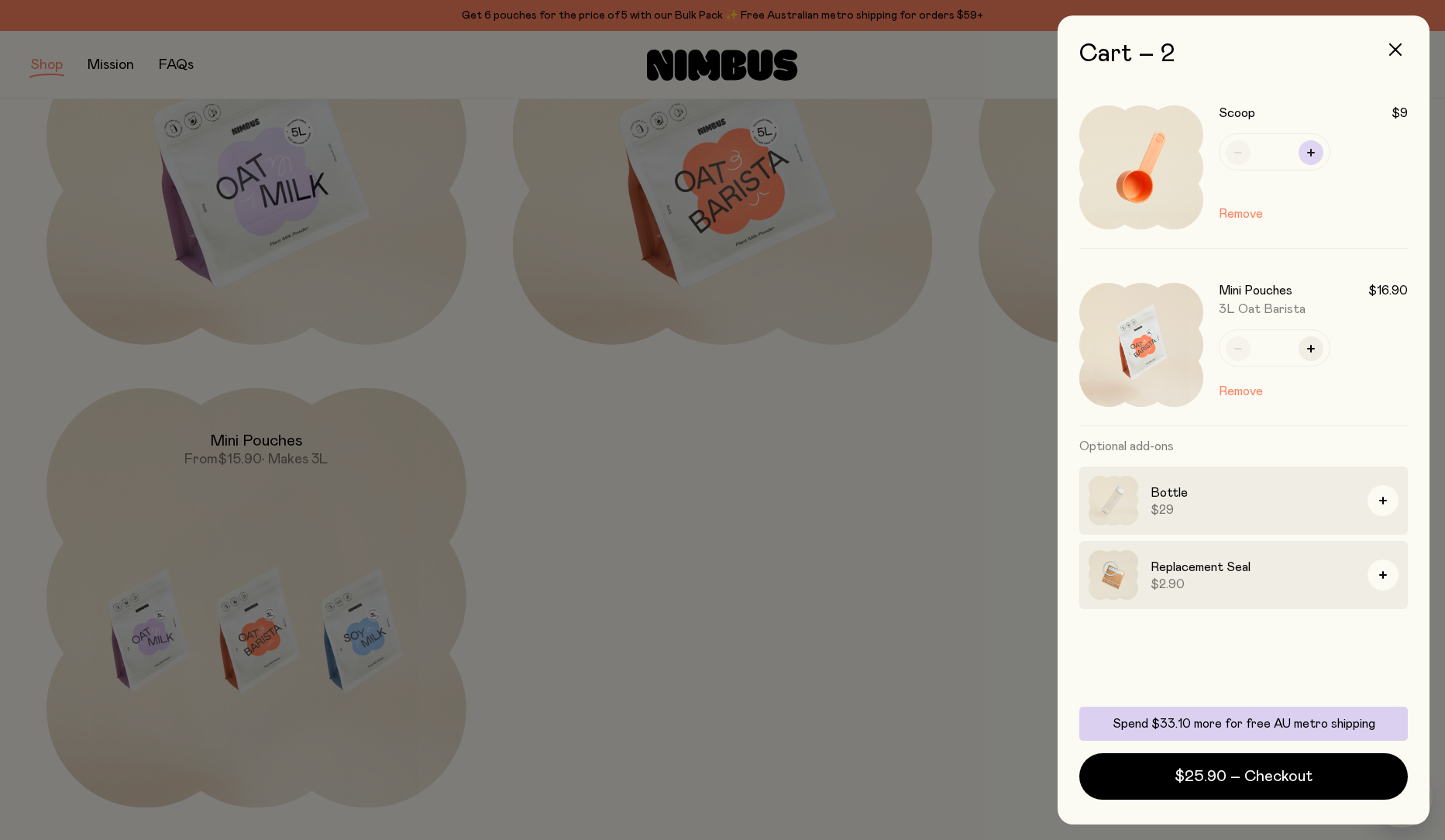
click at [1309, 155] on icon "button" at bounding box center [1312, 153] width 8 height 8
click at [1309, 155] on div "Scoop $9 * Remove" at bounding box center [1244, 167] width 328 height 162
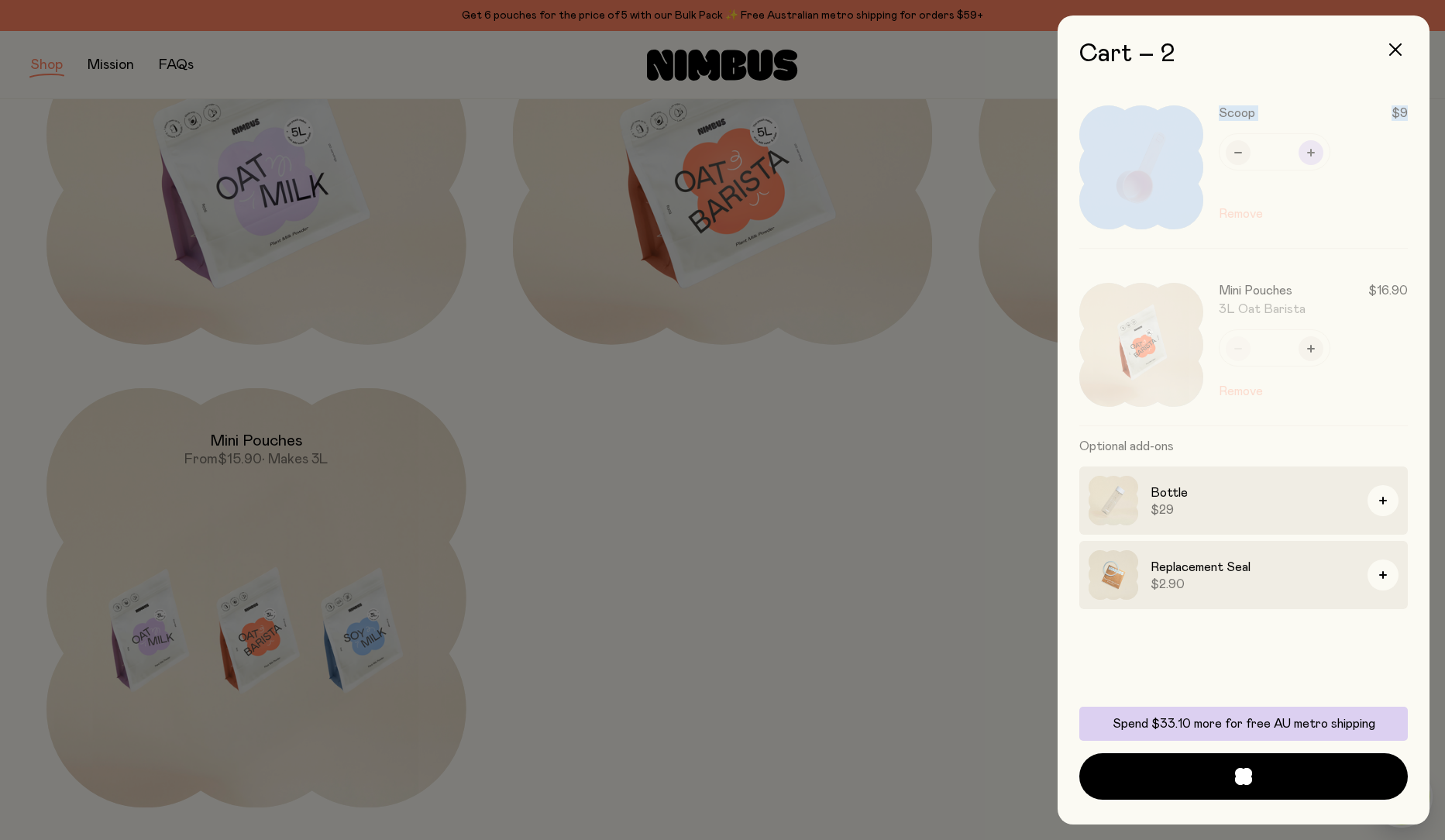
click at [1309, 155] on div at bounding box center [1252, 167] width 313 height 161
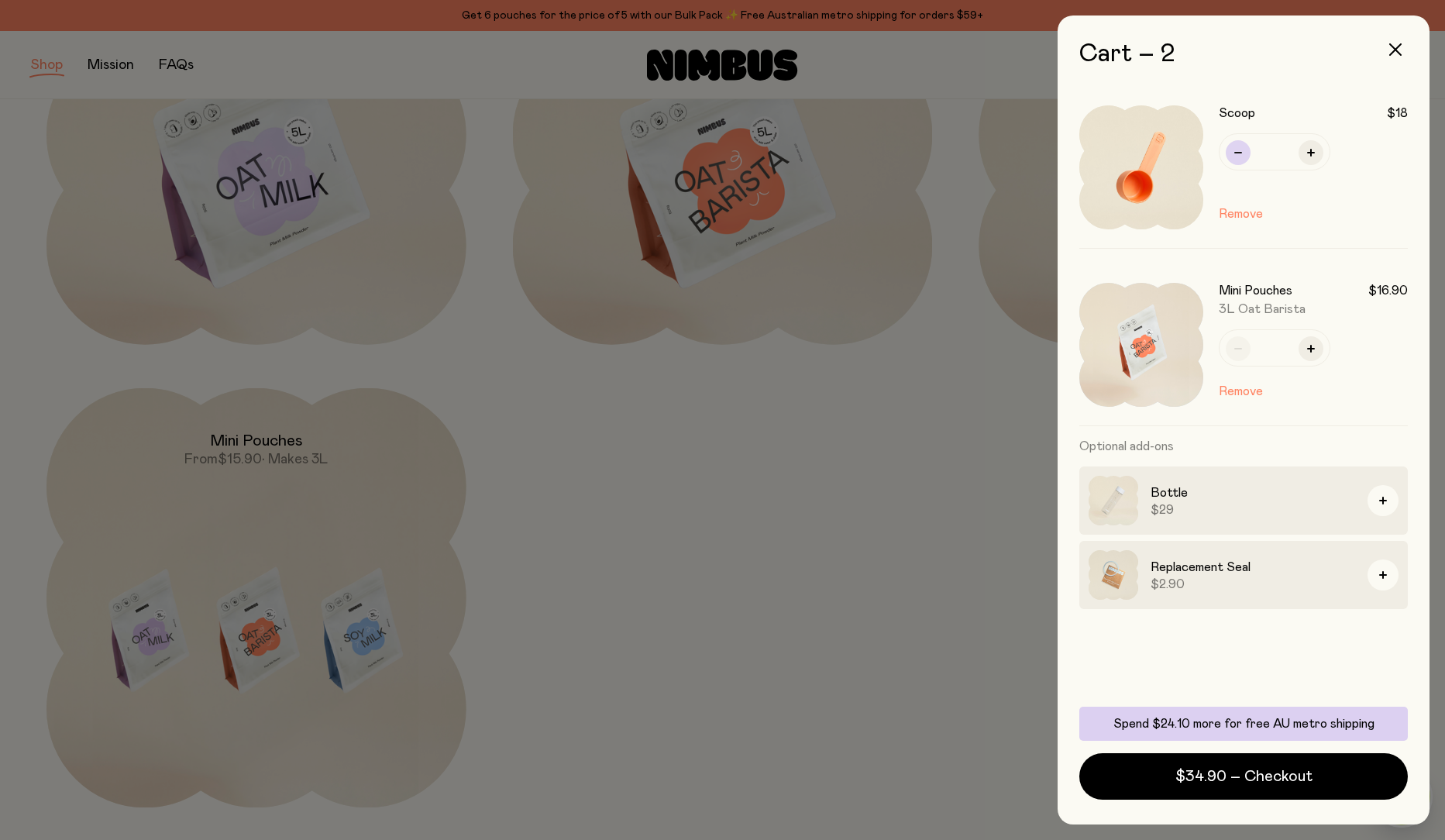
click at [1234, 157] on button "button" at bounding box center [1238, 152] width 24 height 24
type input "*"
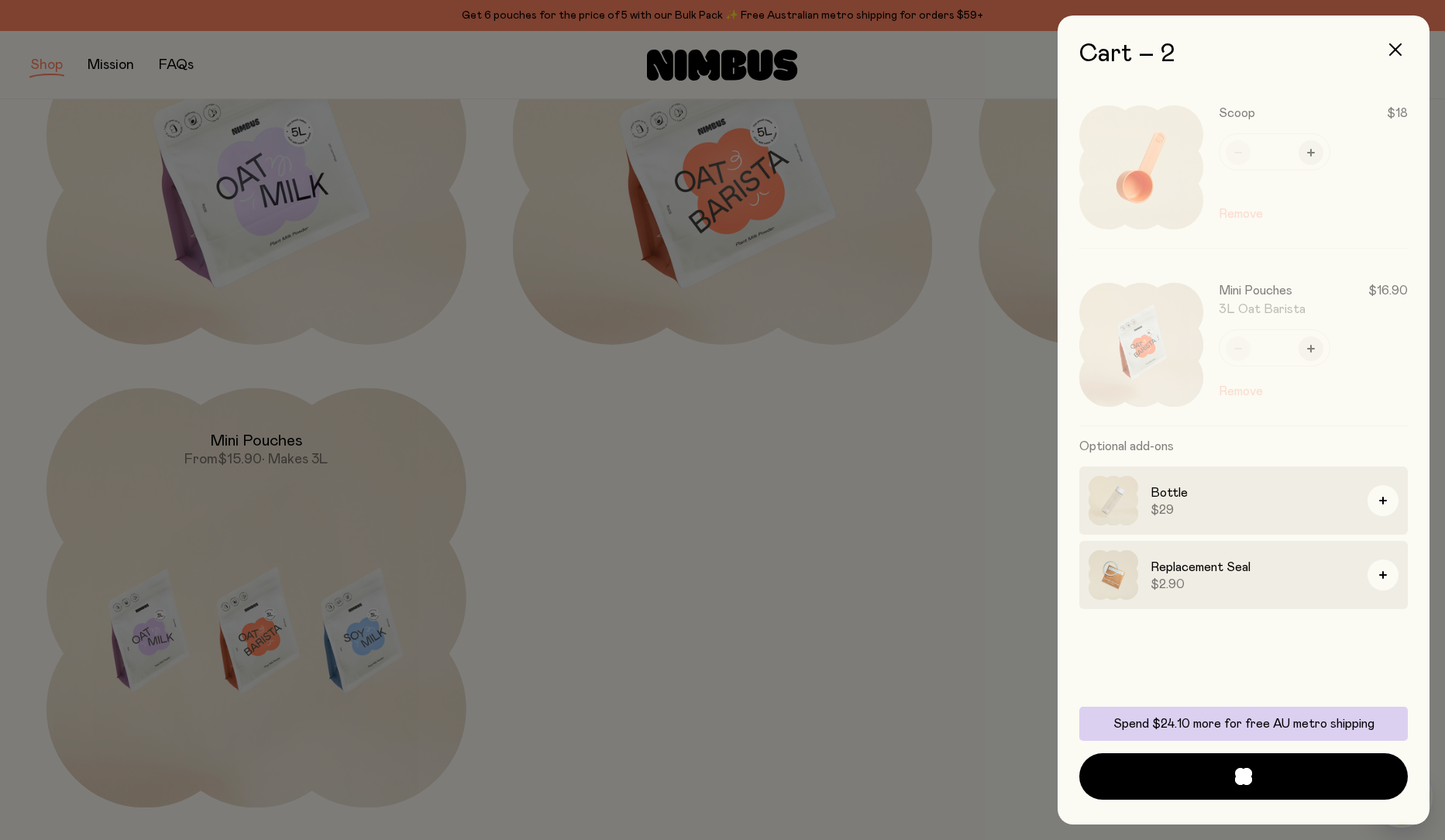
click at [1230, 216] on div at bounding box center [1252, 167] width 313 height 161
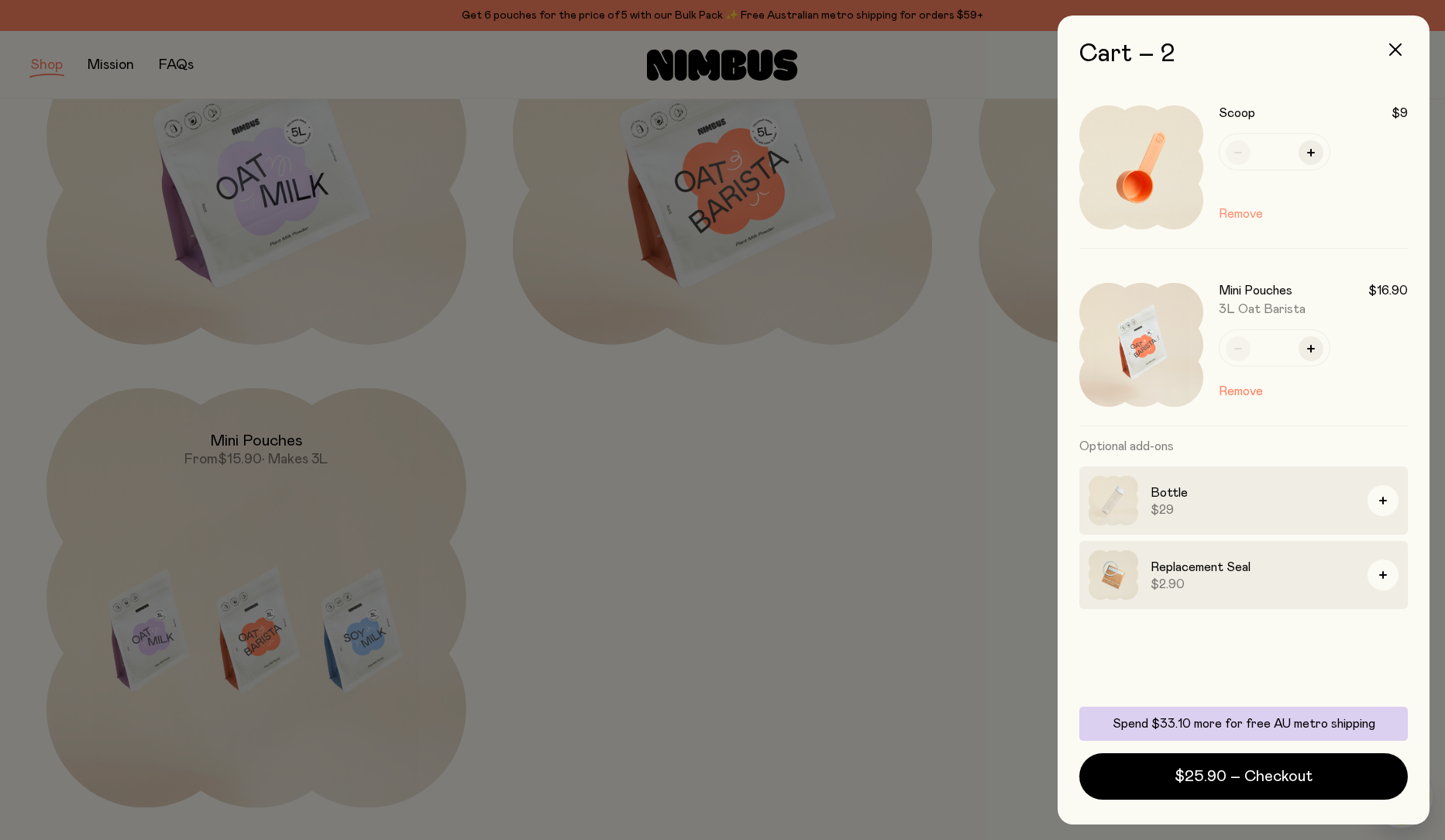
click at [1245, 212] on button "Remove" at bounding box center [1241, 214] width 44 height 19
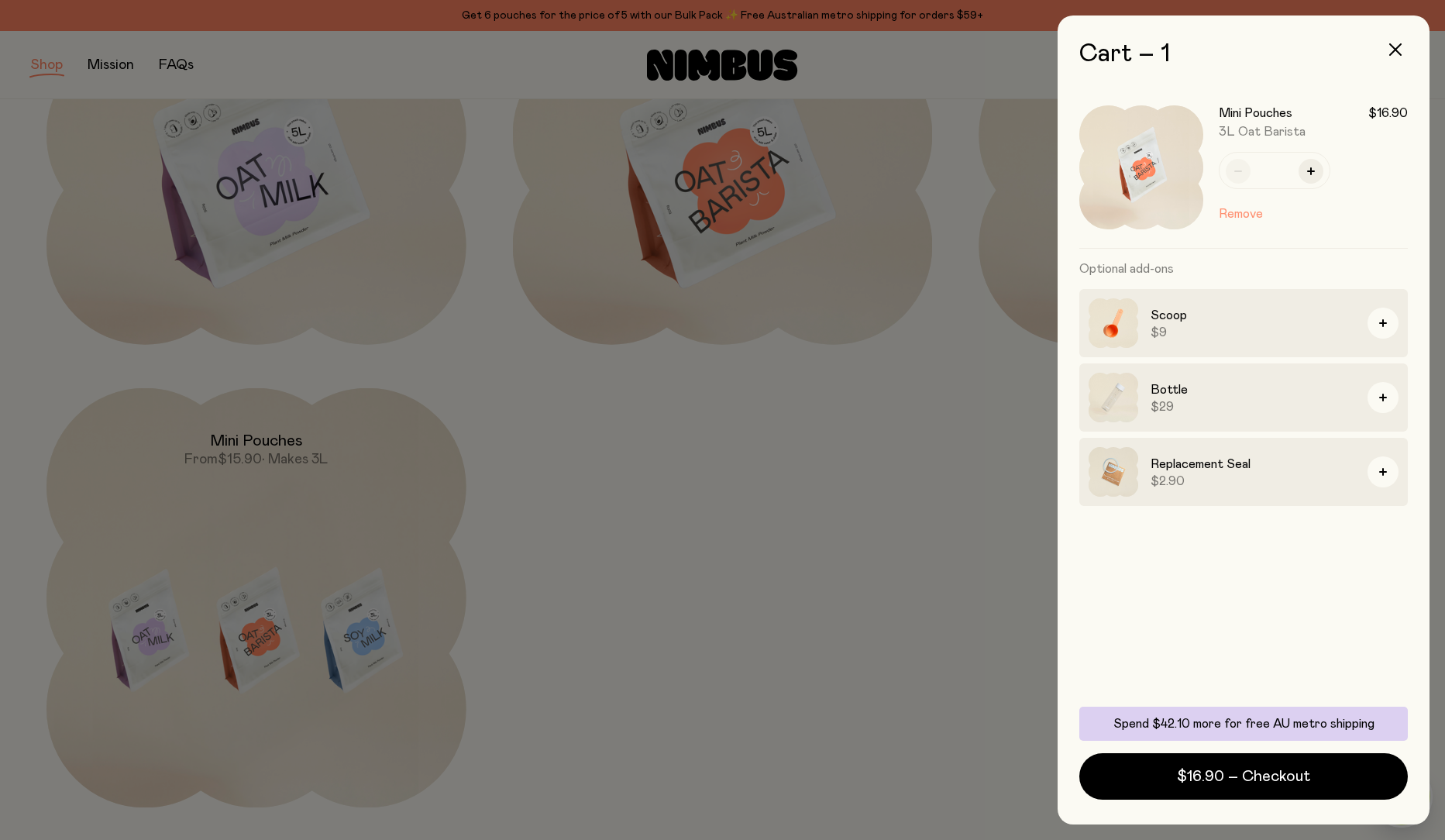
click at [1239, 214] on button "Remove" at bounding box center [1241, 214] width 44 height 19
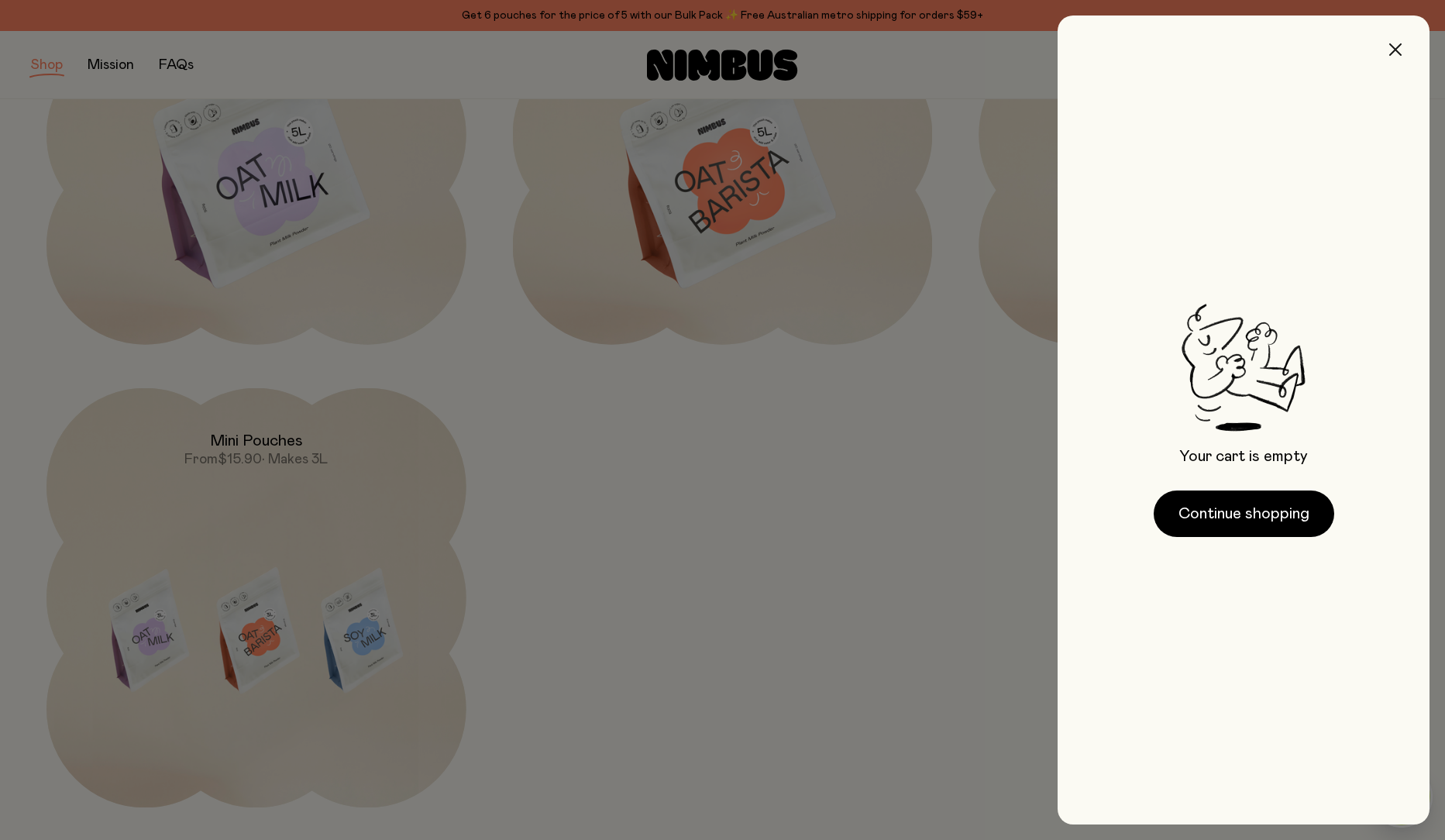
drag, startPoint x: 1387, startPoint y: 56, endPoint x: 1379, endPoint y: 53, distance: 8.5
click at [1388, 52] on button "button" at bounding box center [1395, 49] width 37 height 37
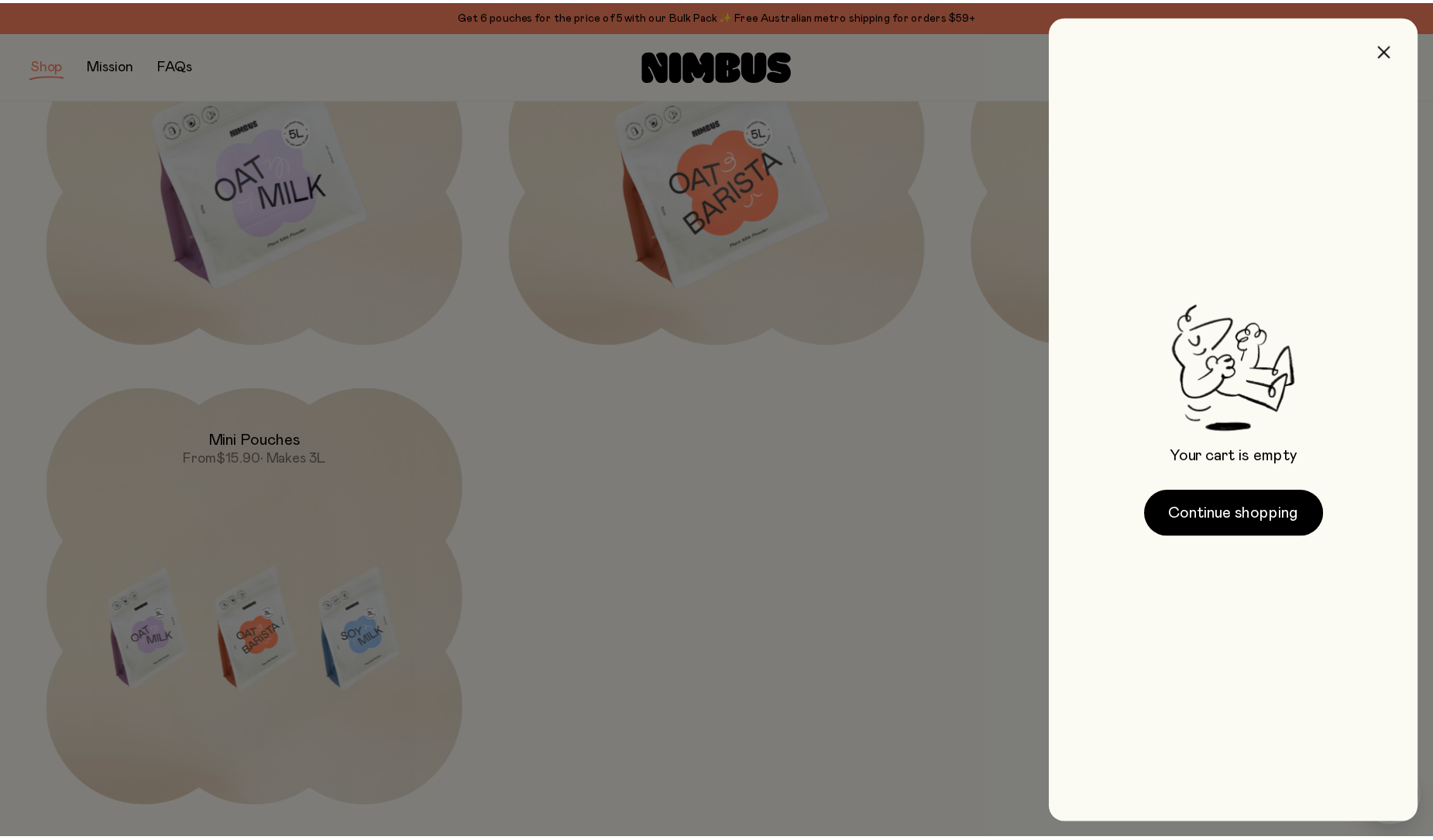
scroll to position [404, 0]
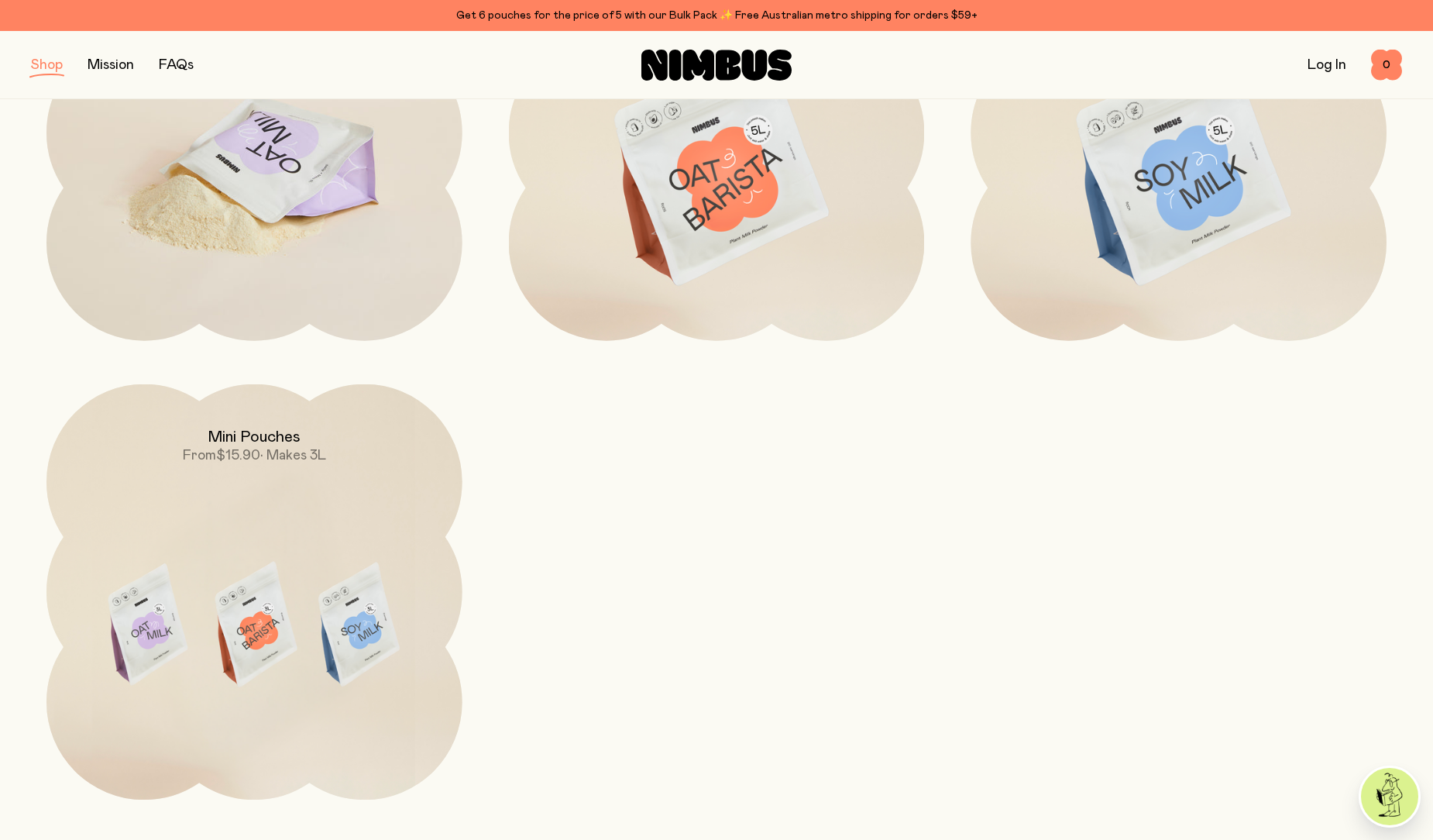
click at [360, 269] on img at bounding box center [254, 170] width 416 height 489
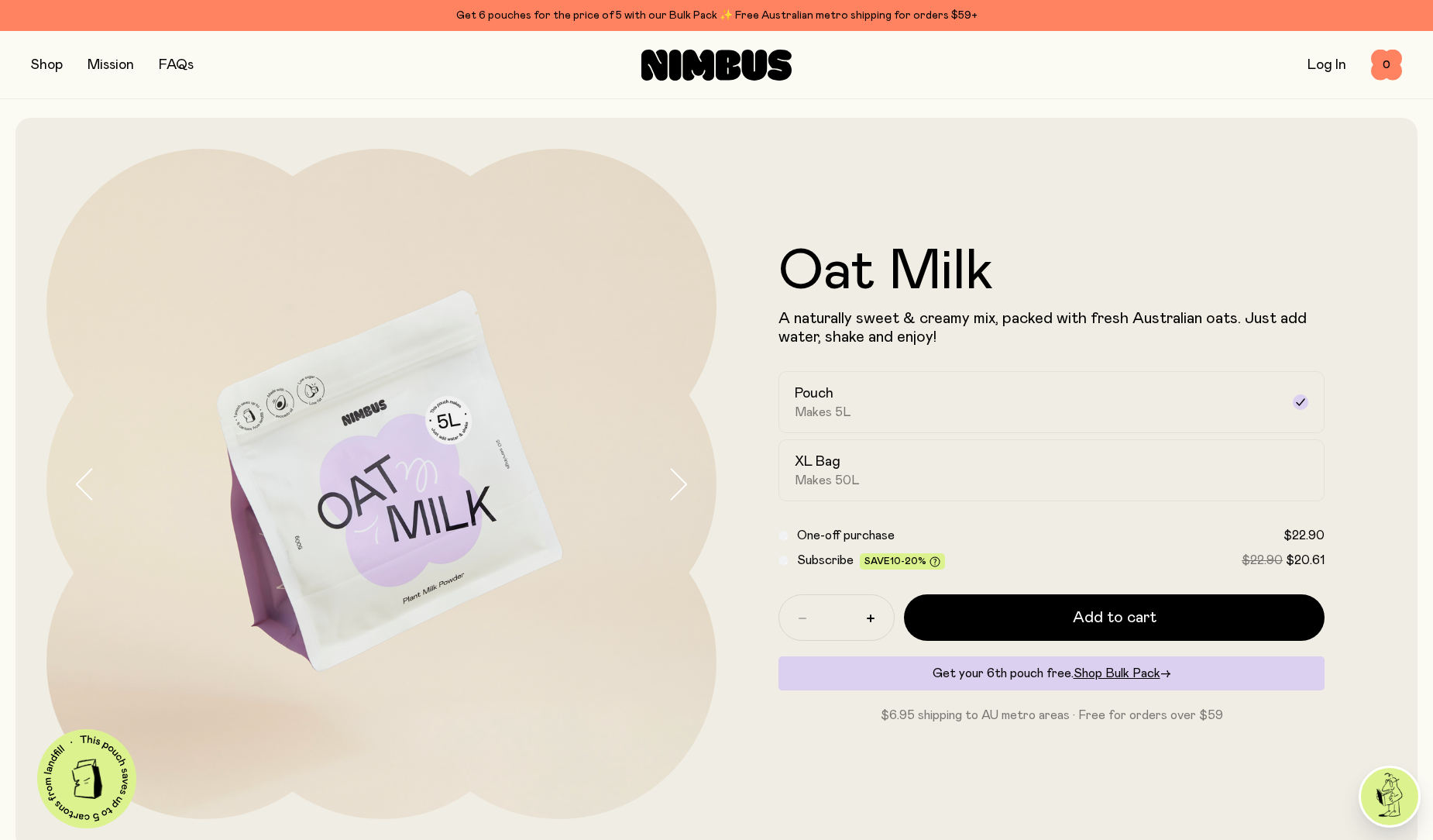
click at [95, 481] on icon "button" at bounding box center [84, 483] width 21 height 32
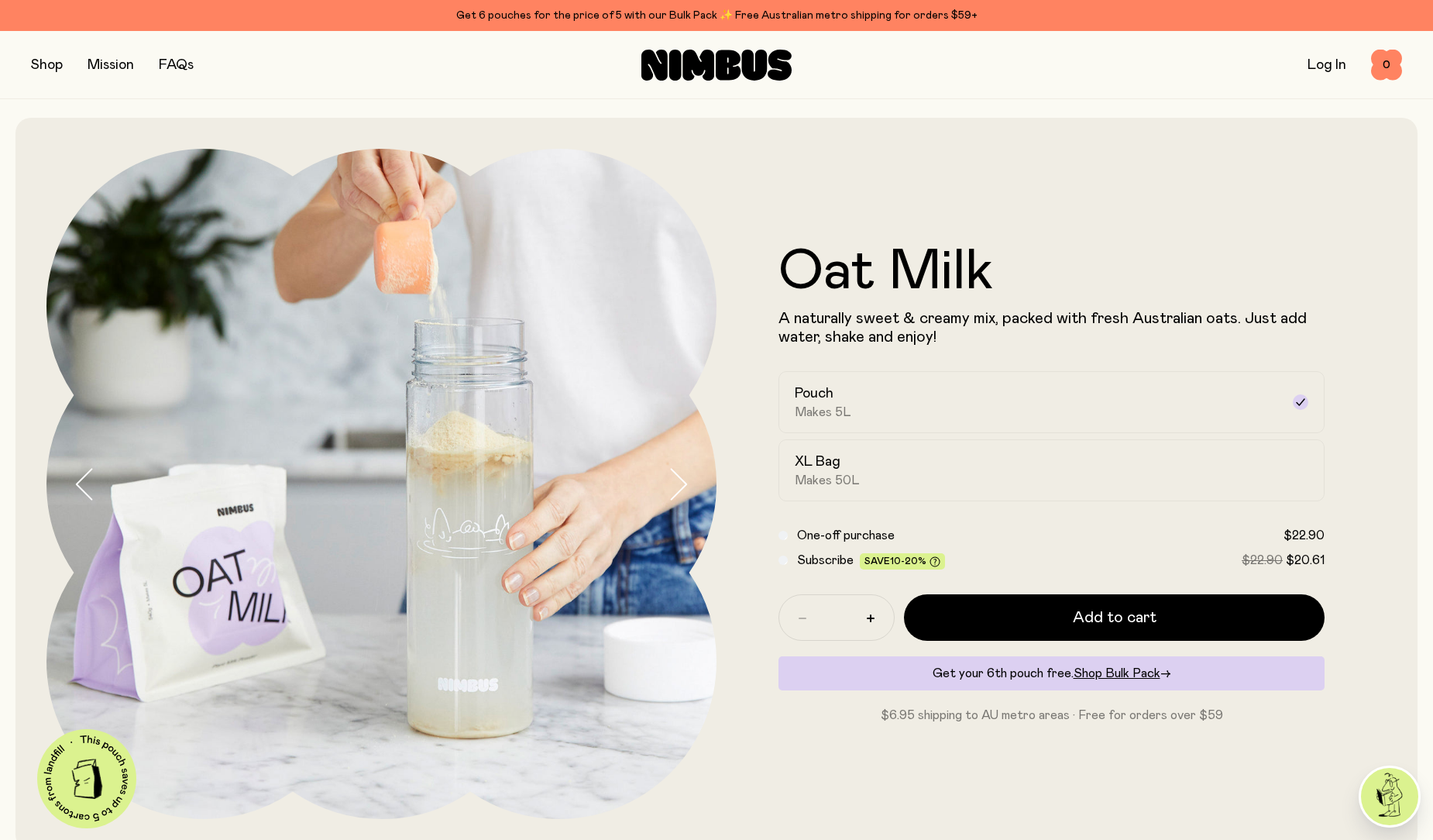
click at [73, 483] on button "button" at bounding box center [71, 483] width 50 height 670
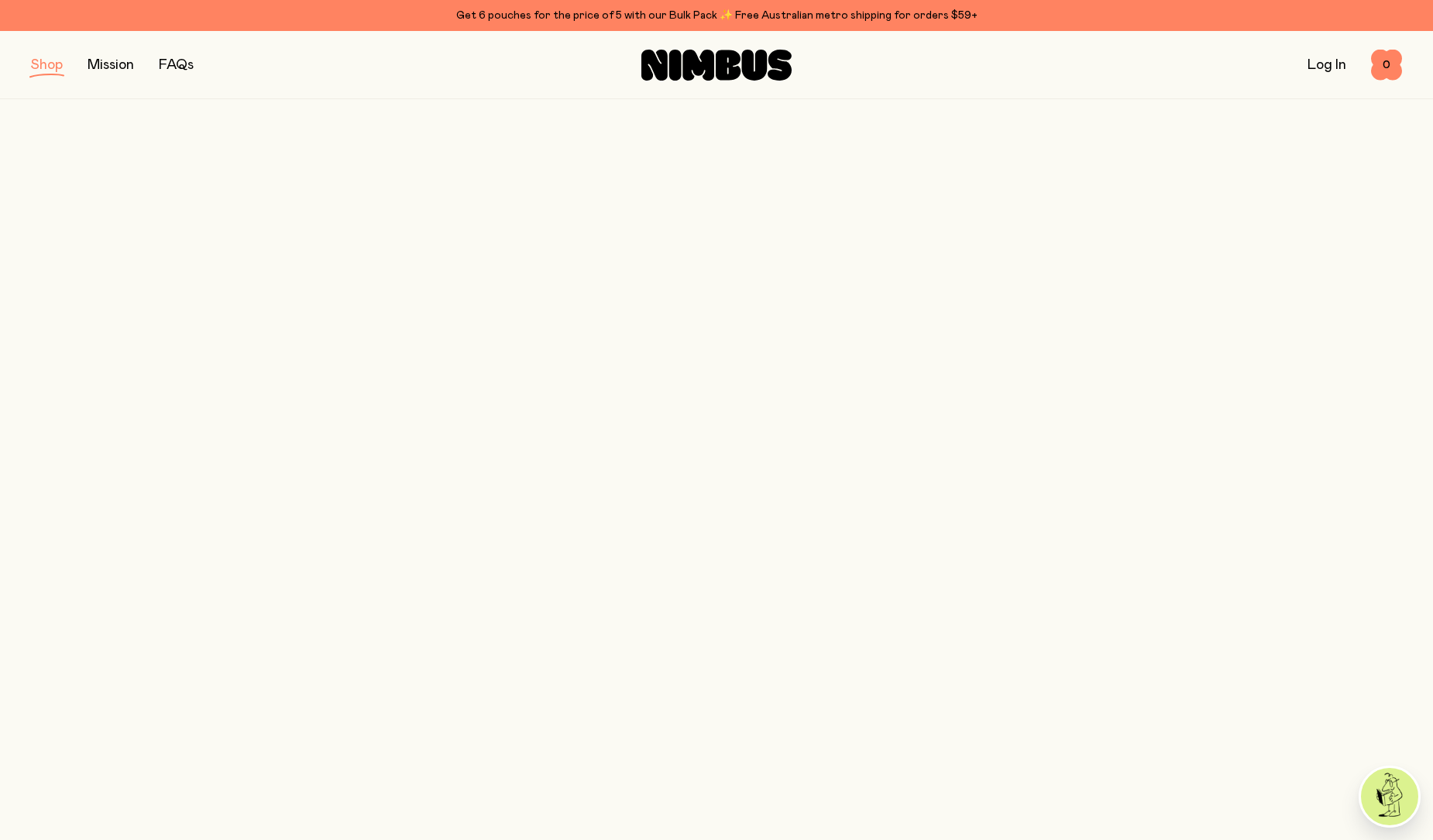
scroll to position [404, 0]
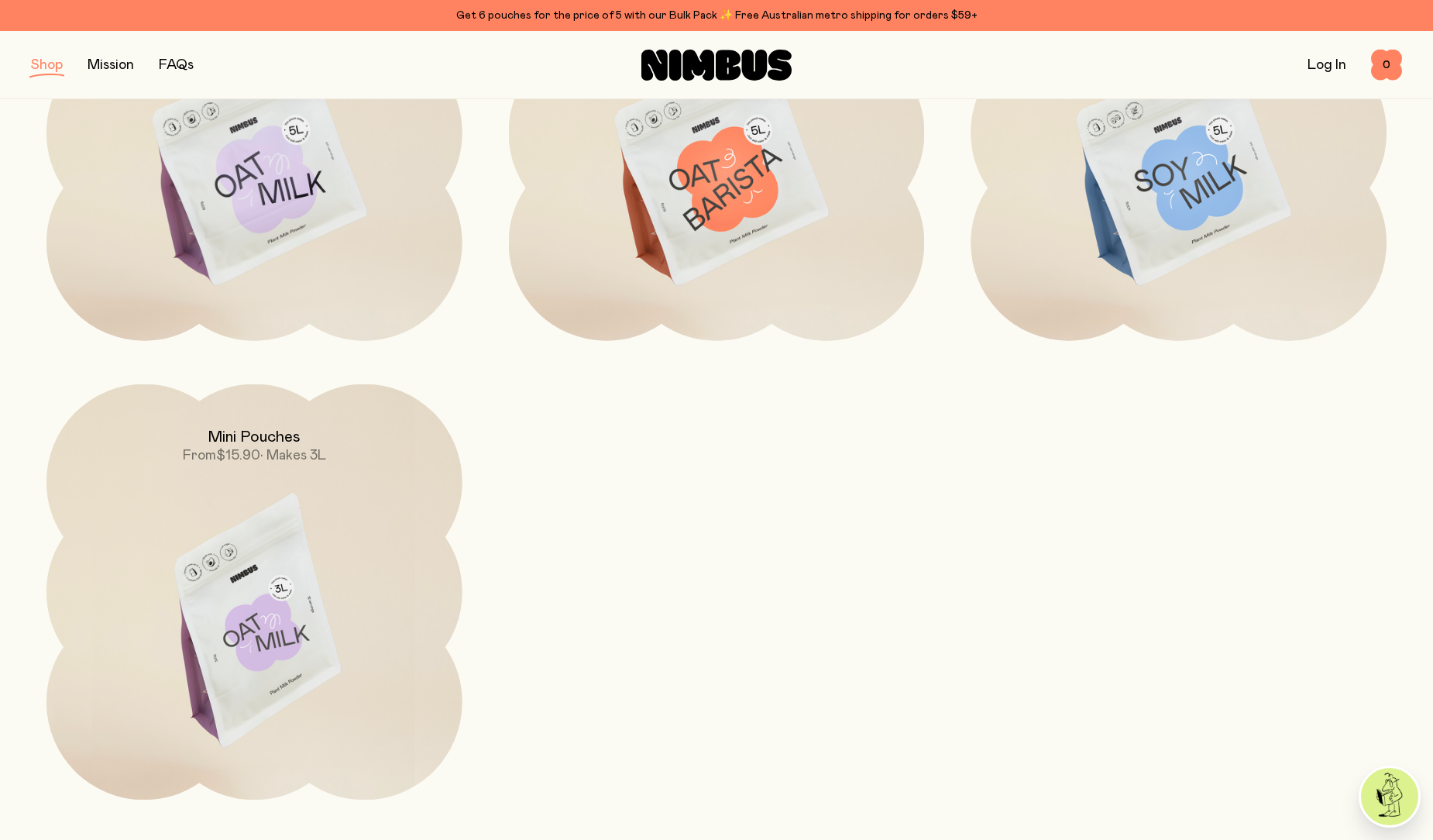
click at [265, 603] on img at bounding box center [254, 629] width 416 height 489
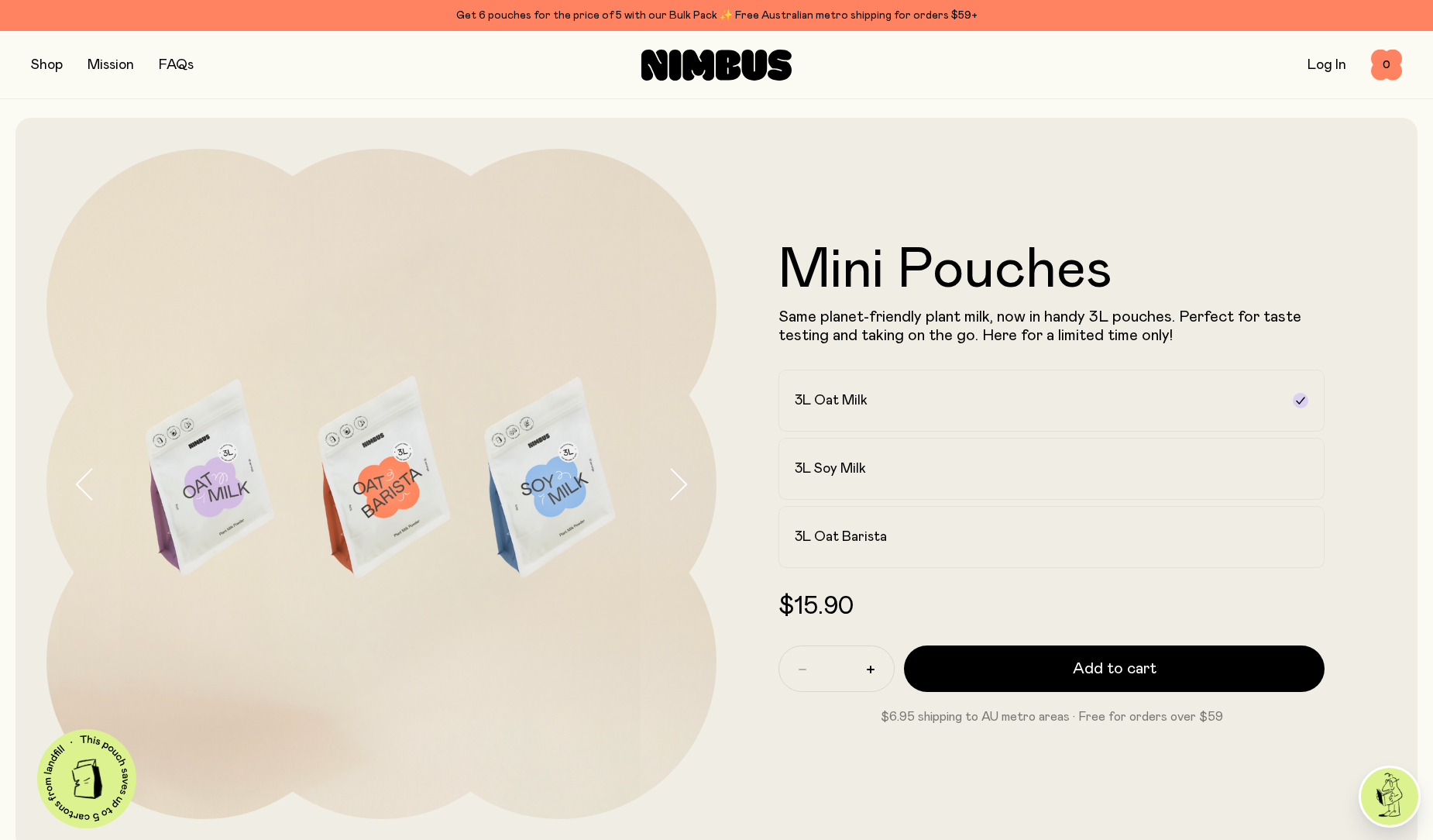
click at [386, 495] on img at bounding box center [381, 483] width 670 height 670
click at [586, 464] on img at bounding box center [381, 483] width 670 height 670
click at [811, 415] on label "3L Oat Milk" at bounding box center [1051, 400] width 546 height 62
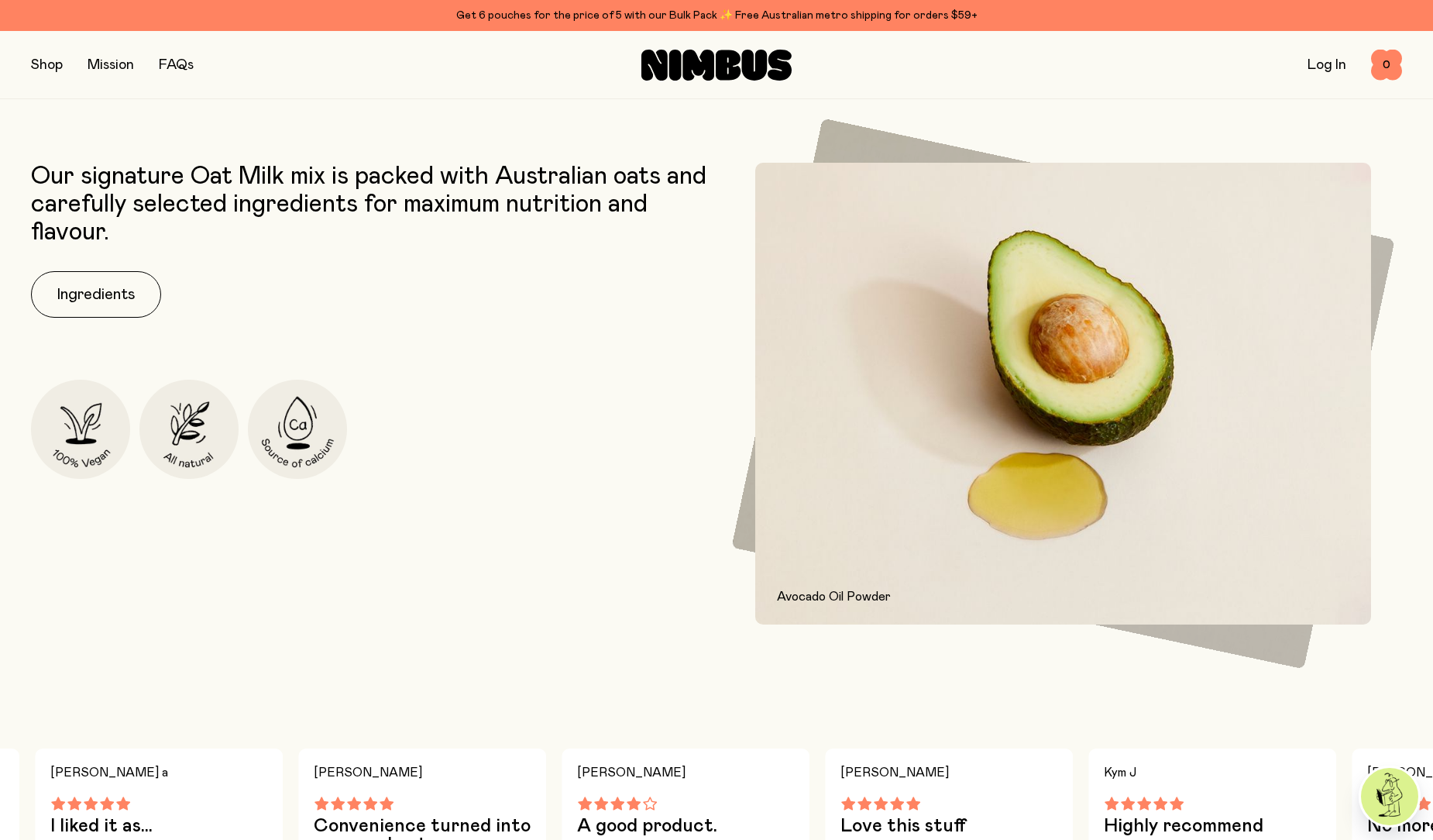
scroll to position [620, 0]
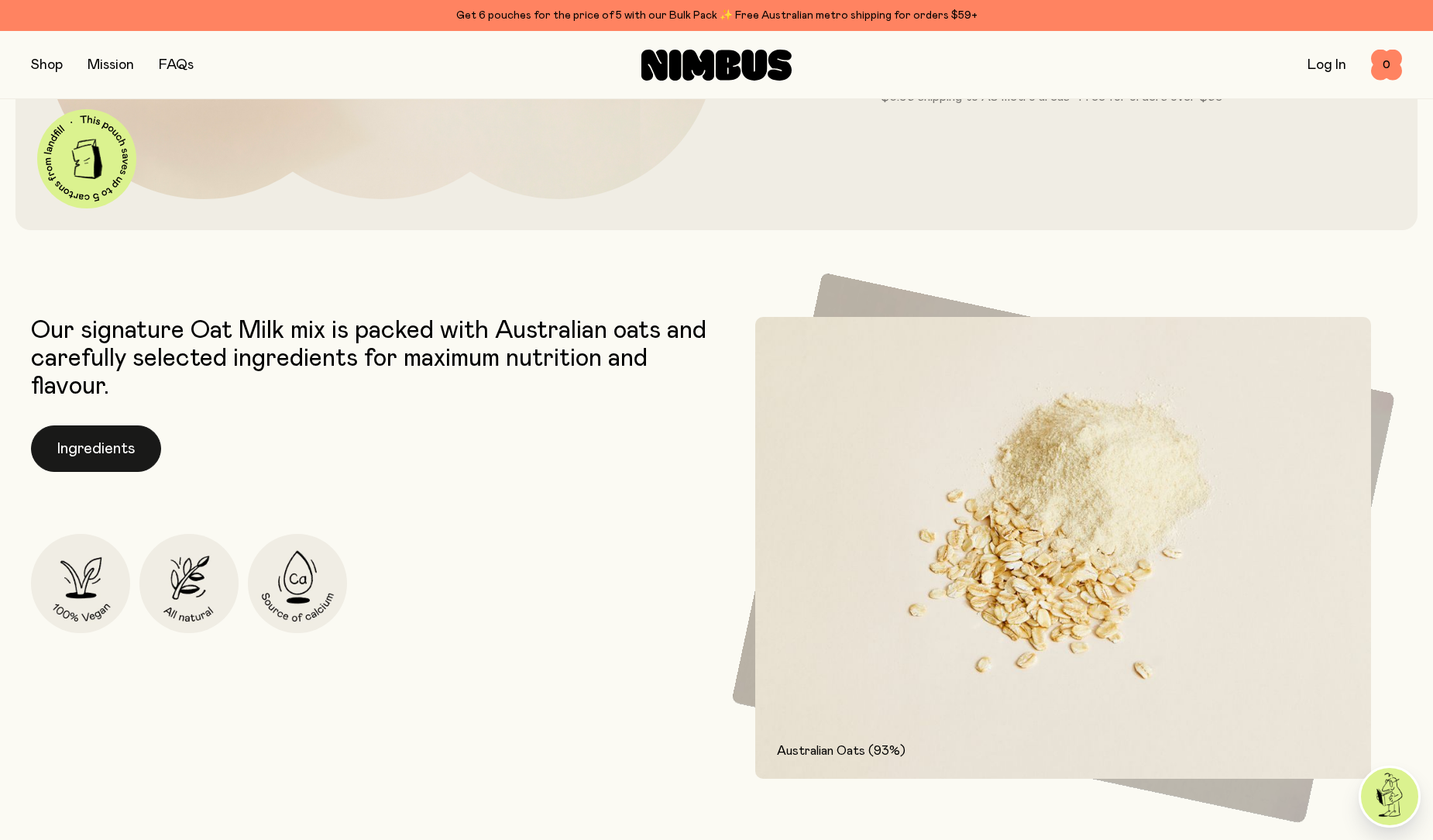
click at [150, 446] on button "Ingredients" at bounding box center [95, 448] width 130 height 47
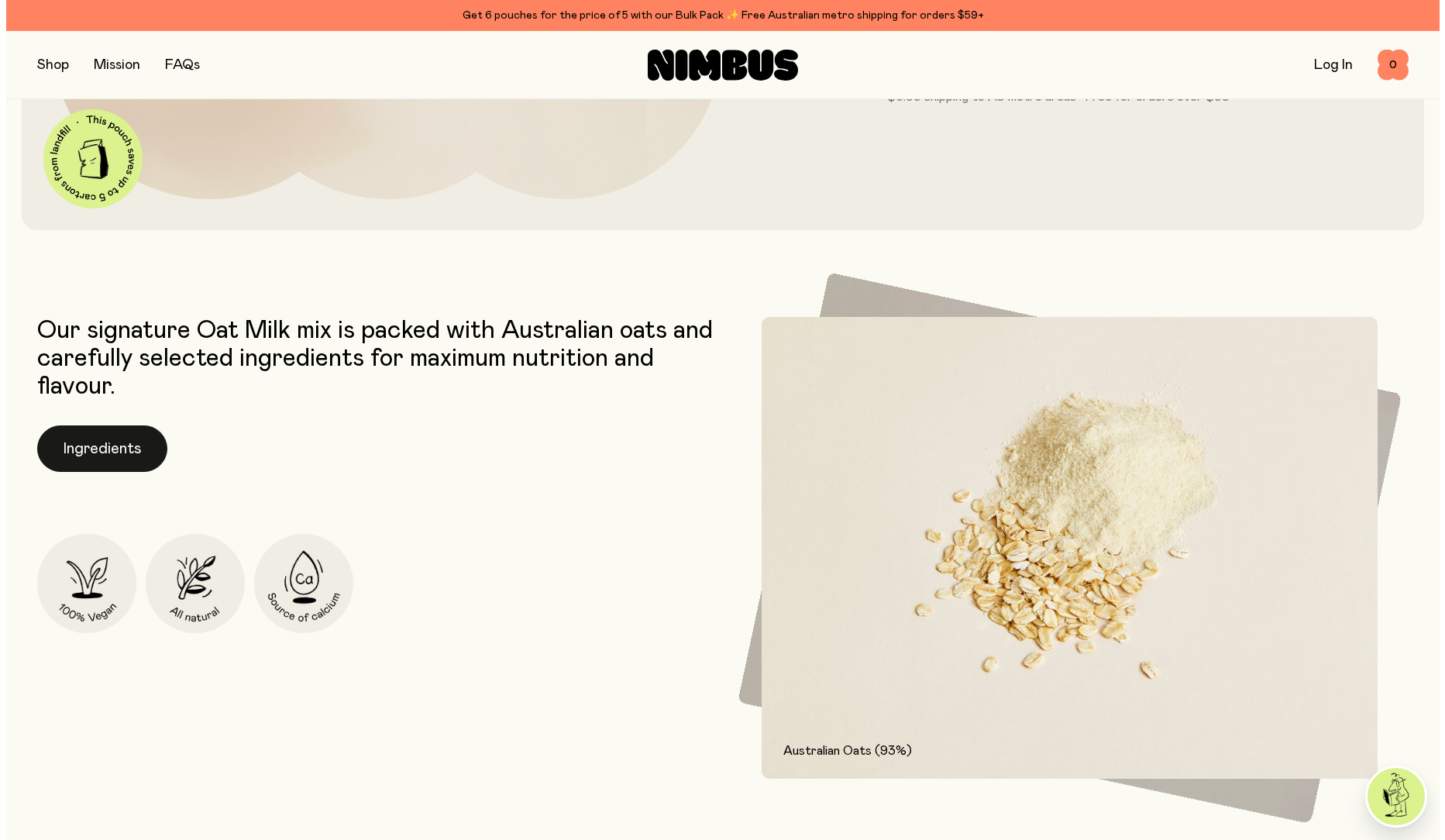
scroll to position [0, 0]
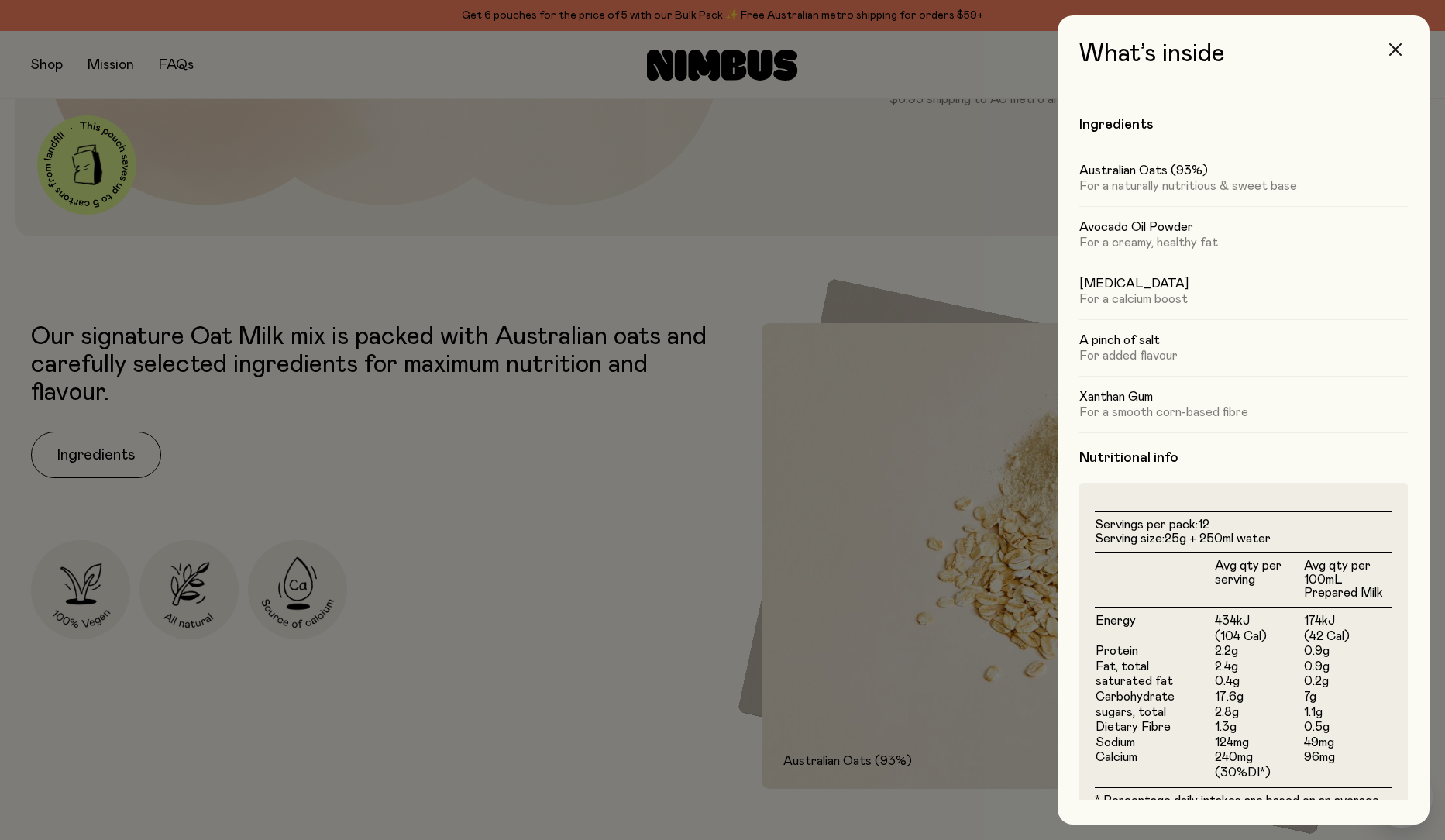
click at [1398, 43] on button "button" at bounding box center [1395, 49] width 37 height 37
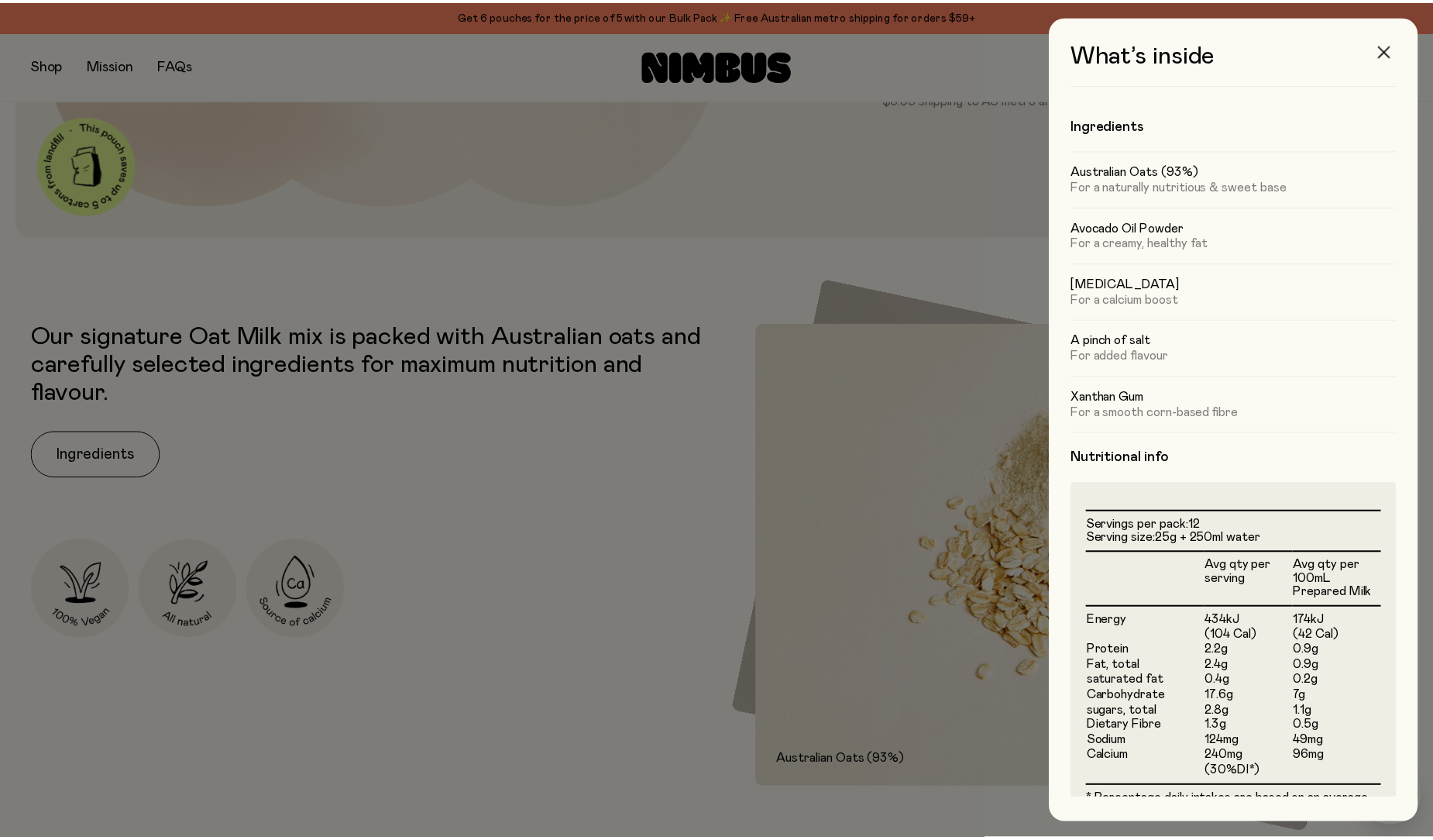
scroll to position [620, 0]
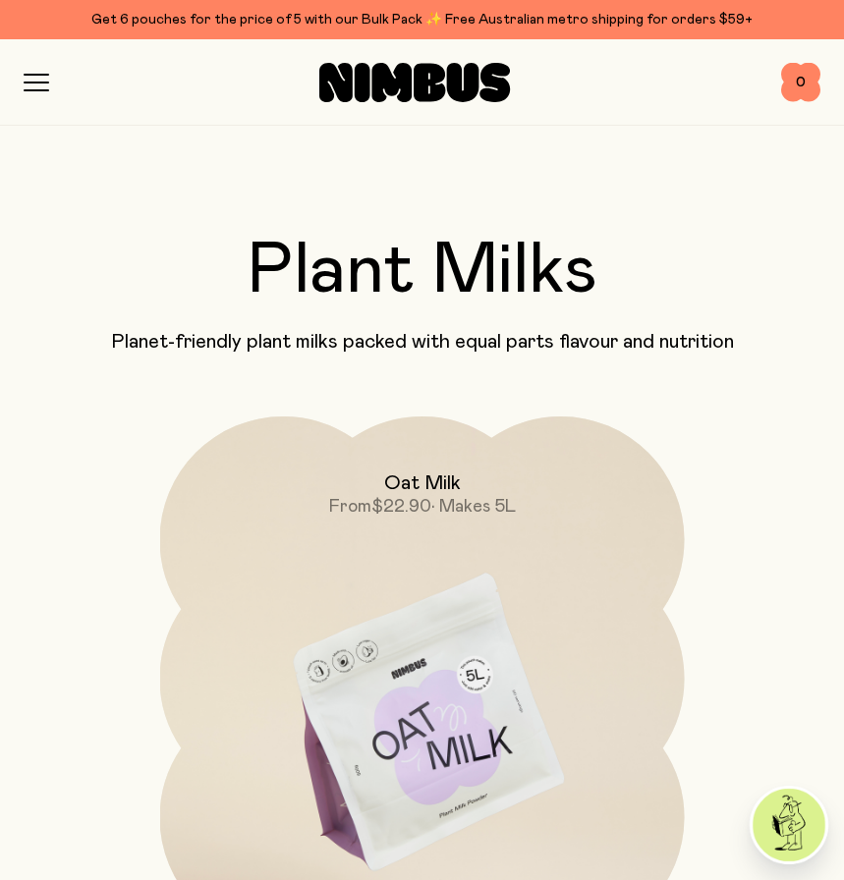
click at [39, 82] on icon "button" at bounding box center [37, 82] width 24 height 0
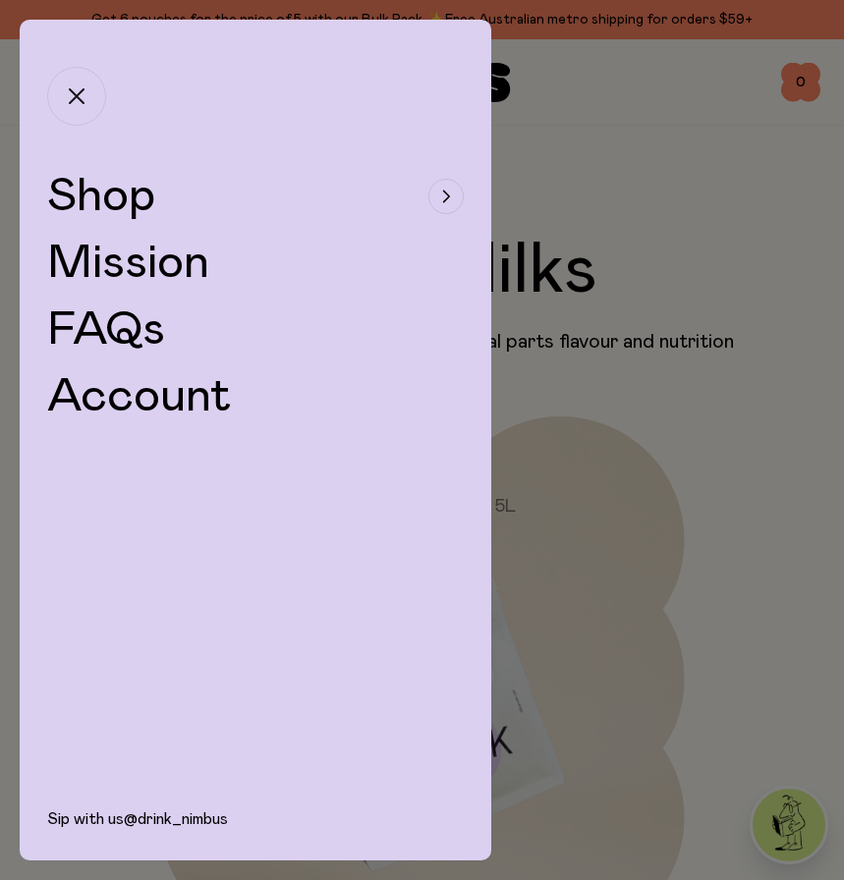
click at [66, 92] on button "button" at bounding box center [76, 96] width 59 height 59
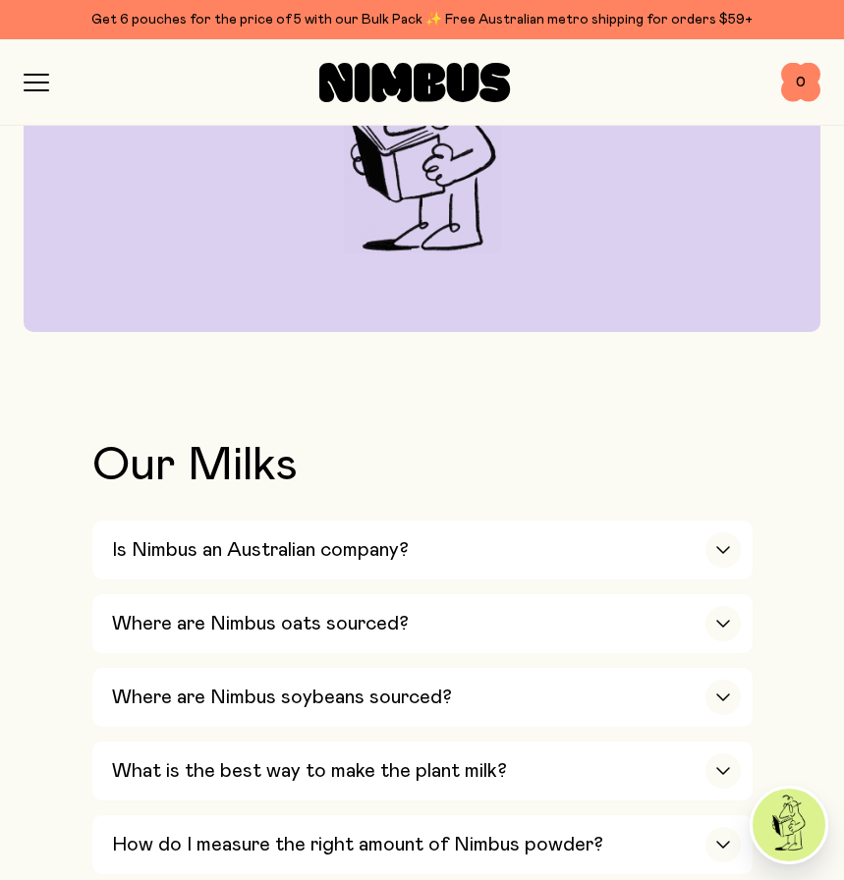
scroll to position [491, 0]
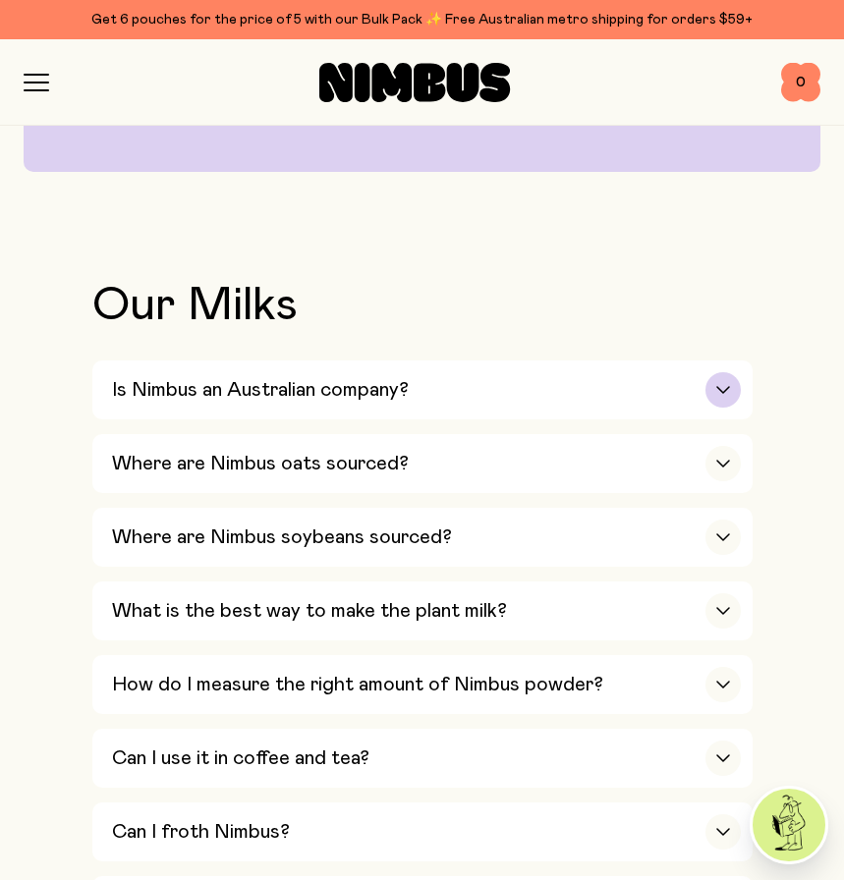
click at [715, 386] on icon "button" at bounding box center [723, 390] width 16 height 8
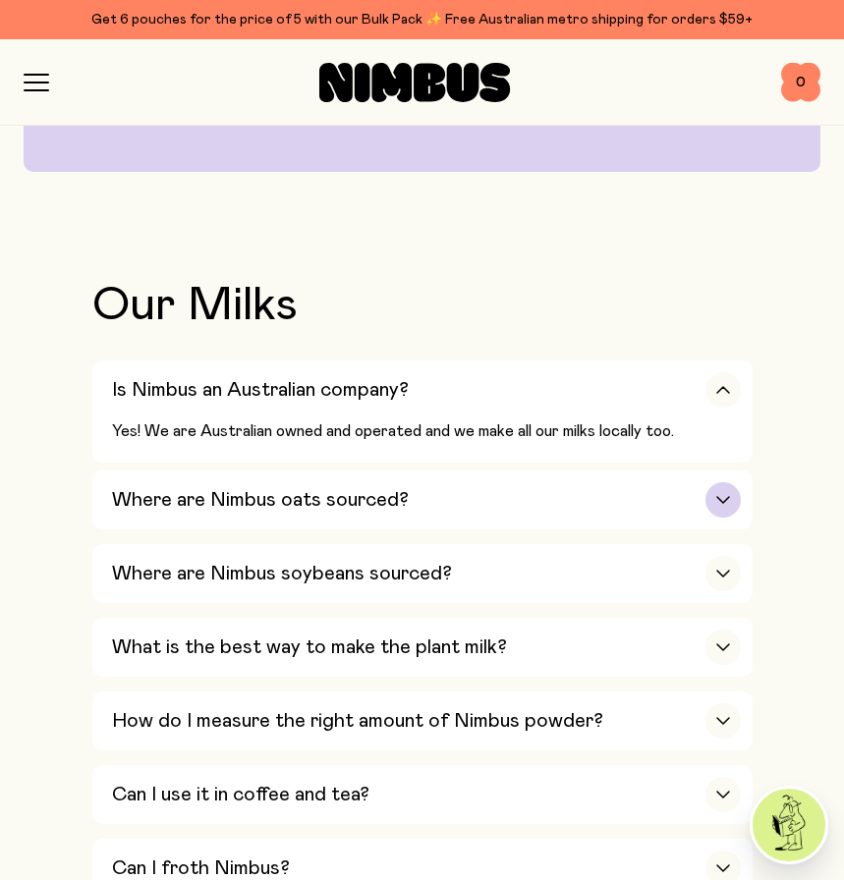
click at [708, 492] on div "button" at bounding box center [722, 499] width 35 height 35
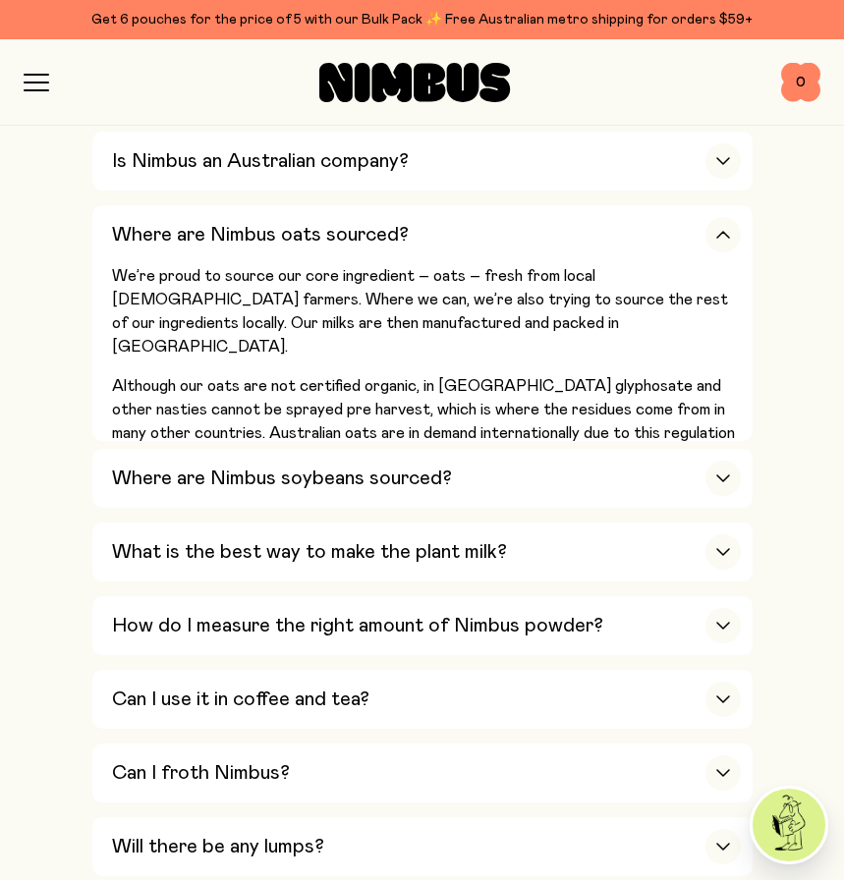
scroll to position [786, 0]
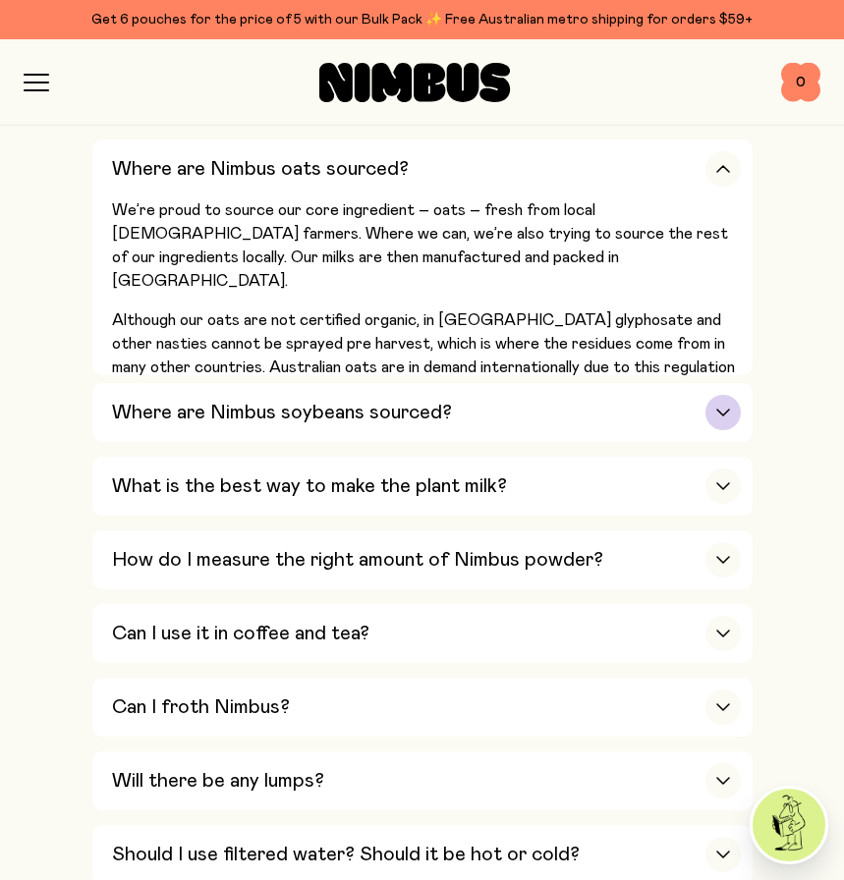
click at [731, 408] on div "button" at bounding box center [722, 412] width 35 height 35
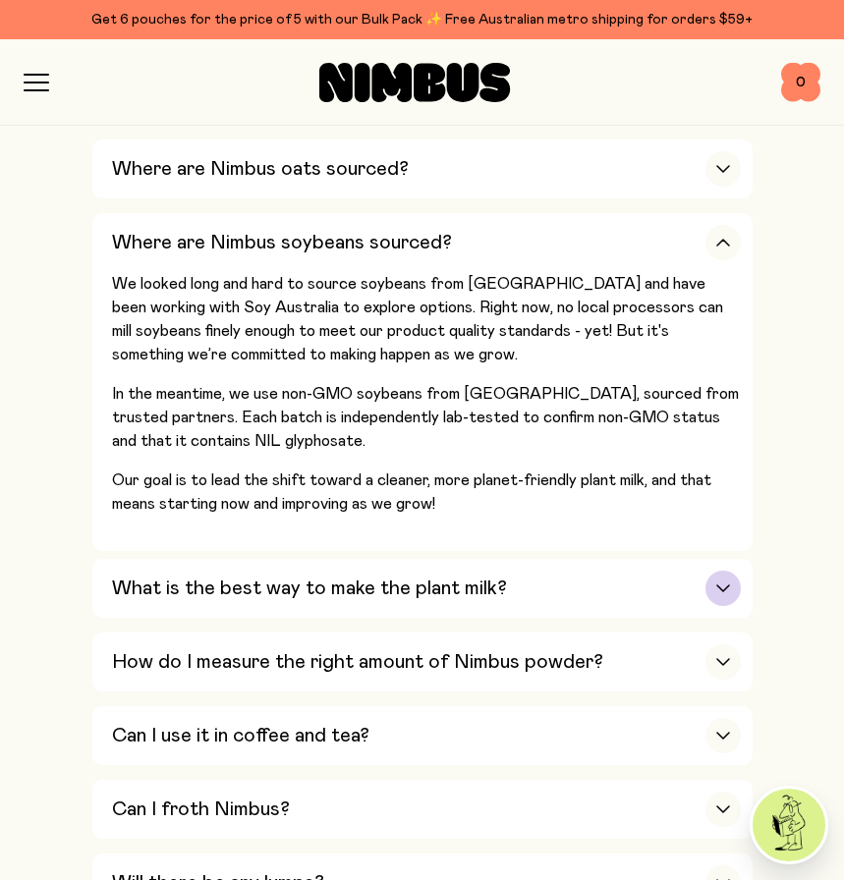
click at [260, 596] on h3 "What is the best way to make the plant milk?" at bounding box center [309, 588] width 395 height 24
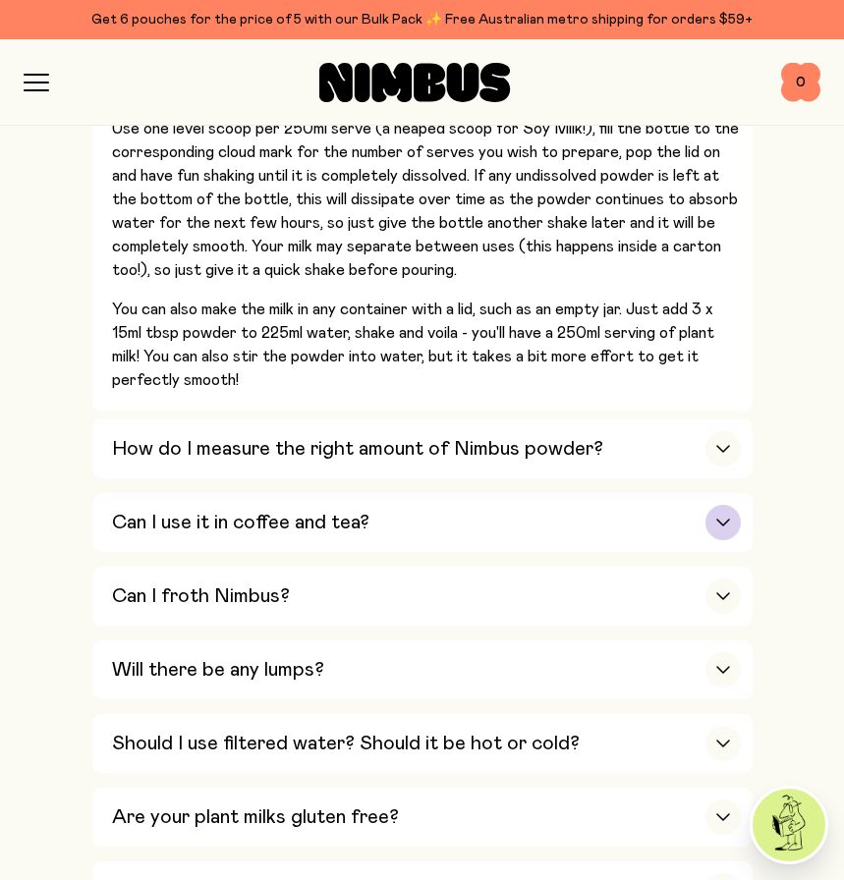
scroll to position [1080, 0]
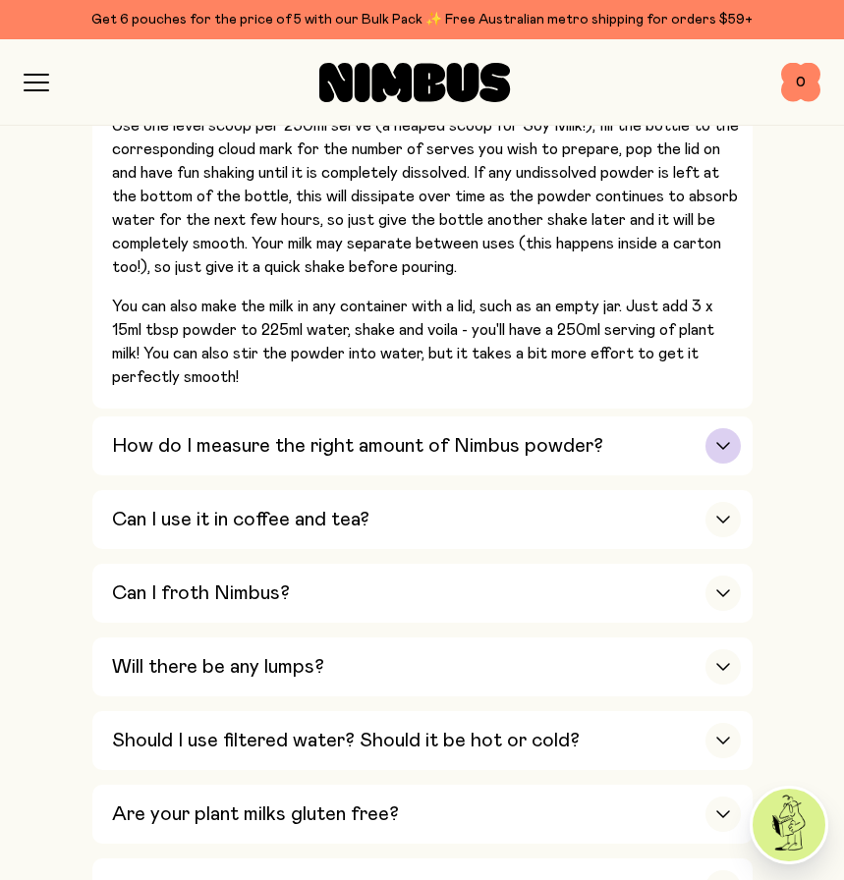
click at [481, 451] on h3 "How do I measure the right amount of Nimbus powder?" at bounding box center [357, 446] width 491 height 24
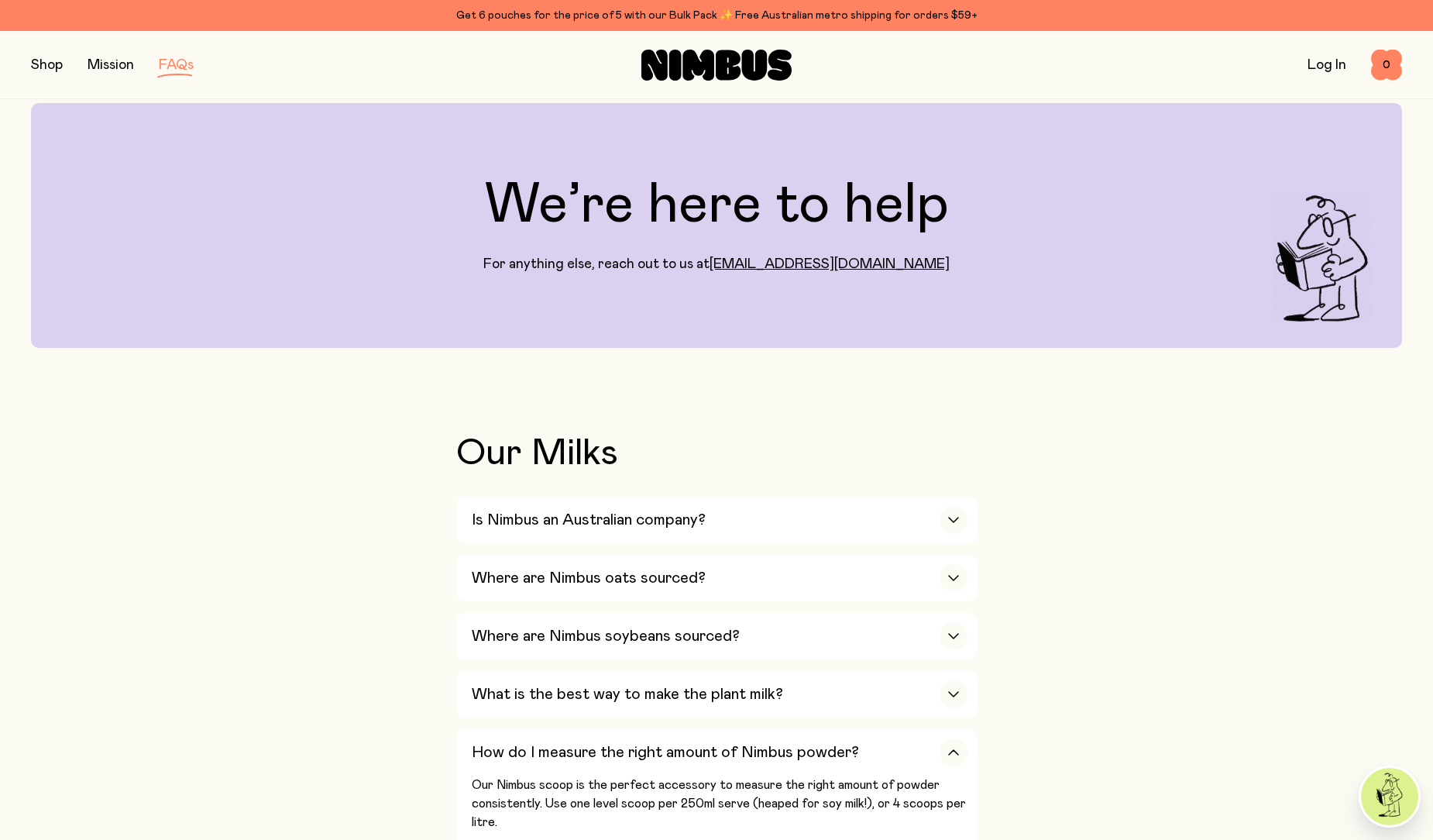
scroll to position [0, 0]
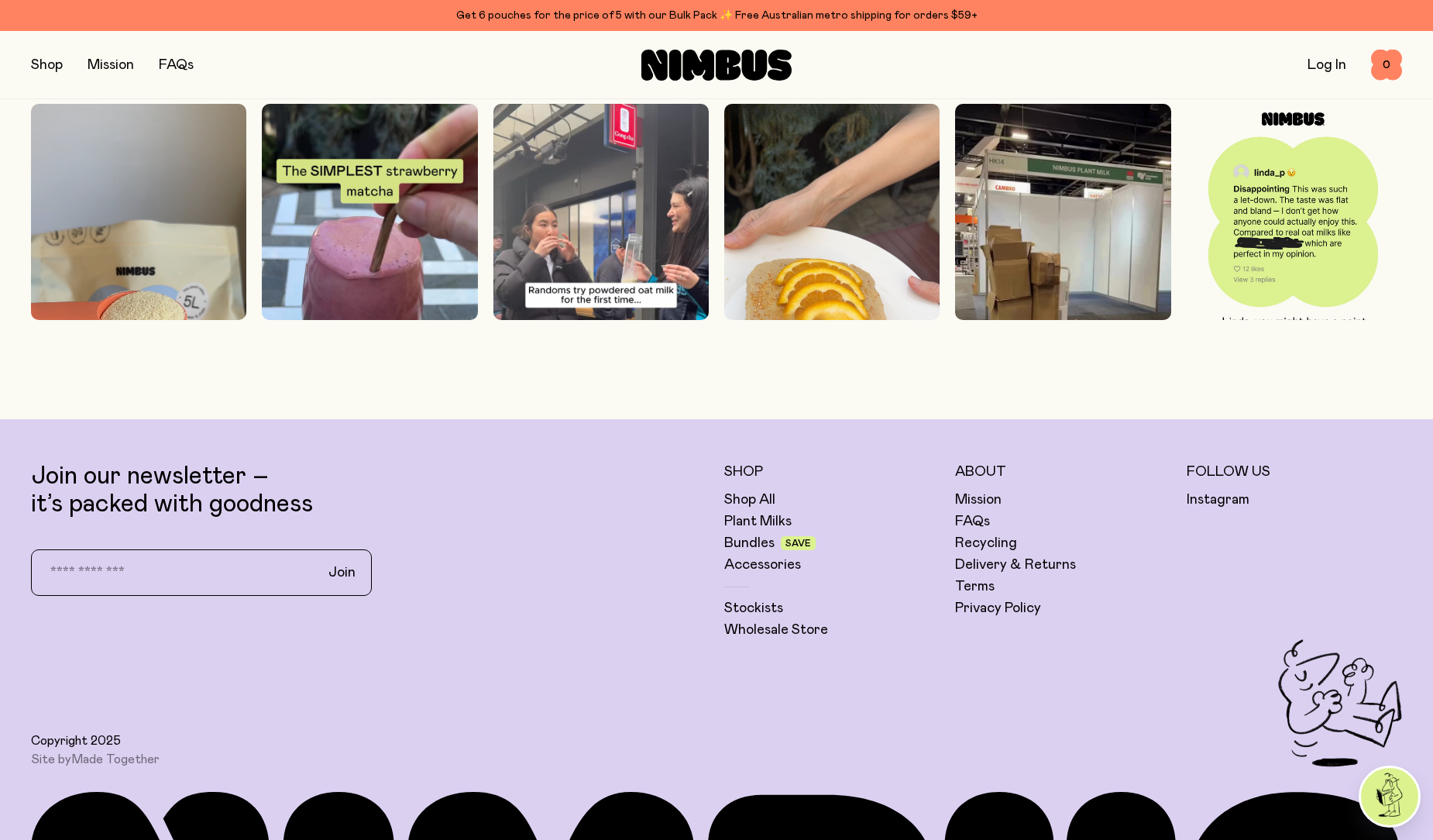
scroll to position [4627, 0]
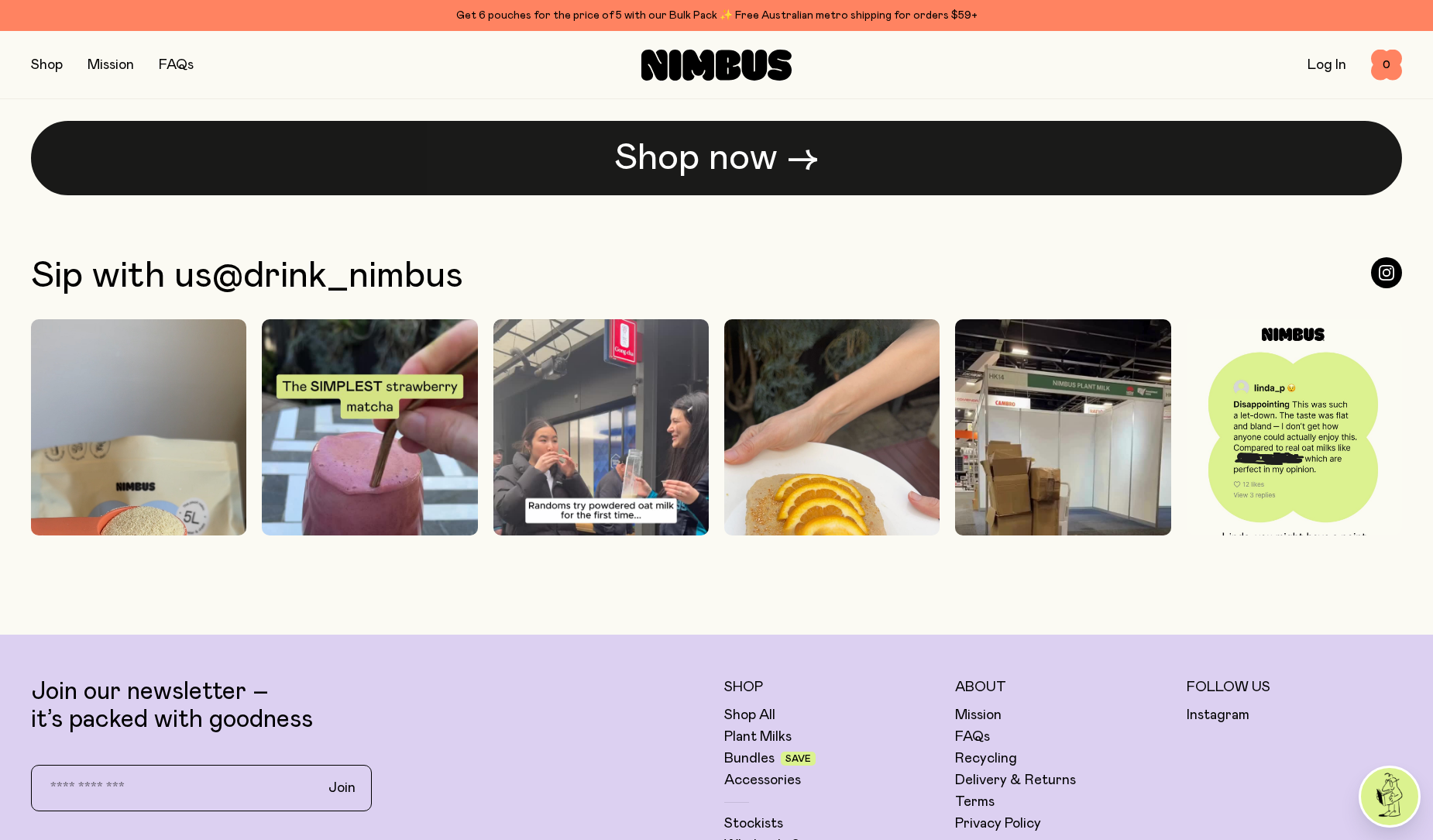
click at [699, 151] on link "Shop now →" at bounding box center [716, 158] width 1371 height 74
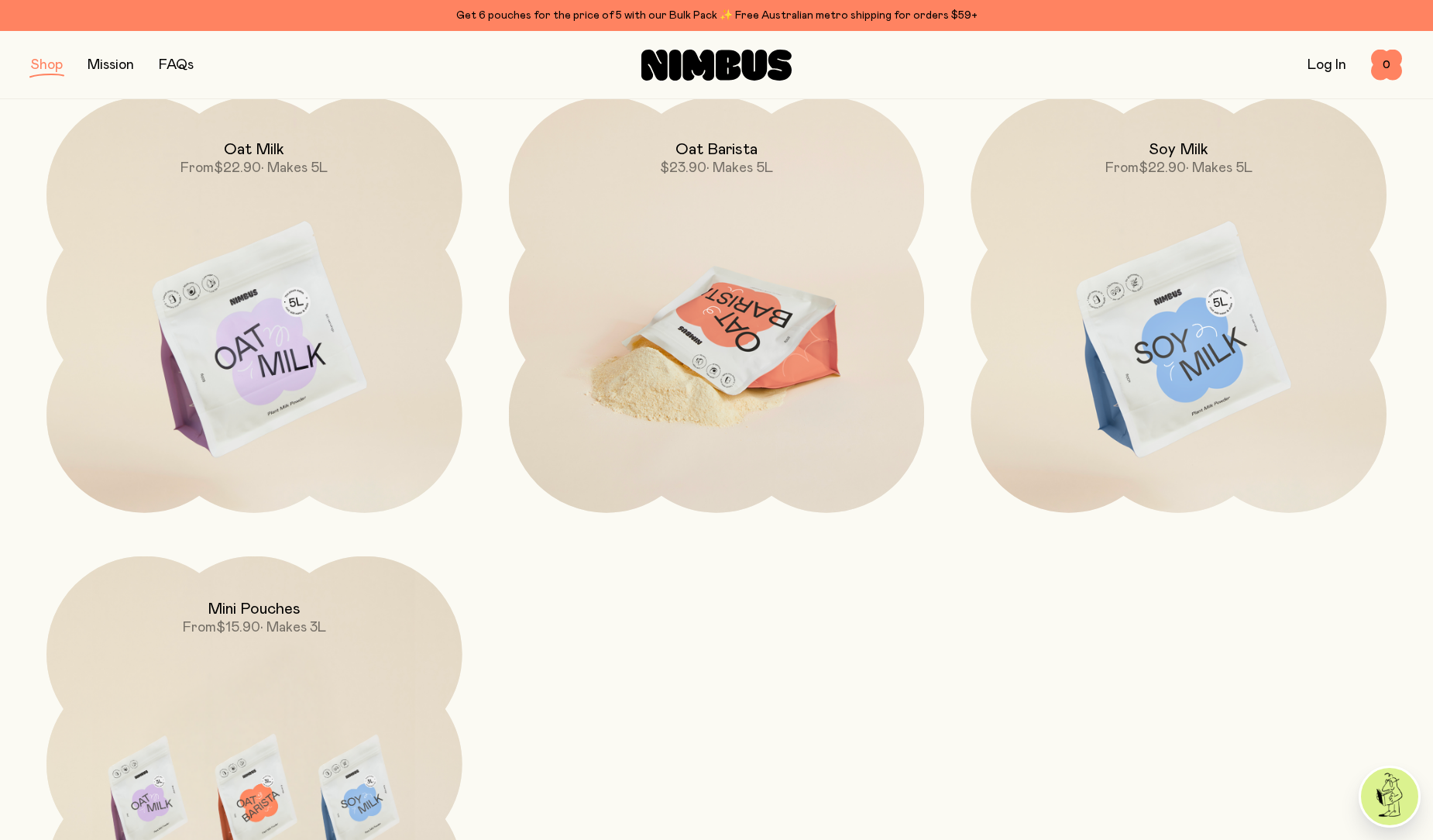
scroll to position [77, 0]
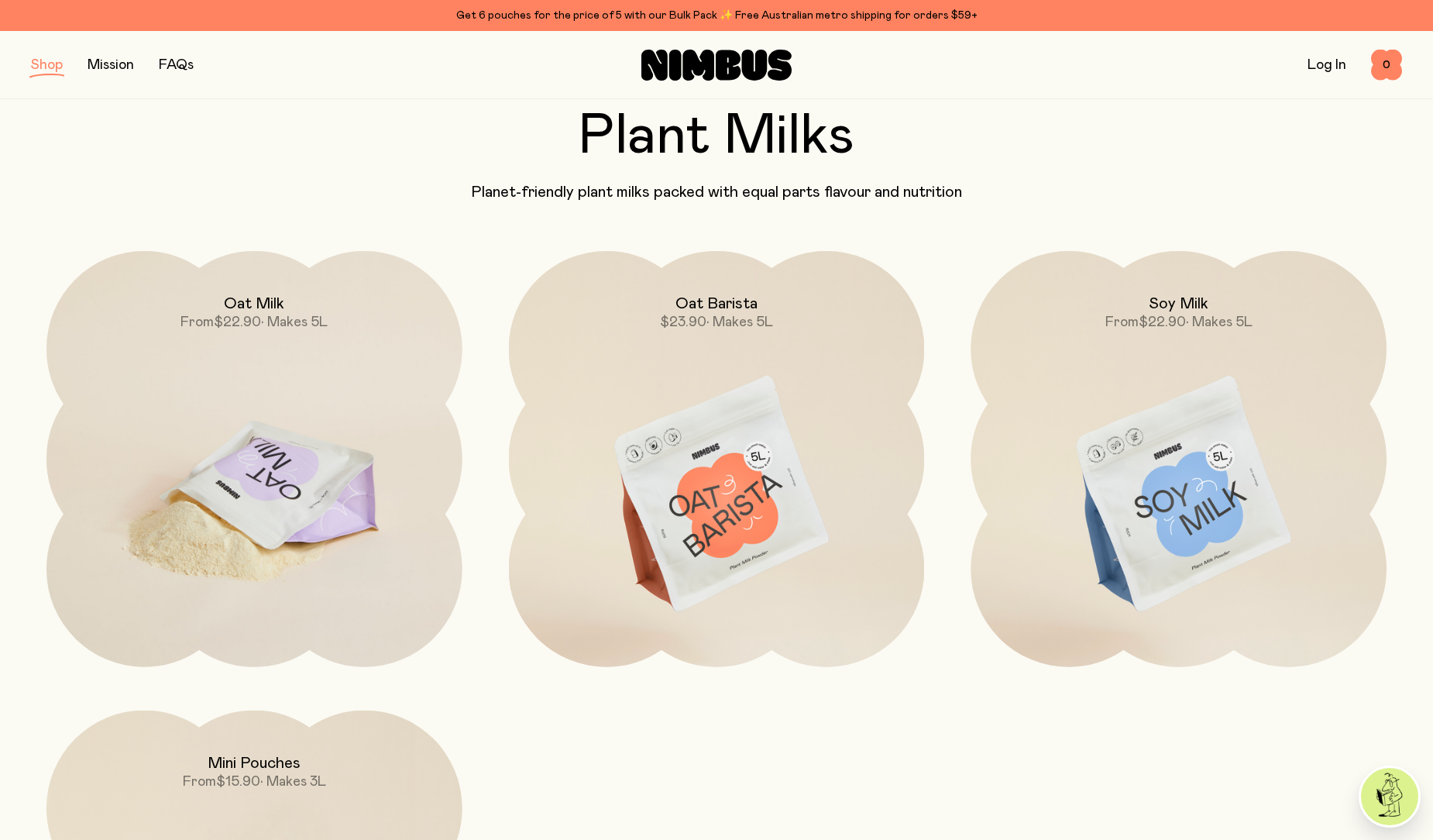
click at [170, 453] on img at bounding box center [254, 495] width 416 height 489
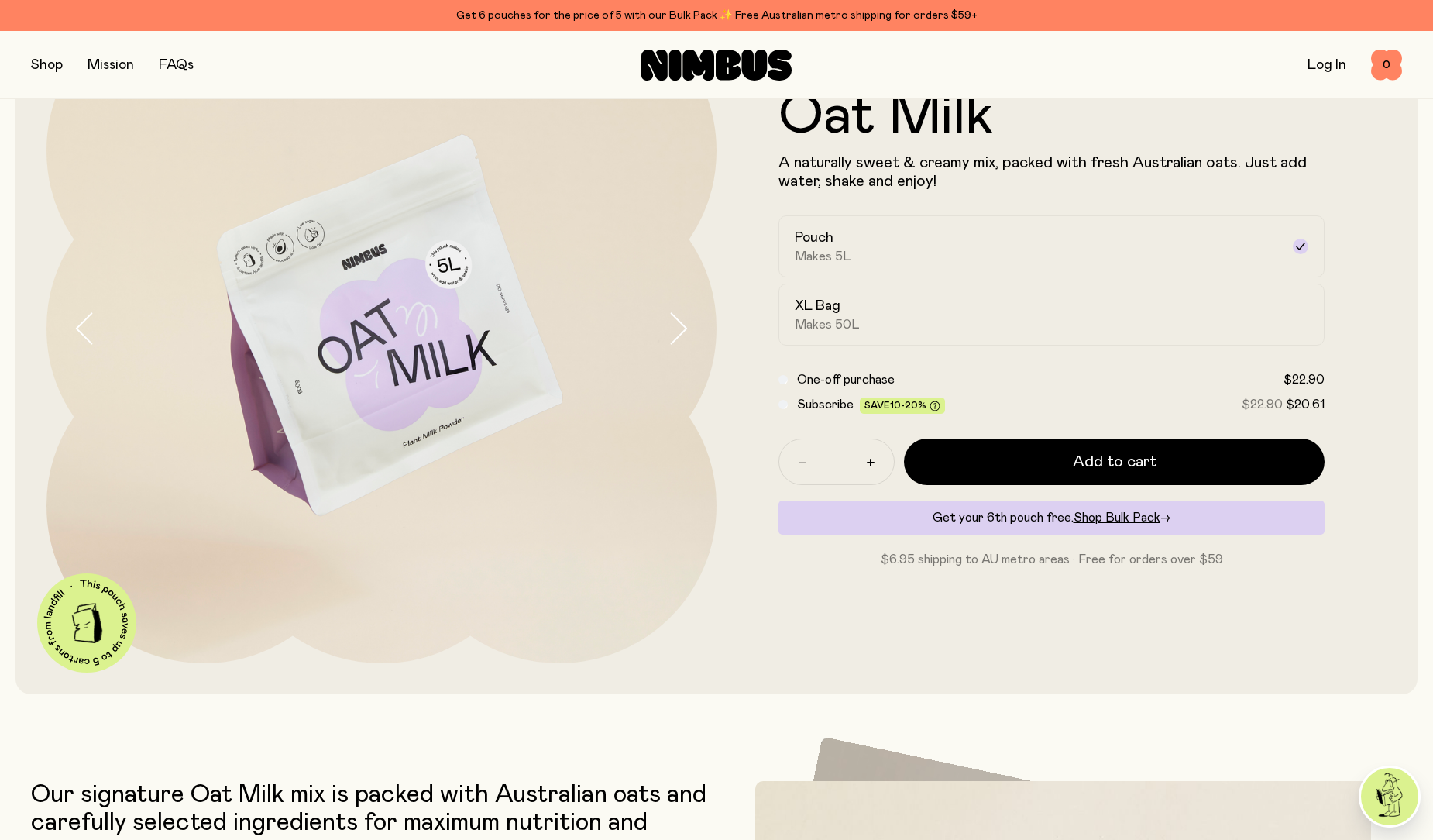
scroll to position [387, 0]
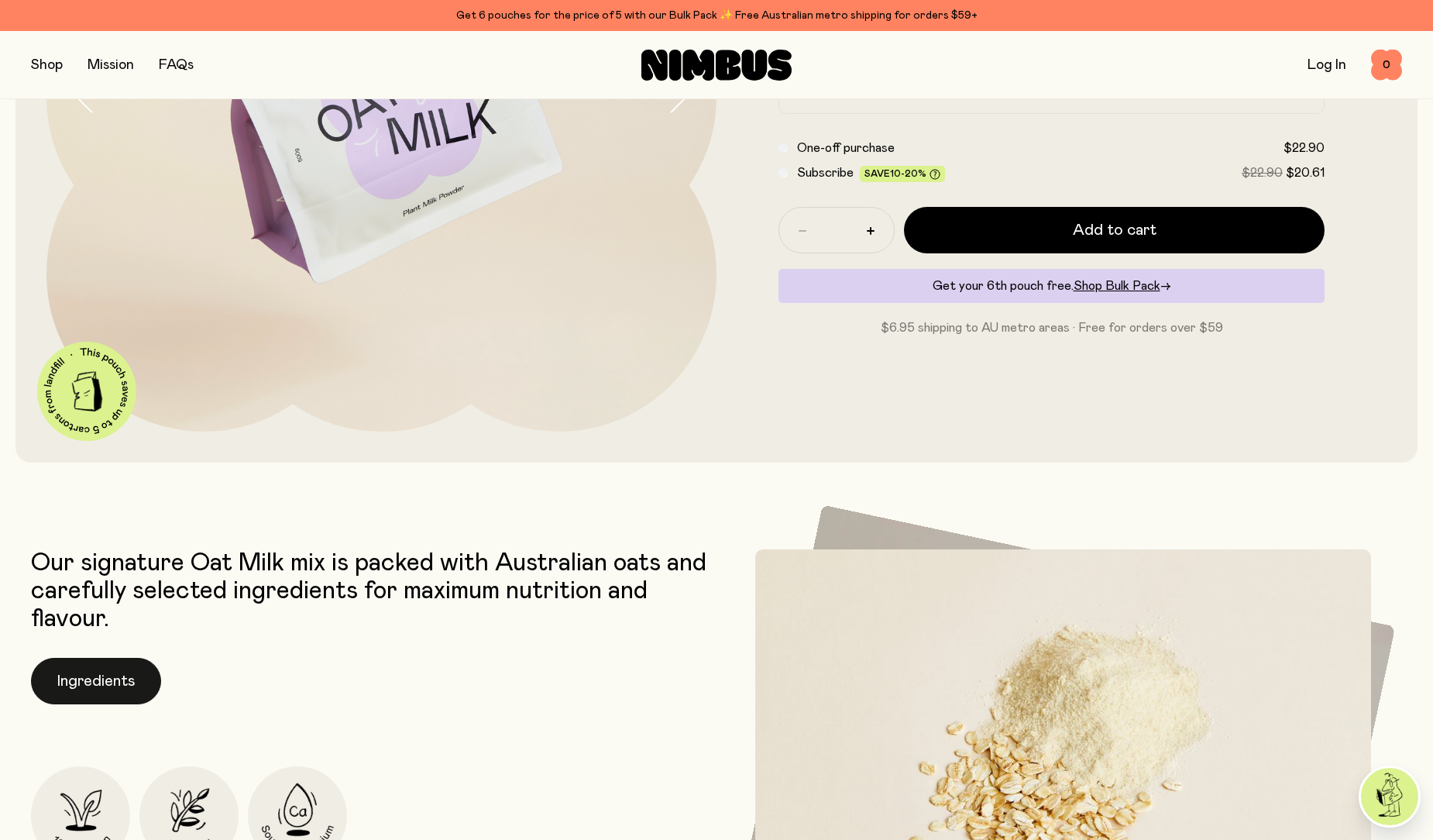
click at [65, 673] on button "Ingredients" at bounding box center [95, 681] width 130 height 47
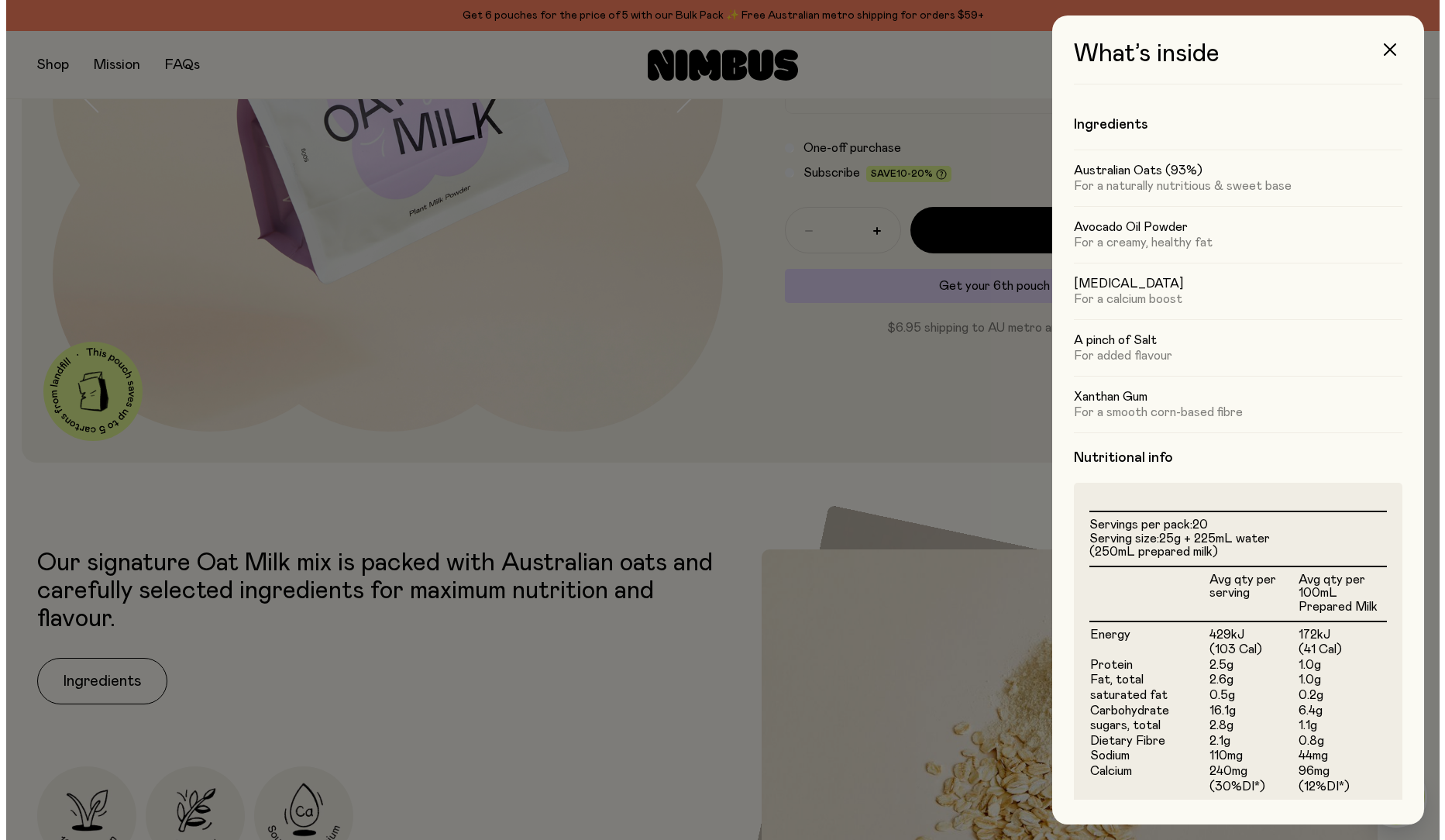
scroll to position [0, 0]
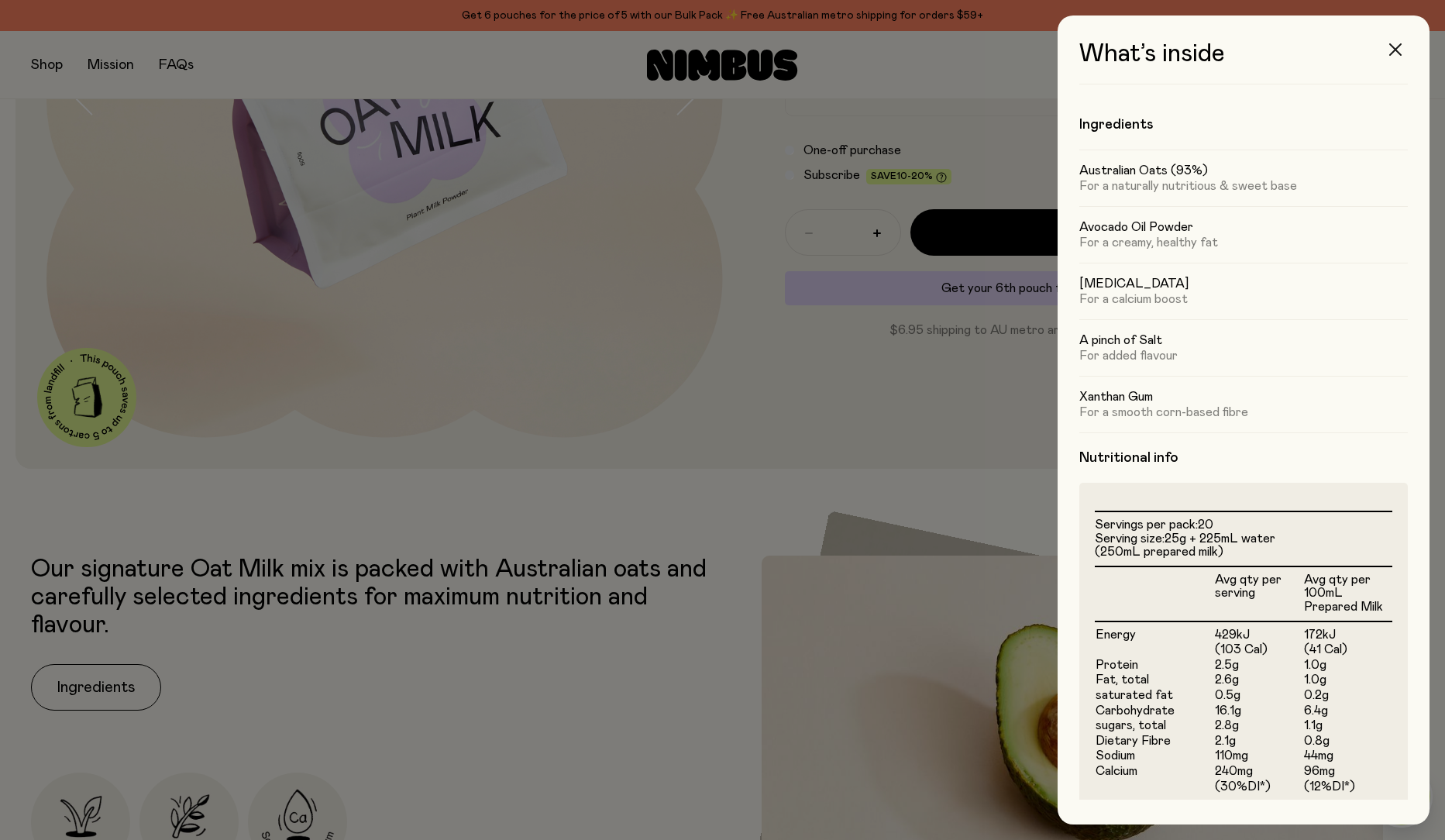
click at [1397, 47] on icon "button" at bounding box center [1396, 50] width 13 height 13
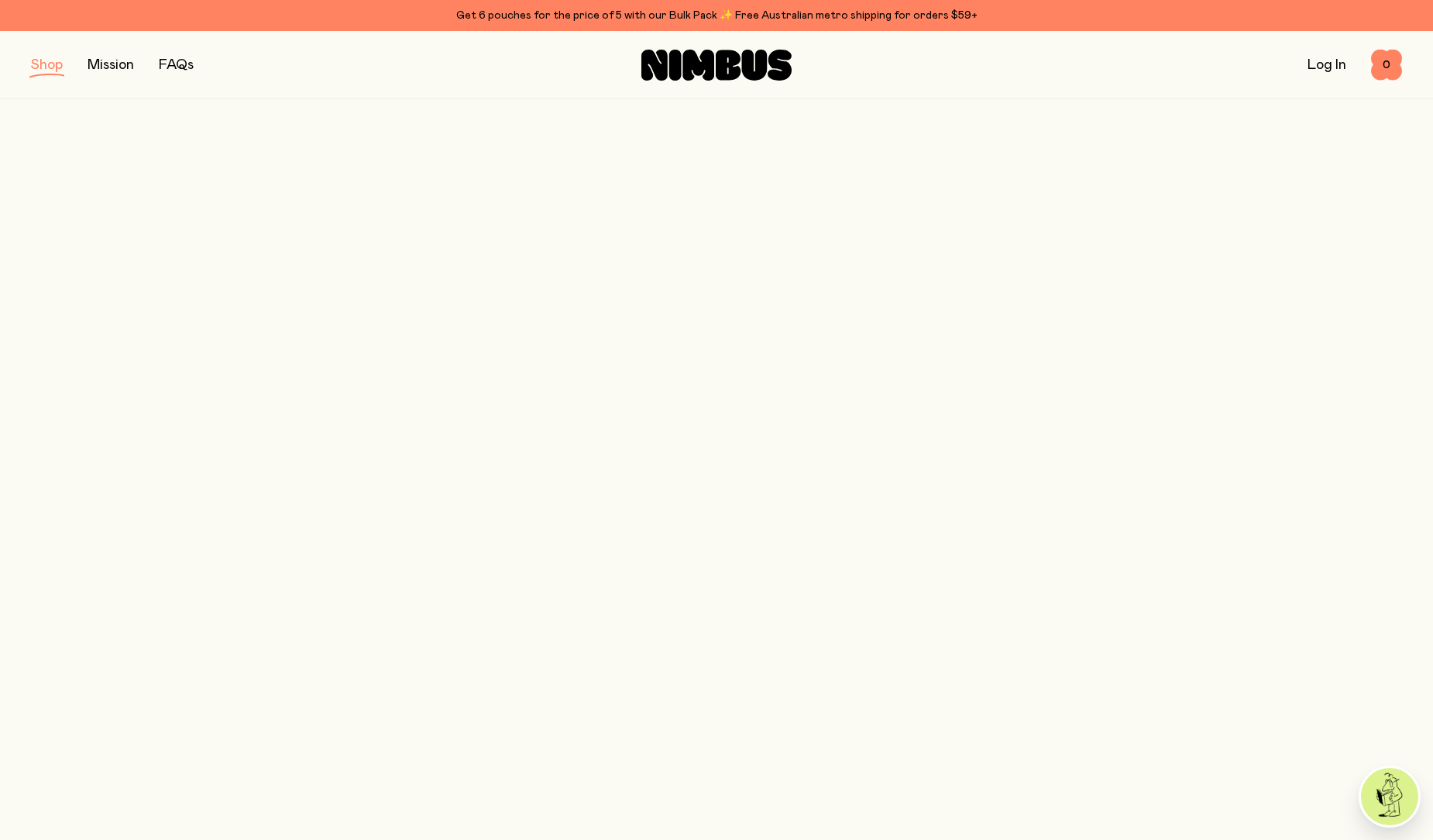
scroll to position [77, 0]
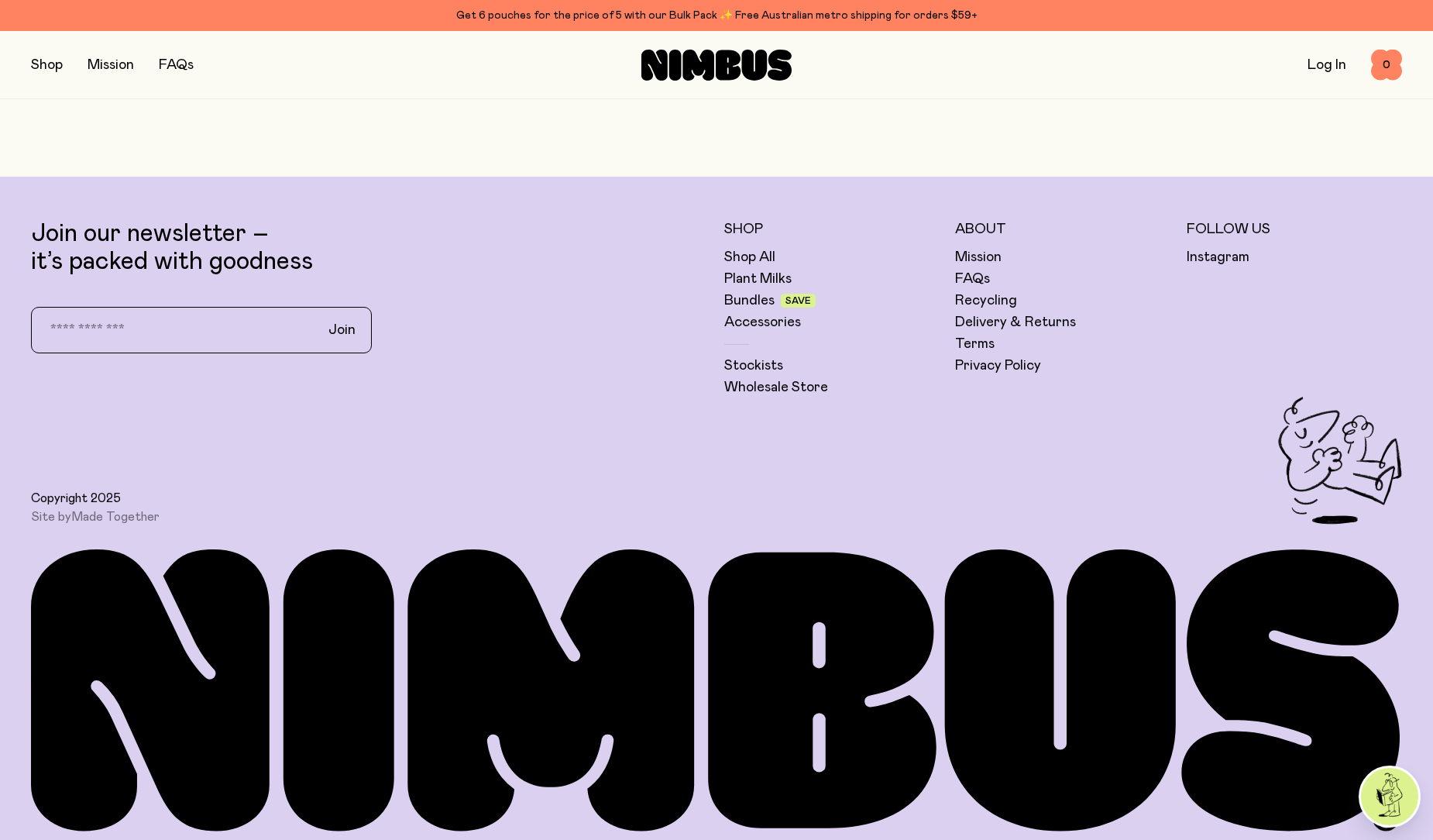
scroll to position [5091, 0]
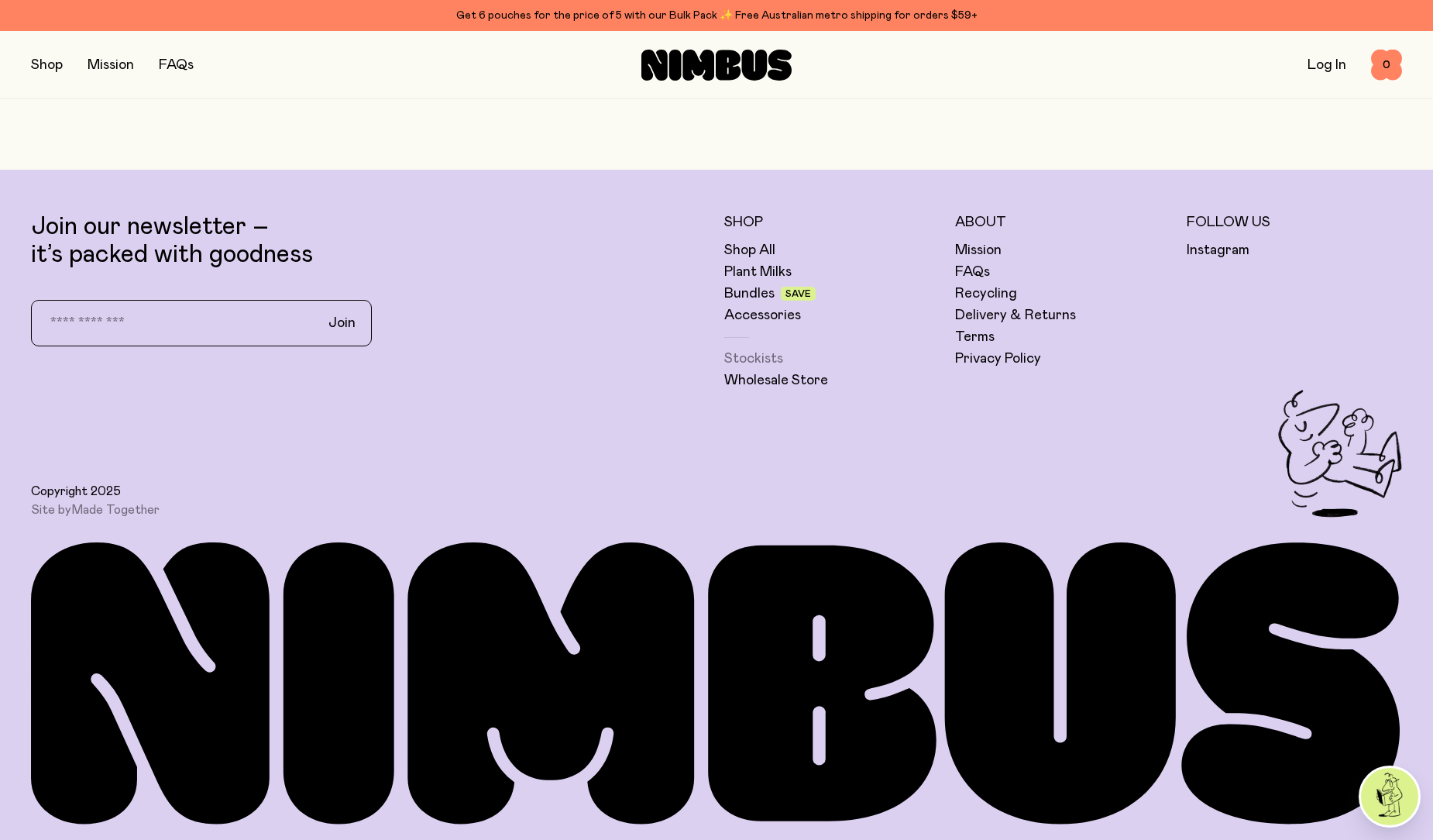
click at [757, 357] on link "Stockists" at bounding box center [753, 359] width 59 height 19
